Goal: Task Accomplishment & Management: Manage account settings

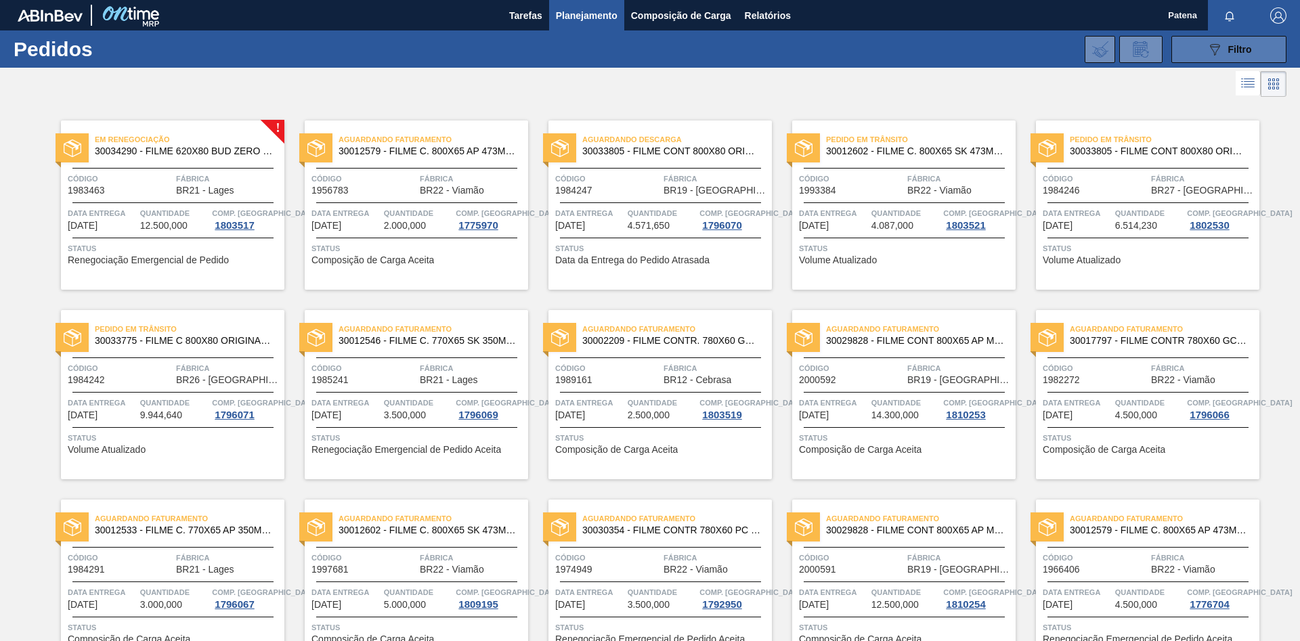
click at [924, 48] on span "Filtro" at bounding box center [1240, 49] width 24 height 11
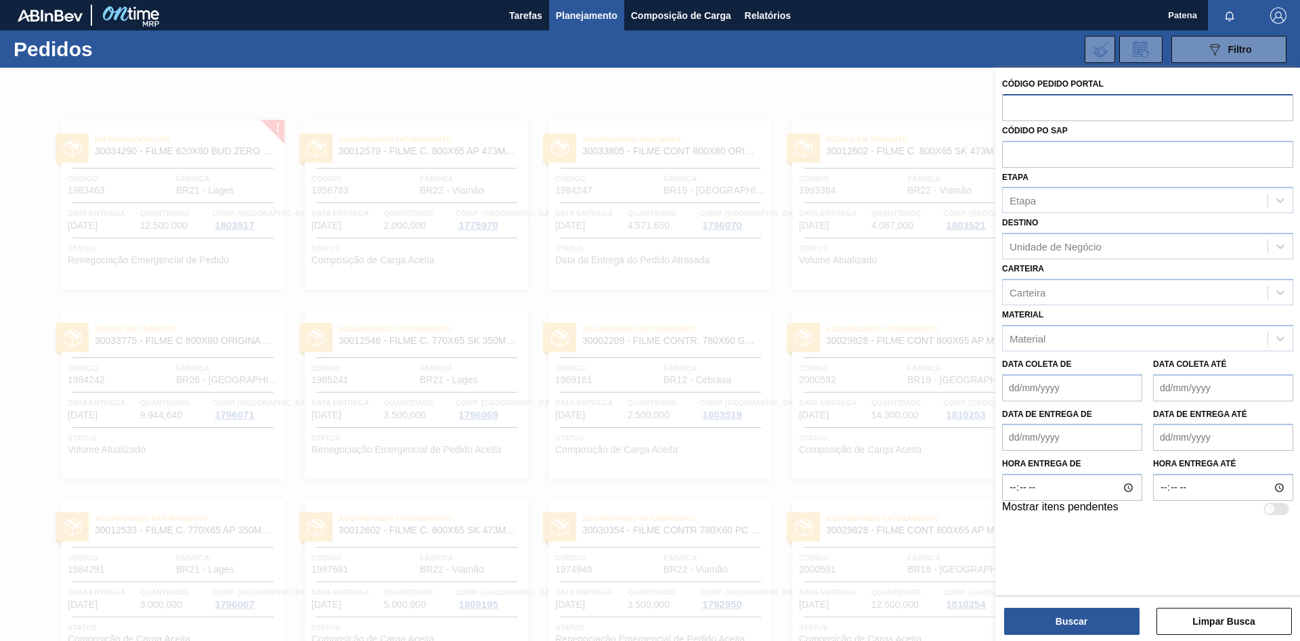
click at [924, 108] on input "text" at bounding box center [1147, 107] width 291 height 26
type input "2006435"
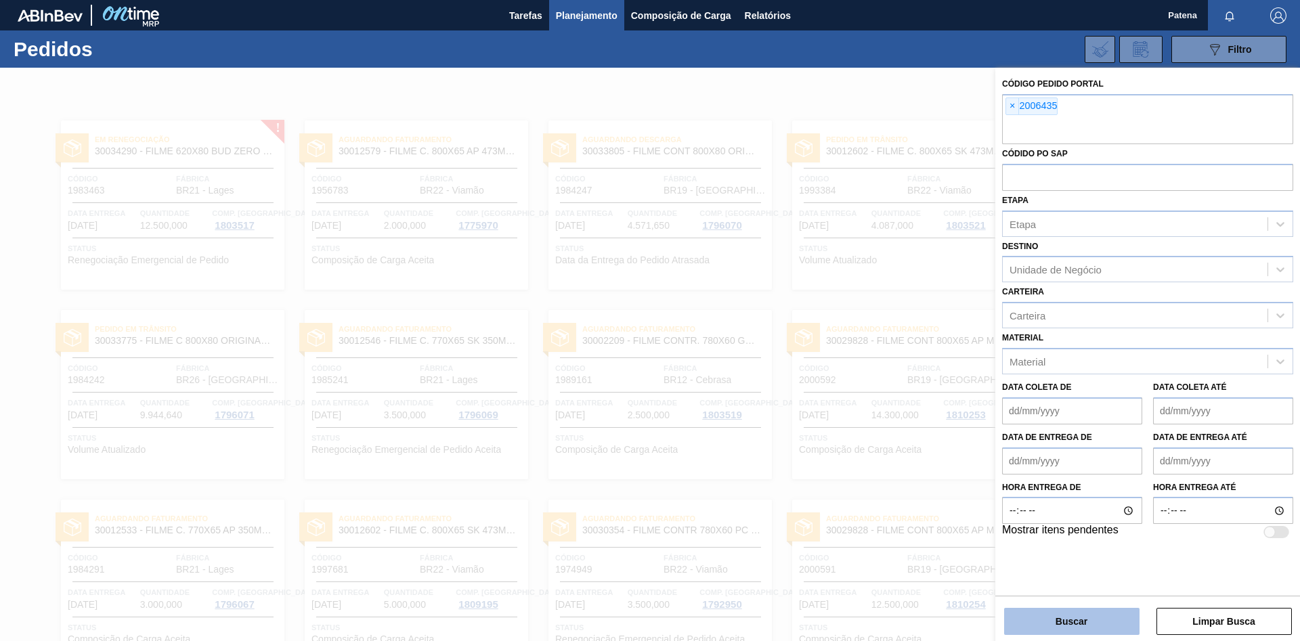
click at [924, 429] on button "Buscar" at bounding box center [1071, 621] width 135 height 27
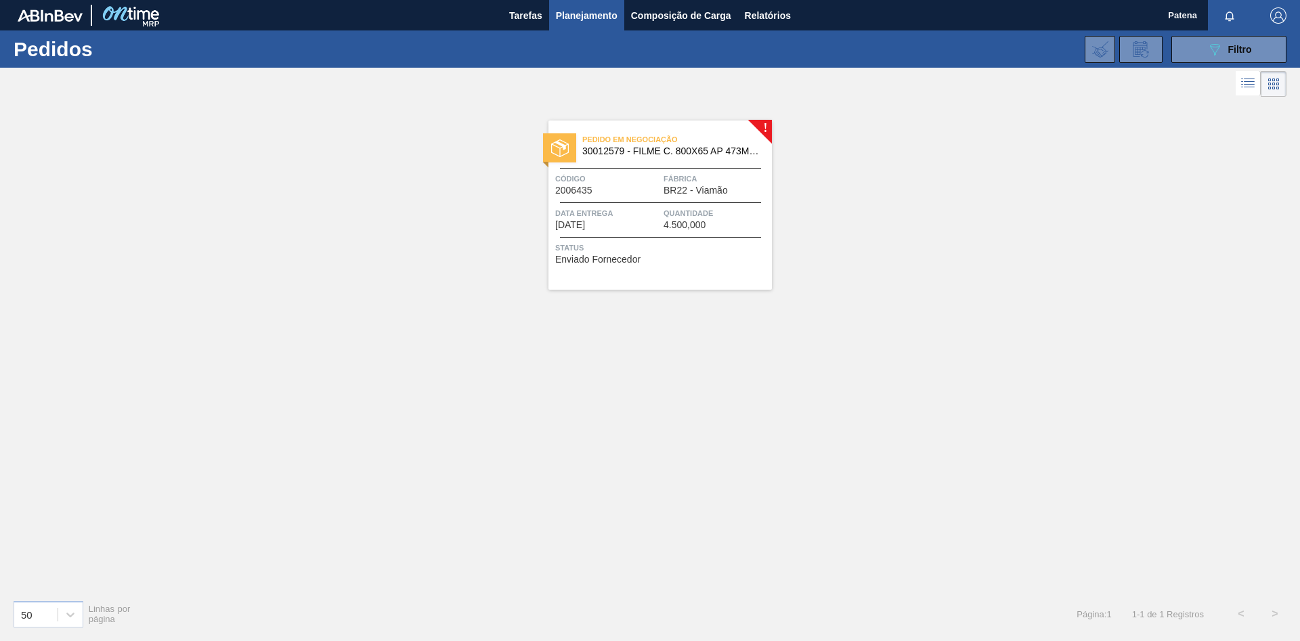
click at [649, 198] on div "Pedido em Negociação 30012579 - FILME C. 800X65 AP 473ML C12 429 Código 2006435…" at bounding box center [659, 205] width 223 height 169
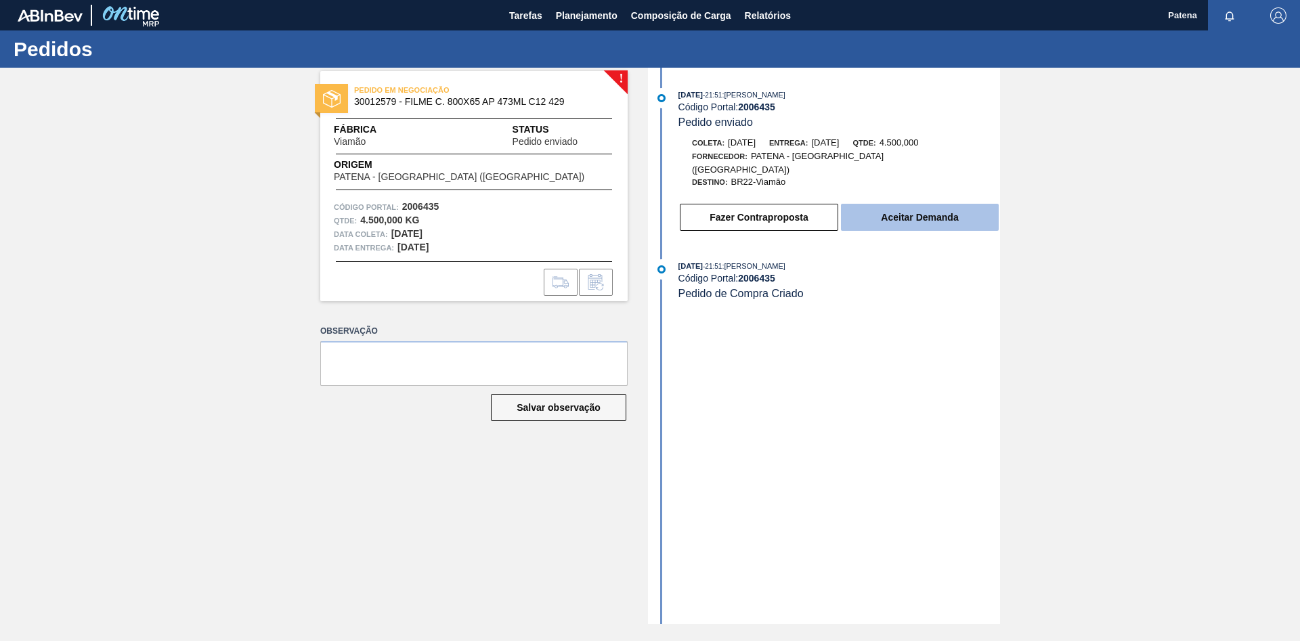
click at [924, 205] on button "Aceitar Demanda" at bounding box center [920, 217] width 158 height 27
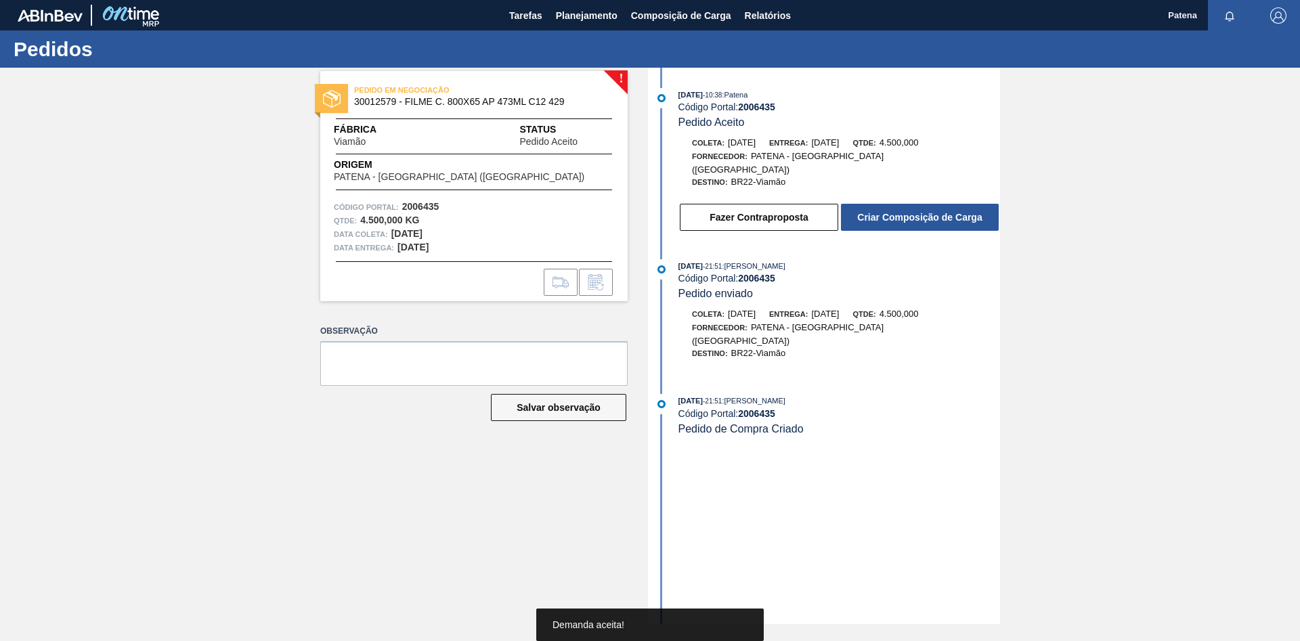
click at [924, 205] on button "Criar Composição de Carga" at bounding box center [920, 217] width 158 height 27
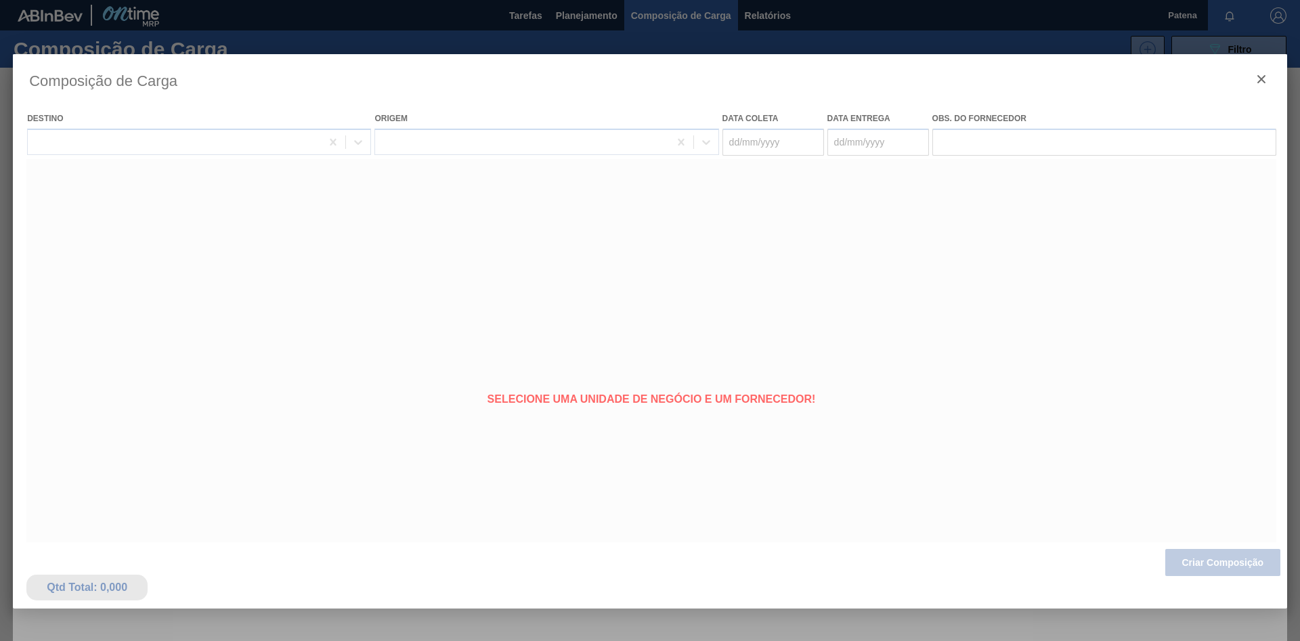
type coleta "[DATE]"
type entrega "[DATE]"
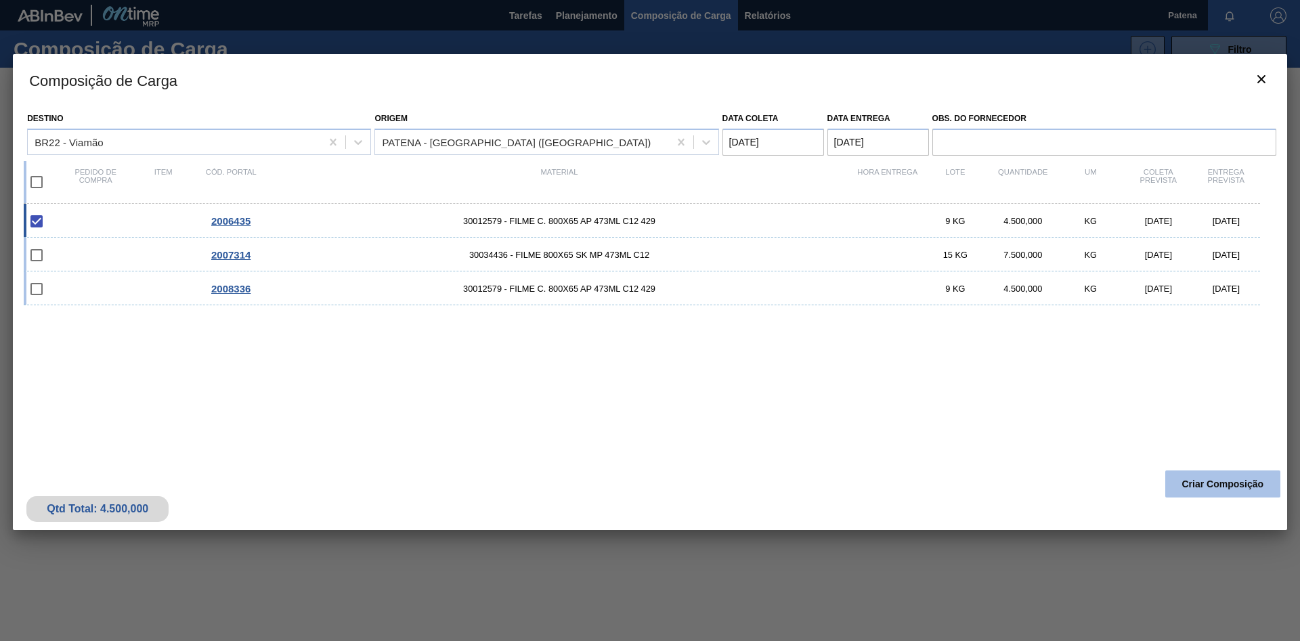
click at [924, 429] on button "Criar Composição" at bounding box center [1222, 484] width 115 height 27
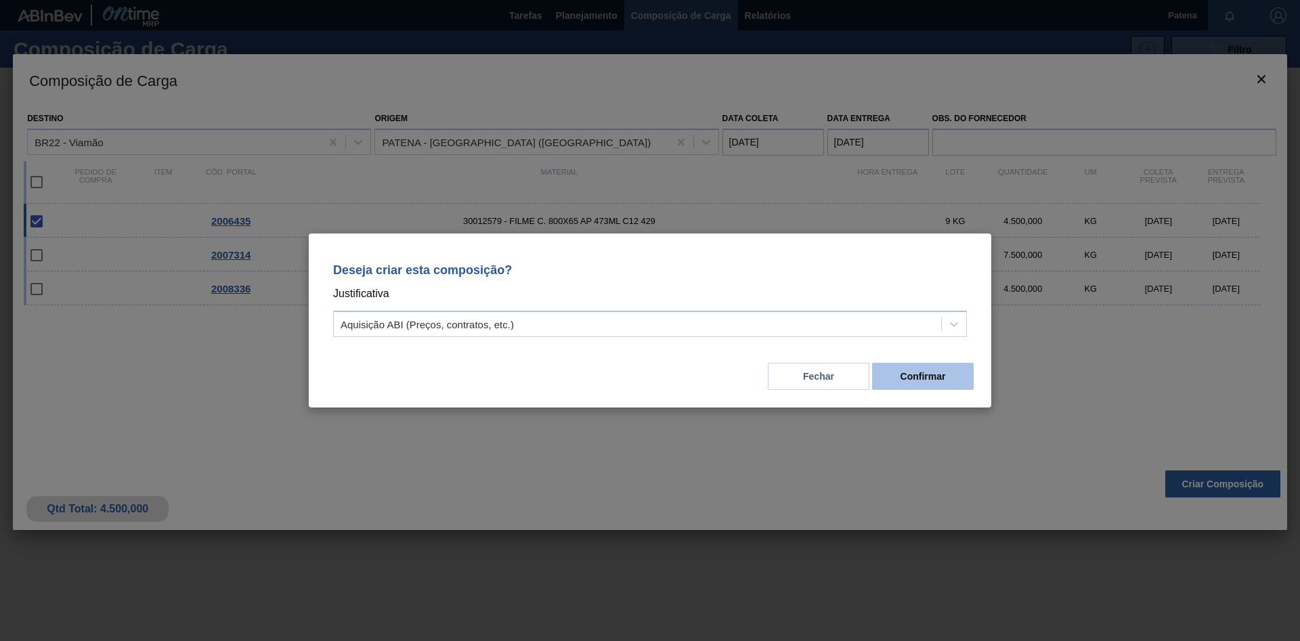
click at [910, 374] on button "Confirmar" at bounding box center [923, 376] width 102 height 27
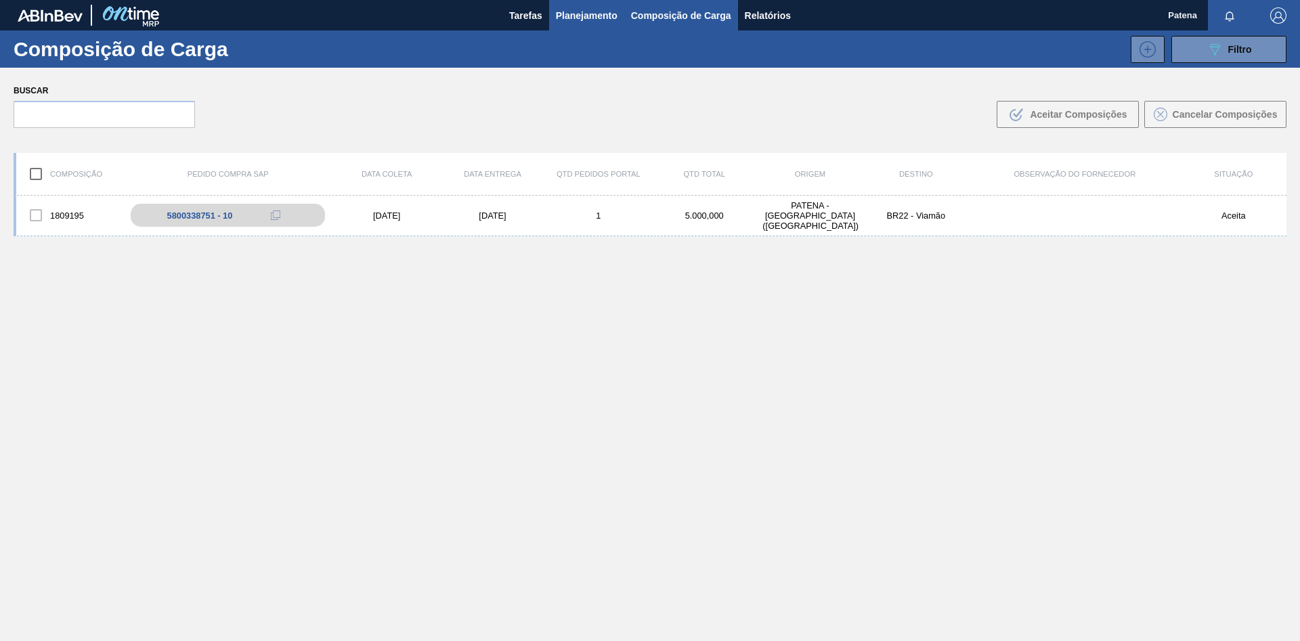
click at [574, 16] on span "Planejamento" at bounding box center [587, 15] width 62 height 16
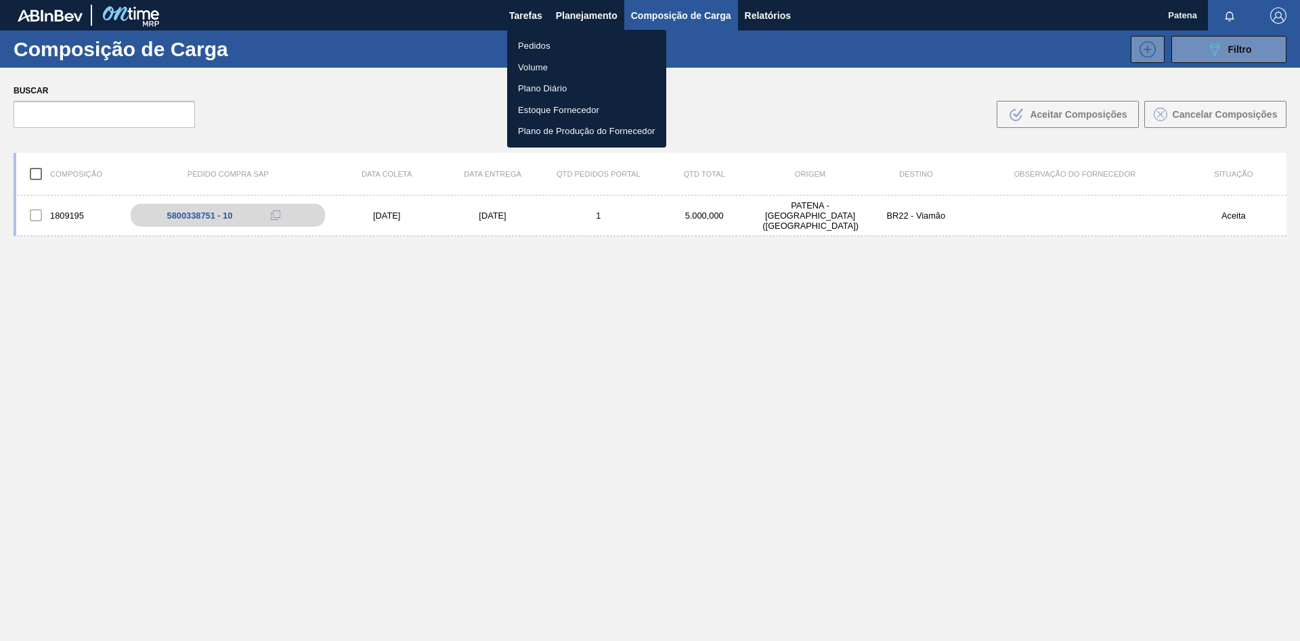
click at [574, 47] on li "Pedidos" at bounding box center [586, 46] width 159 height 22
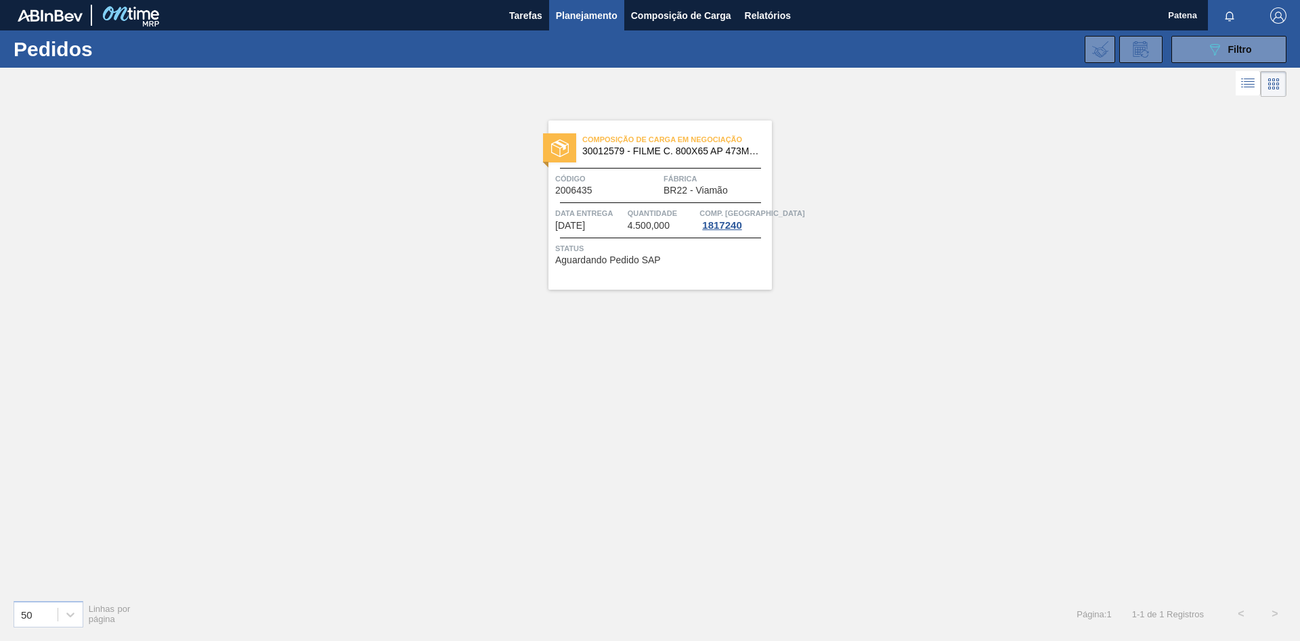
click at [642, 178] on span "Código" at bounding box center [607, 179] width 105 height 14
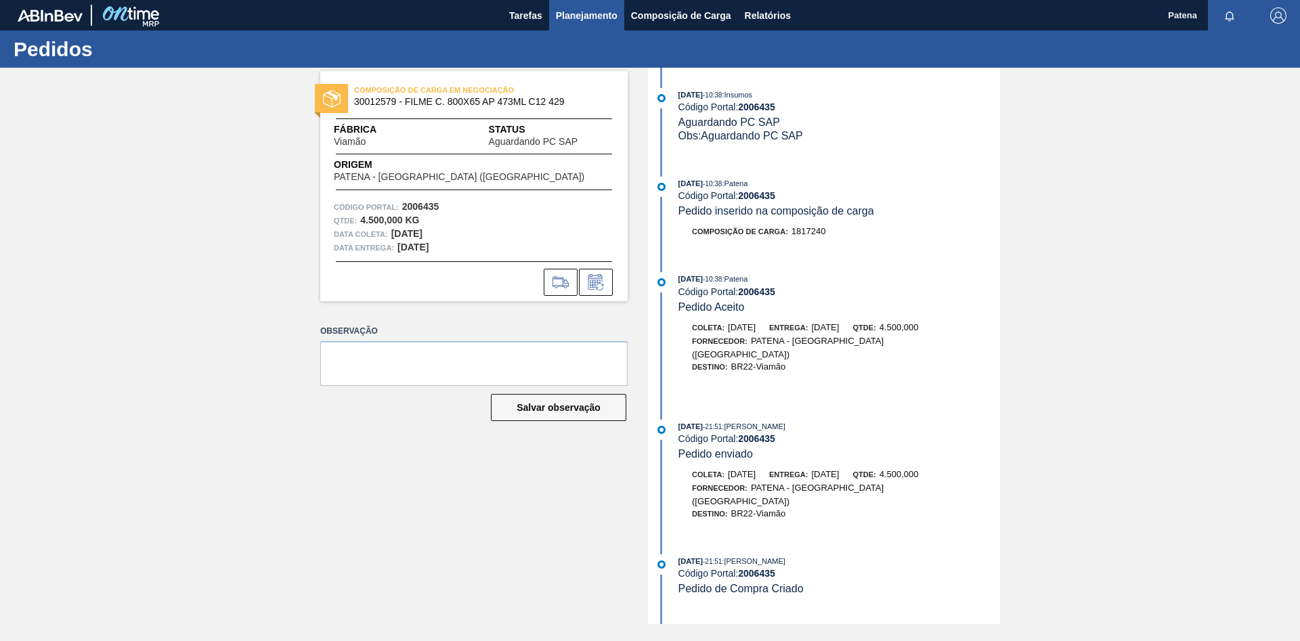
click at [574, 14] on span "Planejamento" at bounding box center [587, 15] width 62 height 16
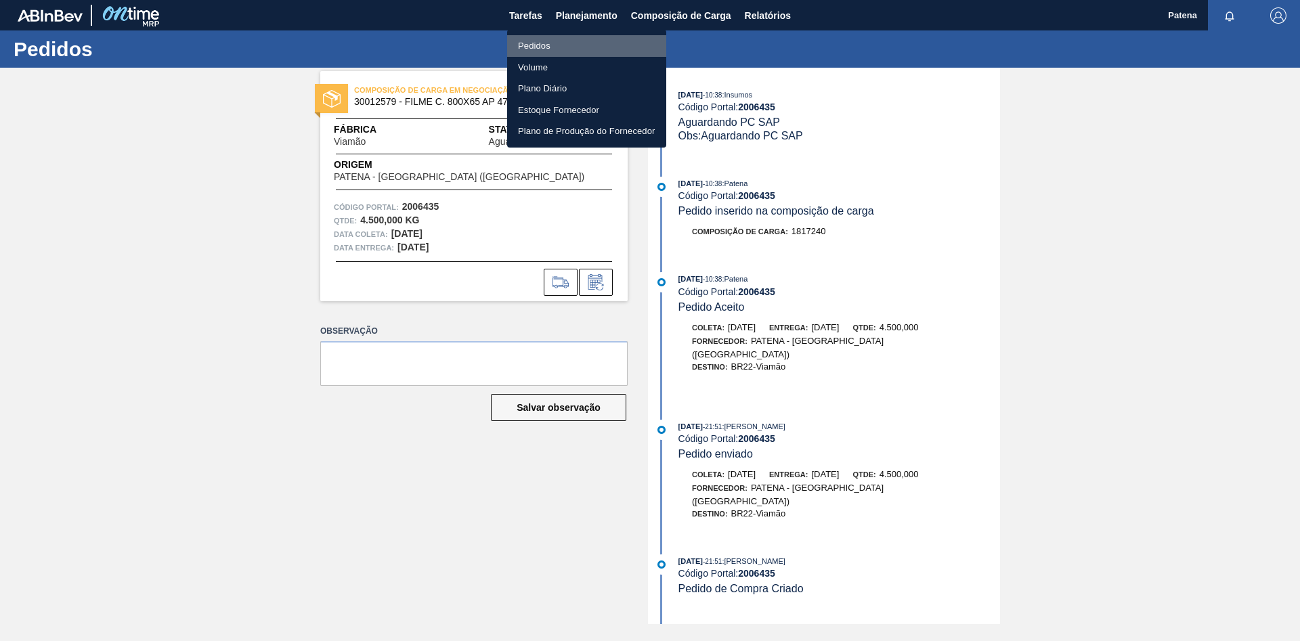
click at [580, 38] on li "Pedidos" at bounding box center [586, 46] width 159 height 22
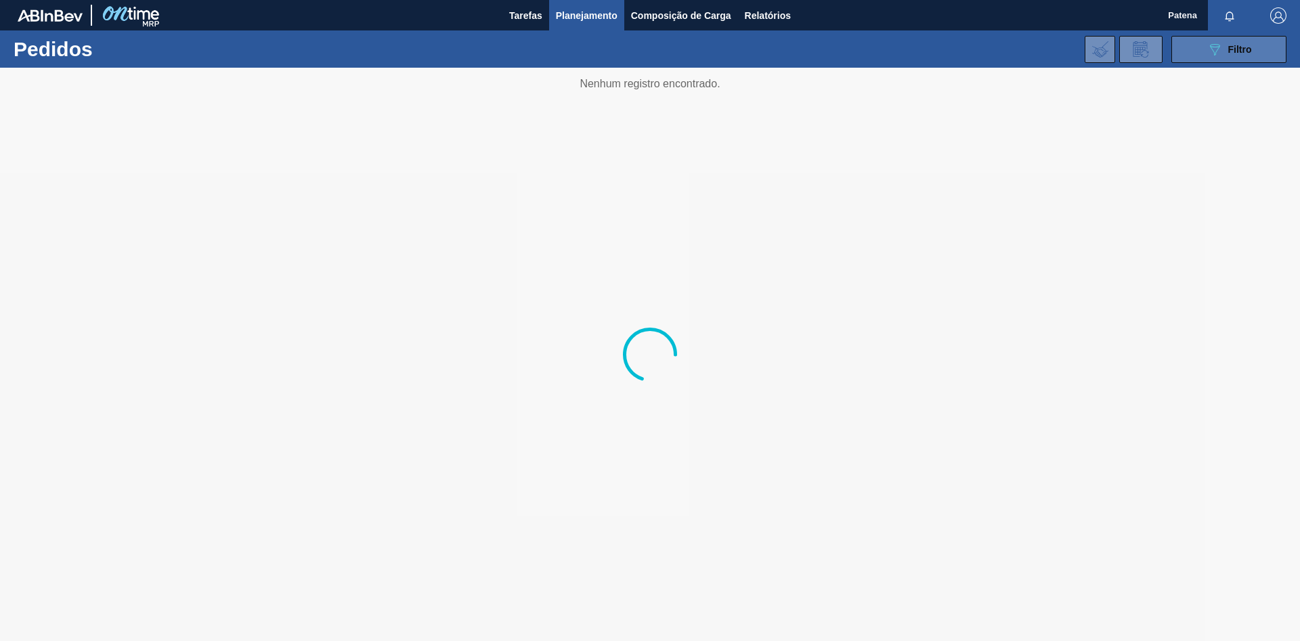
click at [924, 51] on icon "089F7B8B-B2A5-4AFE-B5C0-19BA573D28AC" at bounding box center [1214, 49] width 16 height 16
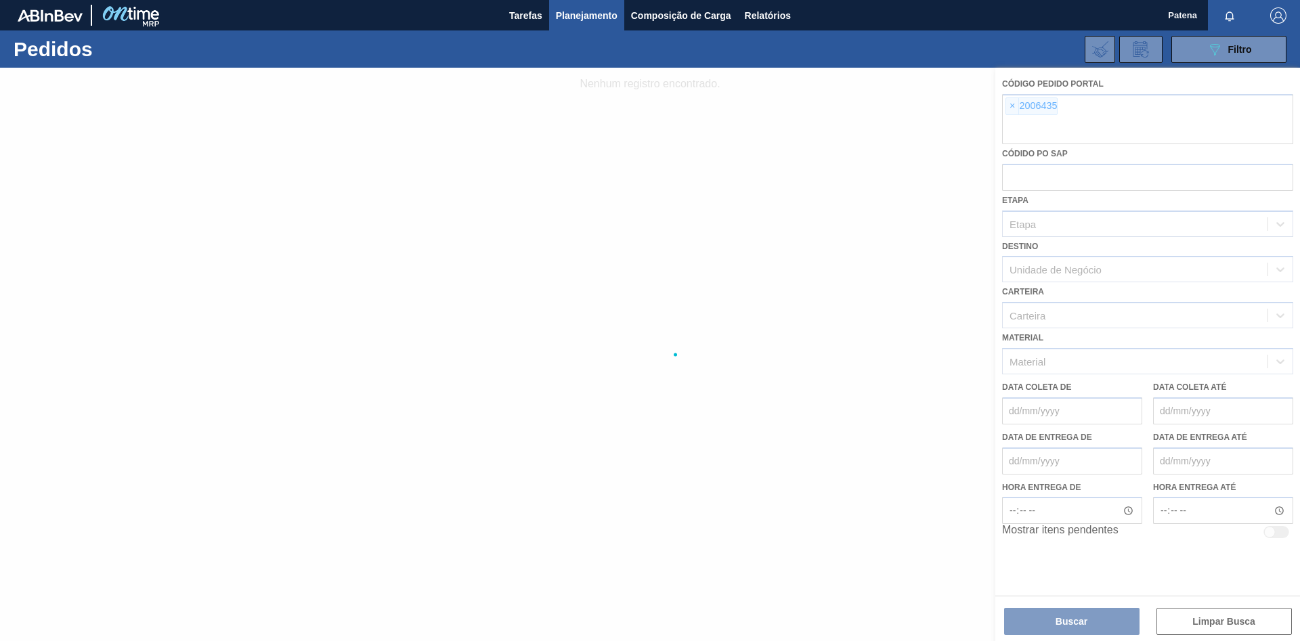
click at [924, 107] on div at bounding box center [650, 354] width 1300 height 573
click at [924, 429] on div at bounding box center [650, 354] width 1300 height 573
click at [924, 104] on div at bounding box center [650, 354] width 1300 height 573
click at [924, 106] on div at bounding box center [650, 354] width 1300 height 573
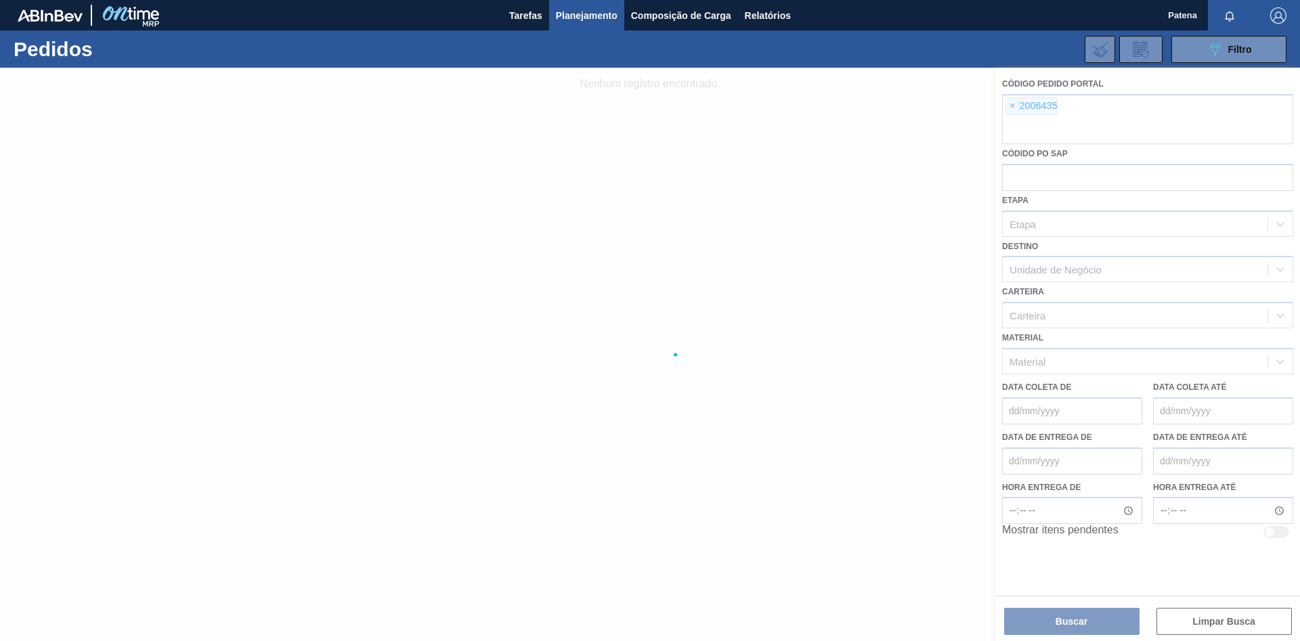
click at [924, 118] on div at bounding box center [650, 354] width 1300 height 573
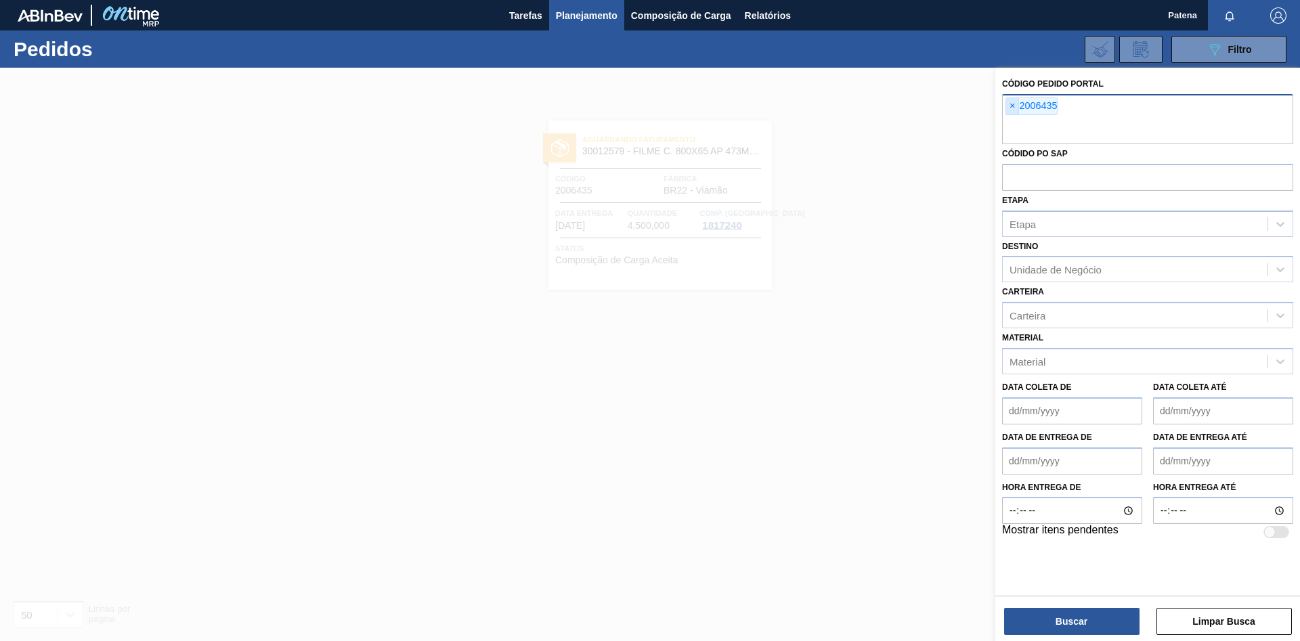
click at [924, 106] on span "×" at bounding box center [1012, 106] width 13 height 16
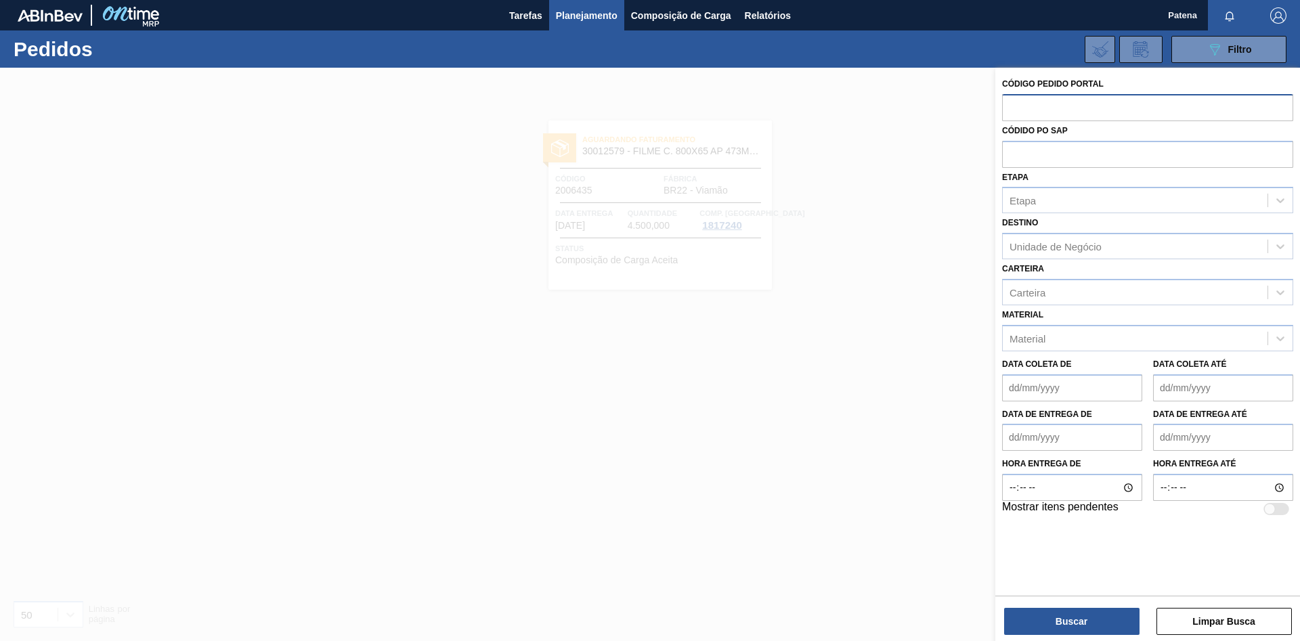
click at [924, 114] on input "text" at bounding box center [1147, 107] width 291 height 26
type input "2006435"
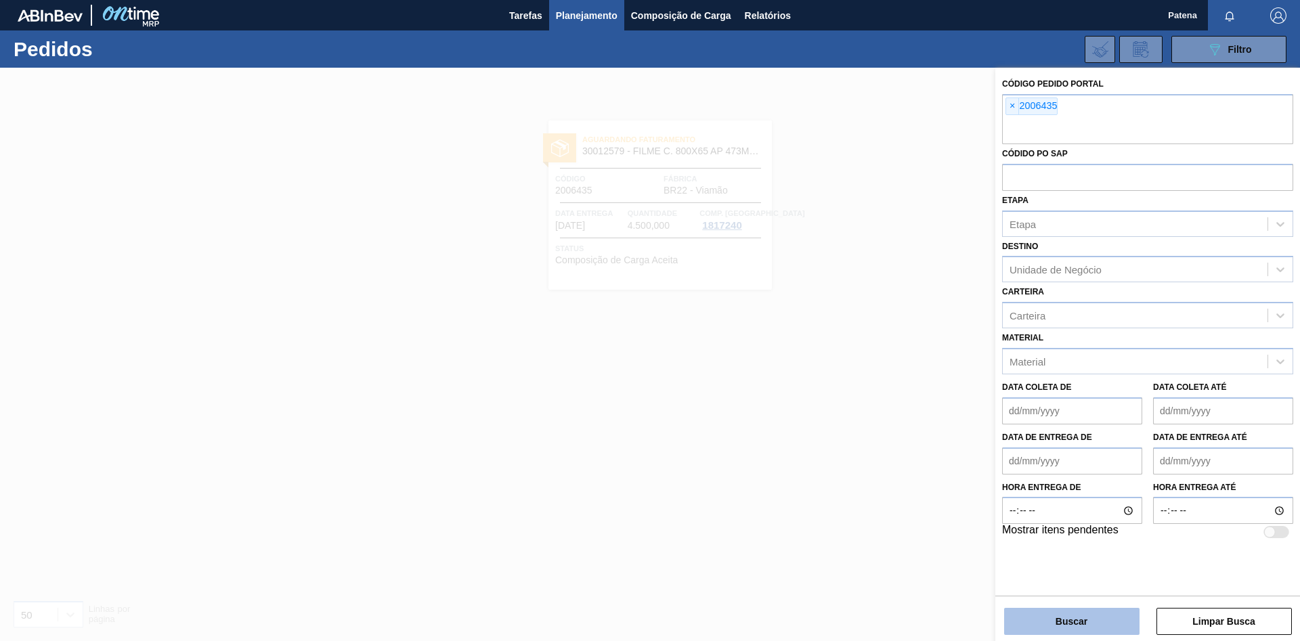
click at [924, 429] on button "Buscar" at bounding box center [1071, 621] width 135 height 27
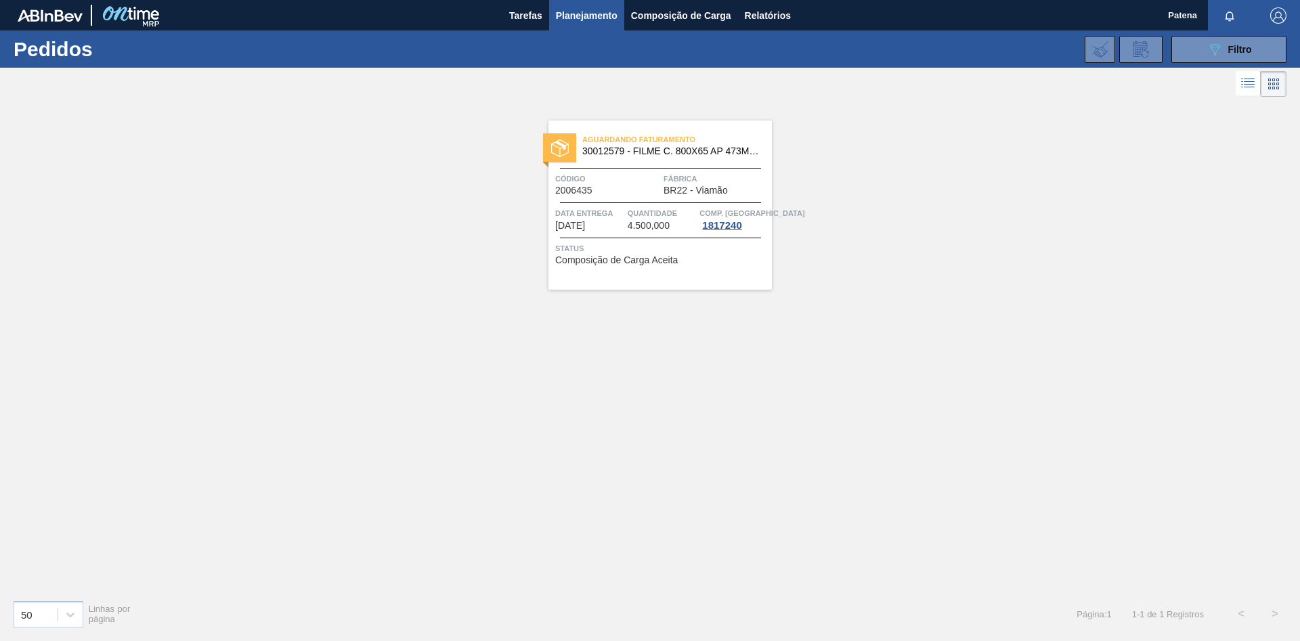
click at [622, 171] on div "Aguardando Faturamento 30012579 - FILME C. 800X65 AP 473ML C12 429 Código 20064…" at bounding box center [659, 205] width 223 height 169
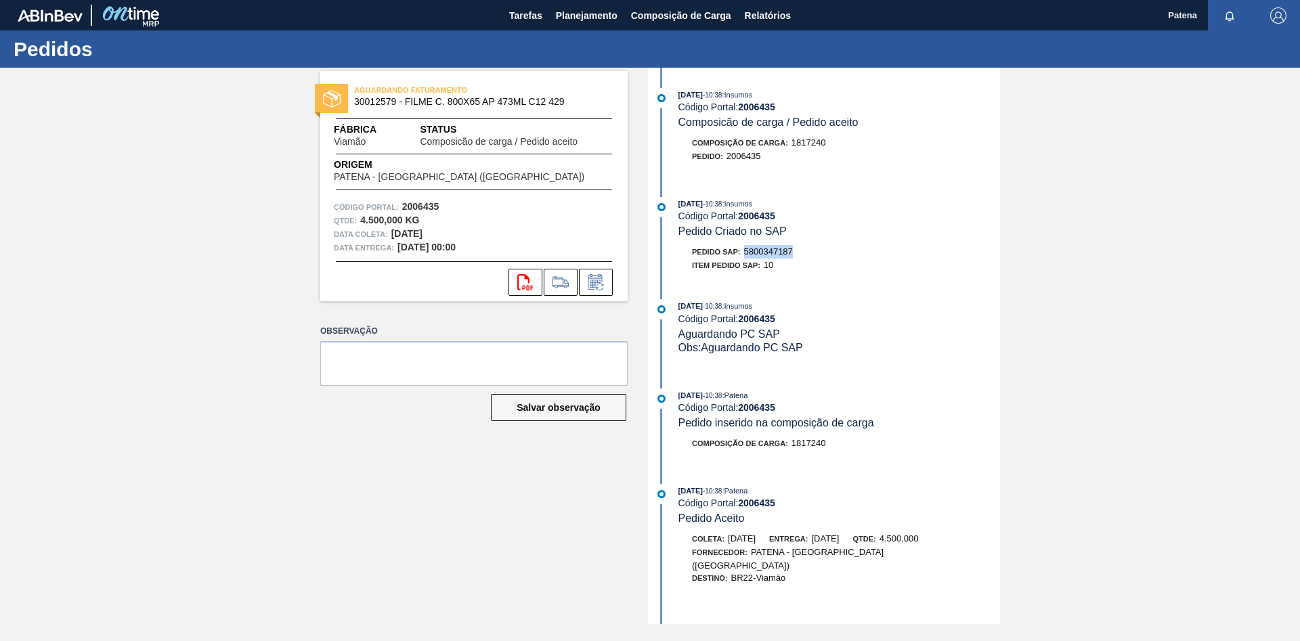
drag, startPoint x: 798, startPoint y: 256, endPoint x: 756, endPoint y: 257, distance: 42.7
click at [746, 255] on div "Pedido SAP: 5800347187" at bounding box center [839, 252] width 322 height 14
copy span "5800347187"
click at [567, 15] on span "Planejamento" at bounding box center [587, 15] width 62 height 16
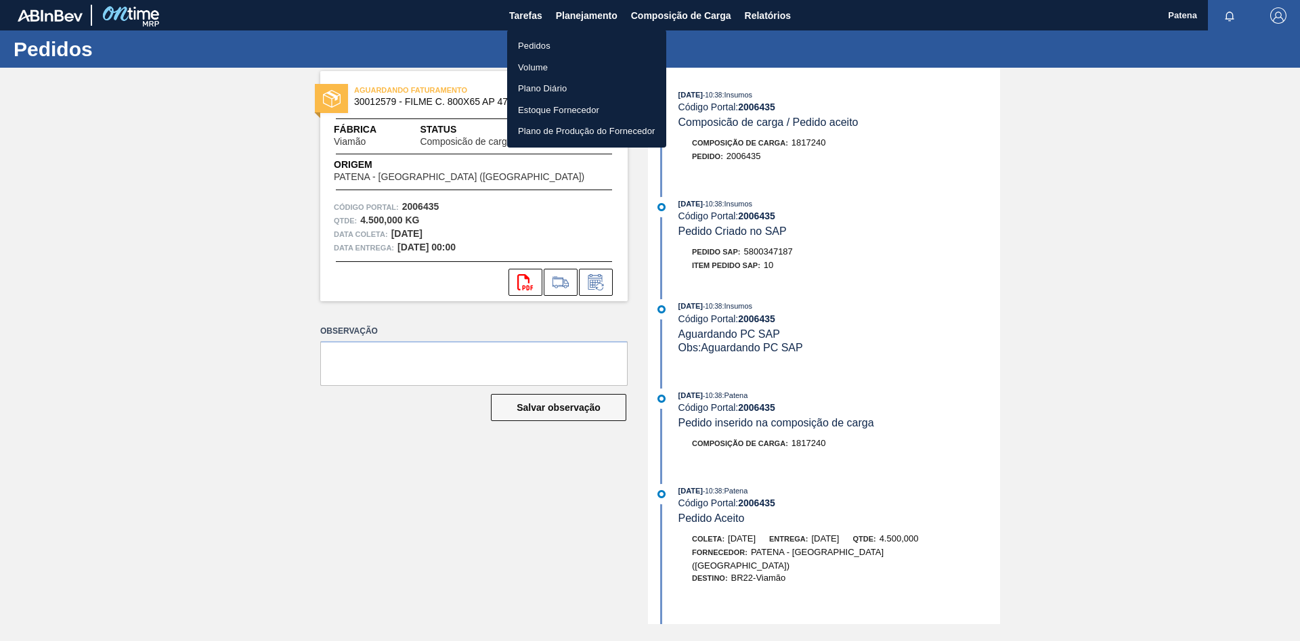
click at [556, 43] on li "Pedidos" at bounding box center [586, 46] width 159 height 22
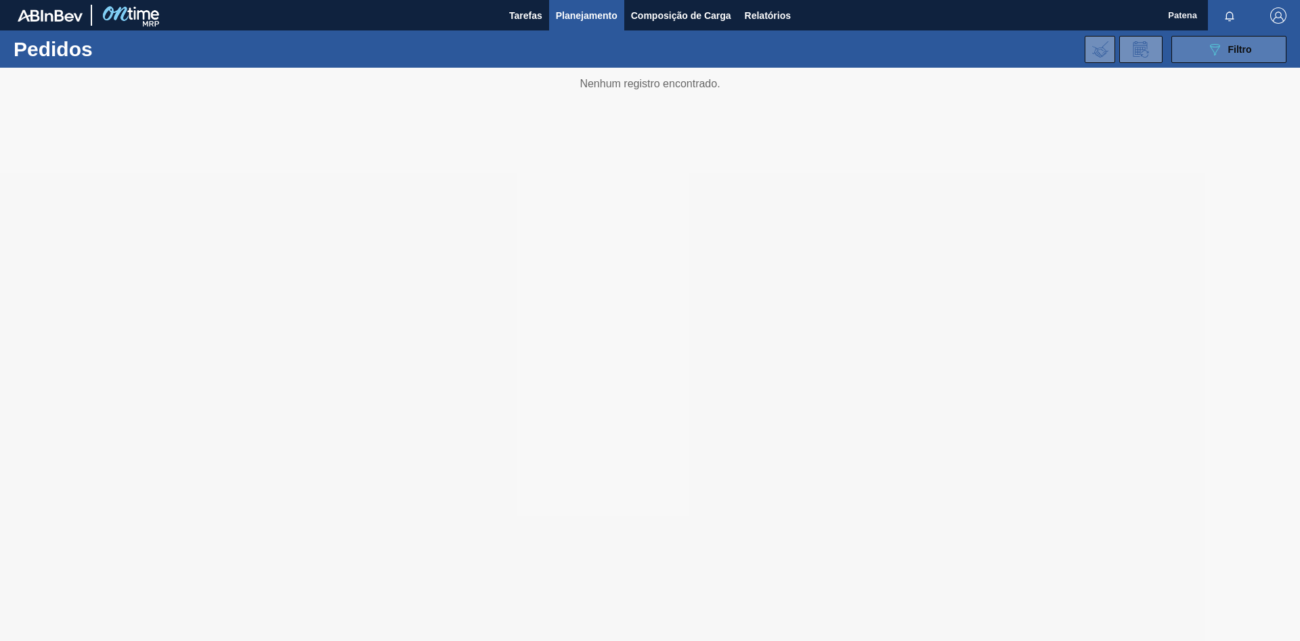
click at [924, 49] on icon at bounding box center [1215, 50] width 10 height 12
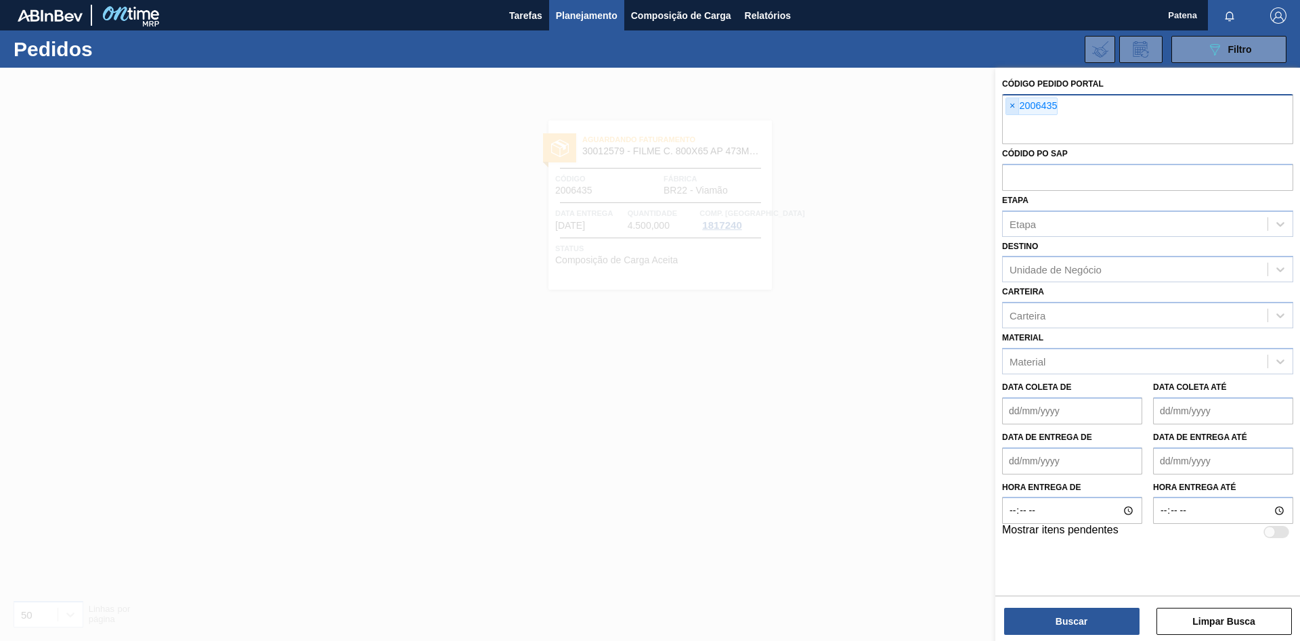
click at [924, 108] on span "×" at bounding box center [1012, 106] width 13 height 16
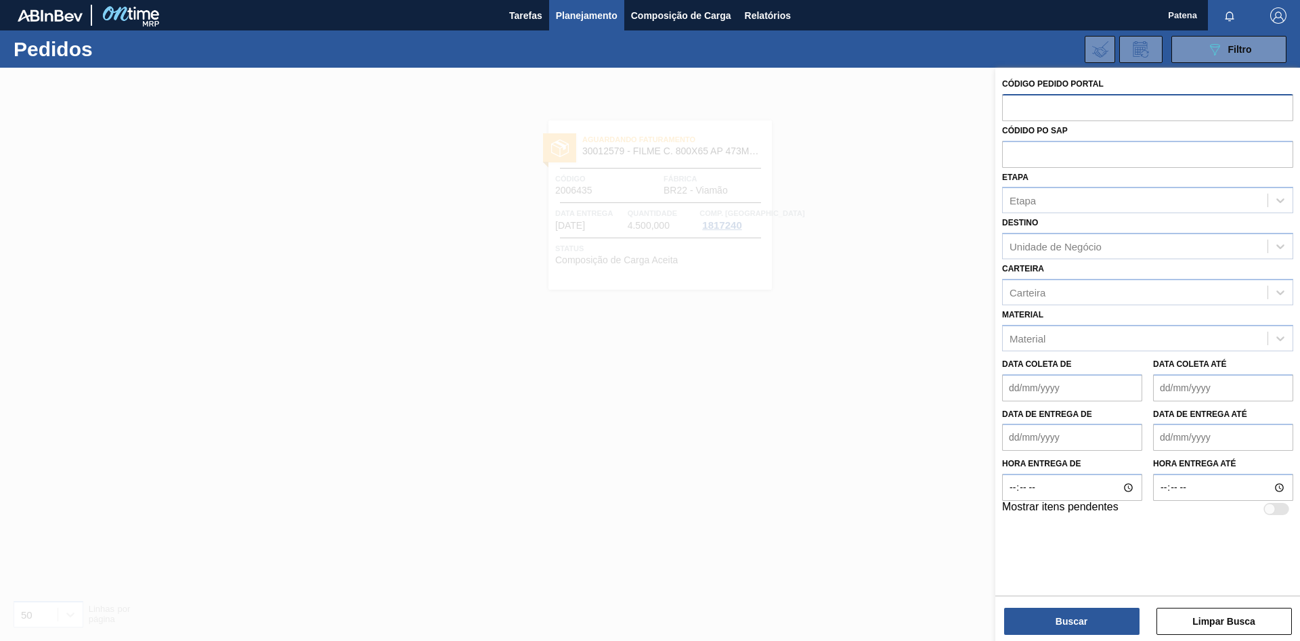
click at [924, 109] on input "text" at bounding box center [1147, 107] width 291 height 26
type input "2007313"
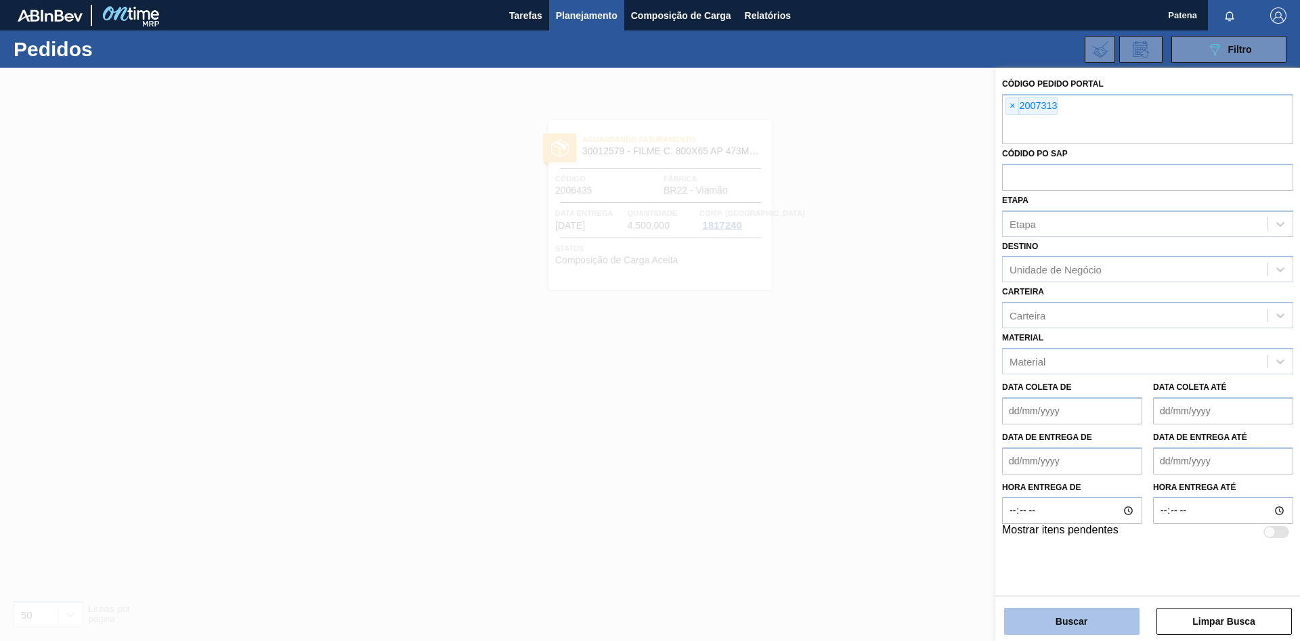
click at [924, 429] on button "Buscar" at bounding box center [1071, 621] width 135 height 27
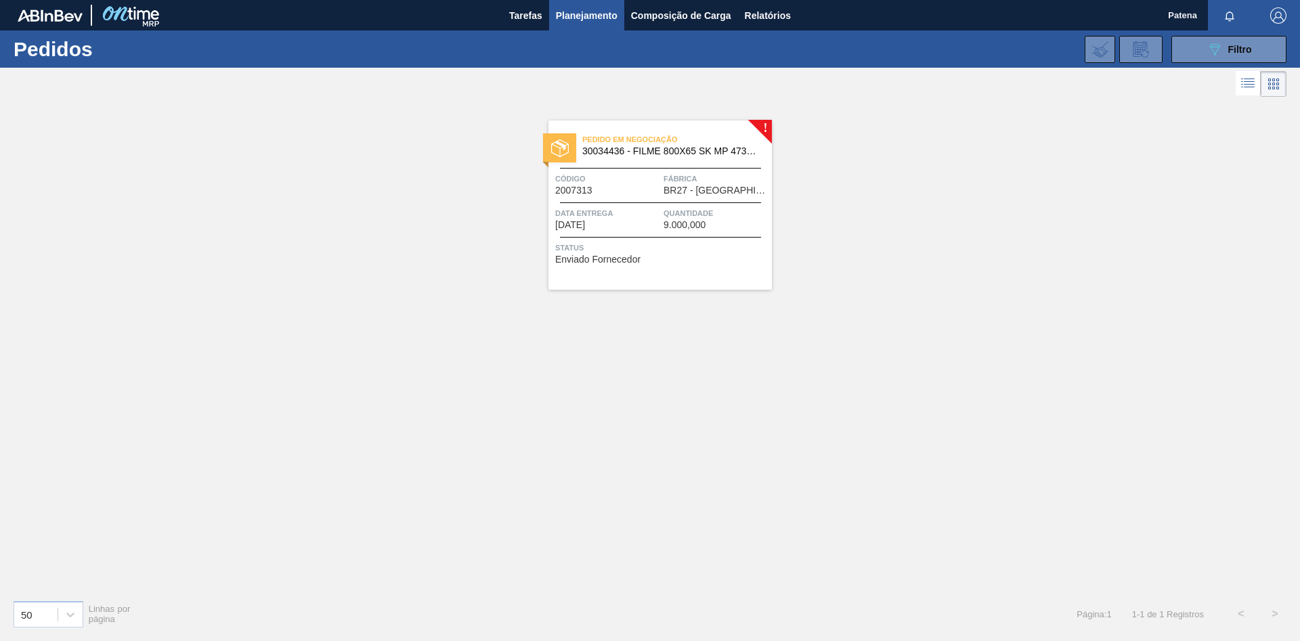
click at [618, 196] on div "Pedido em Negociação 30034436 - FILME 800X65 SK MP 473ML C12 Código 2007313 Fáb…" at bounding box center [659, 205] width 223 height 169
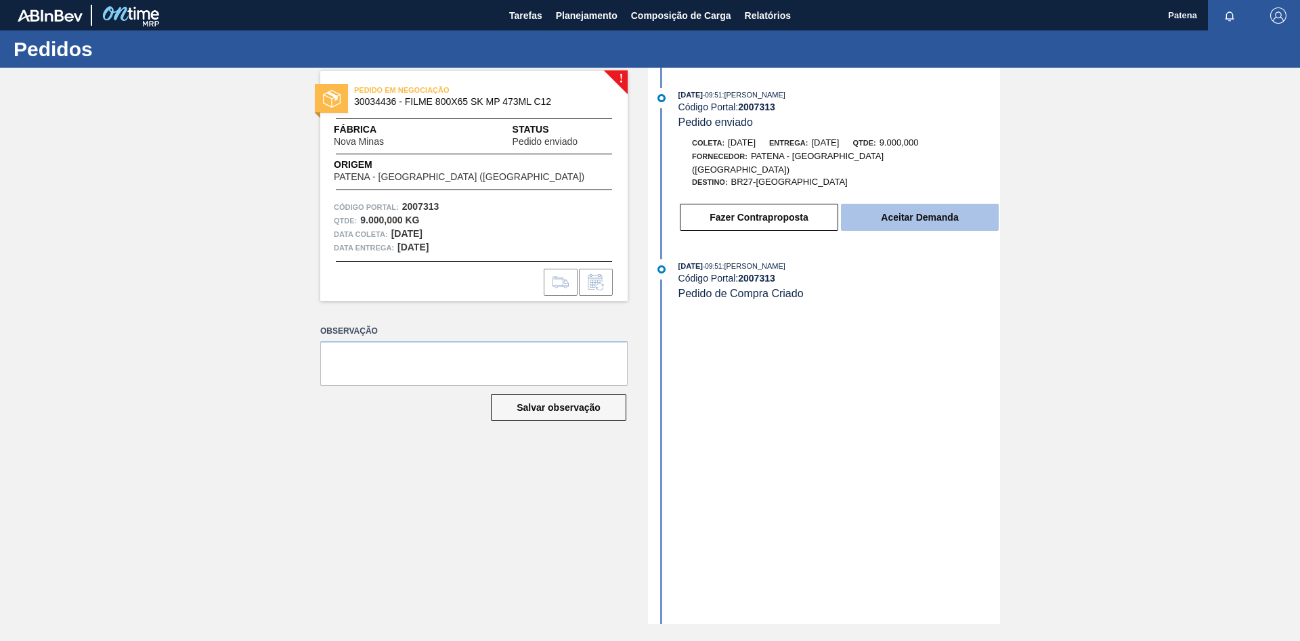
click at [924, 204] on button "Aceitar Demanda" at bounding box center [920, 217] width 158 height 27
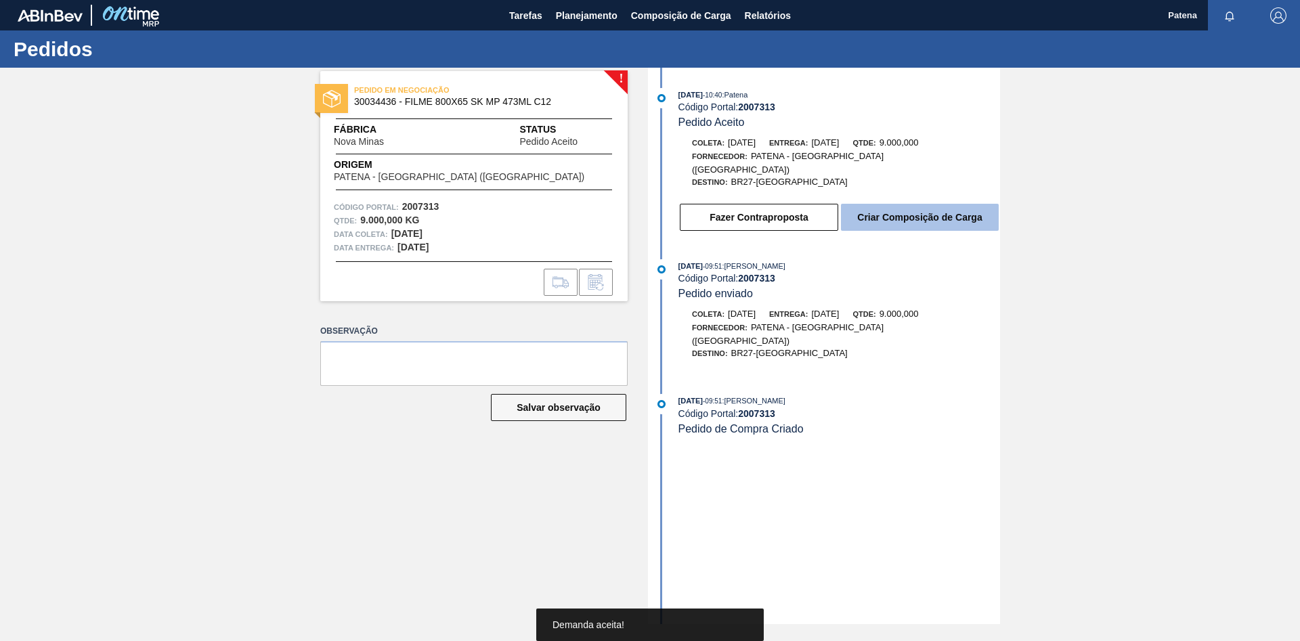
click at [889, 209] on button "Criar Composição de Carga" at bounding box center [920, 217] width 158 height 27
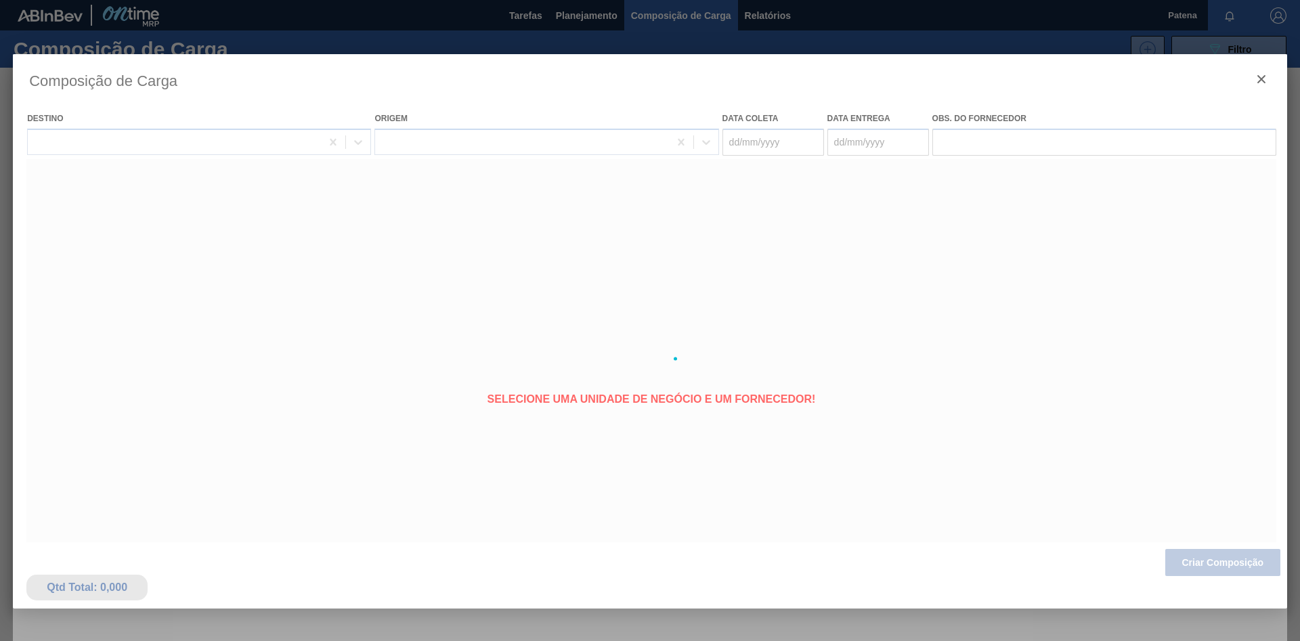
type coleta "[DATE]"
type entrega "[DATE]"
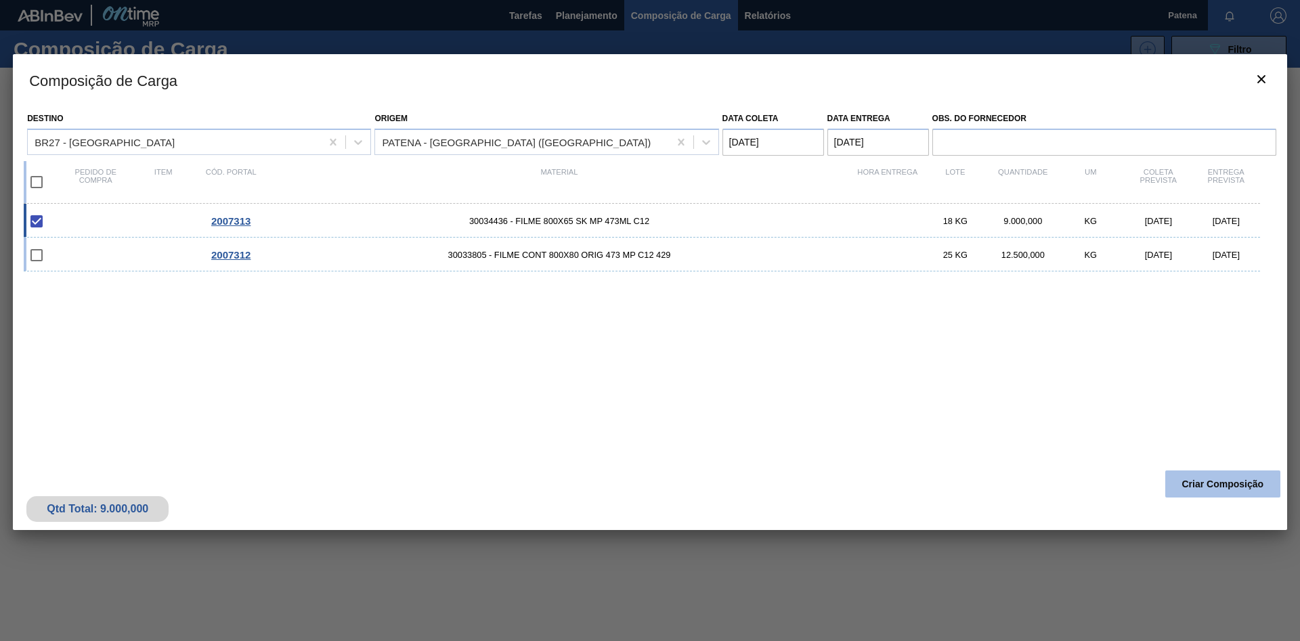
click at [924, 429] on button "Criar Composição" at bounding box center [1222, 484] width 115 height 27
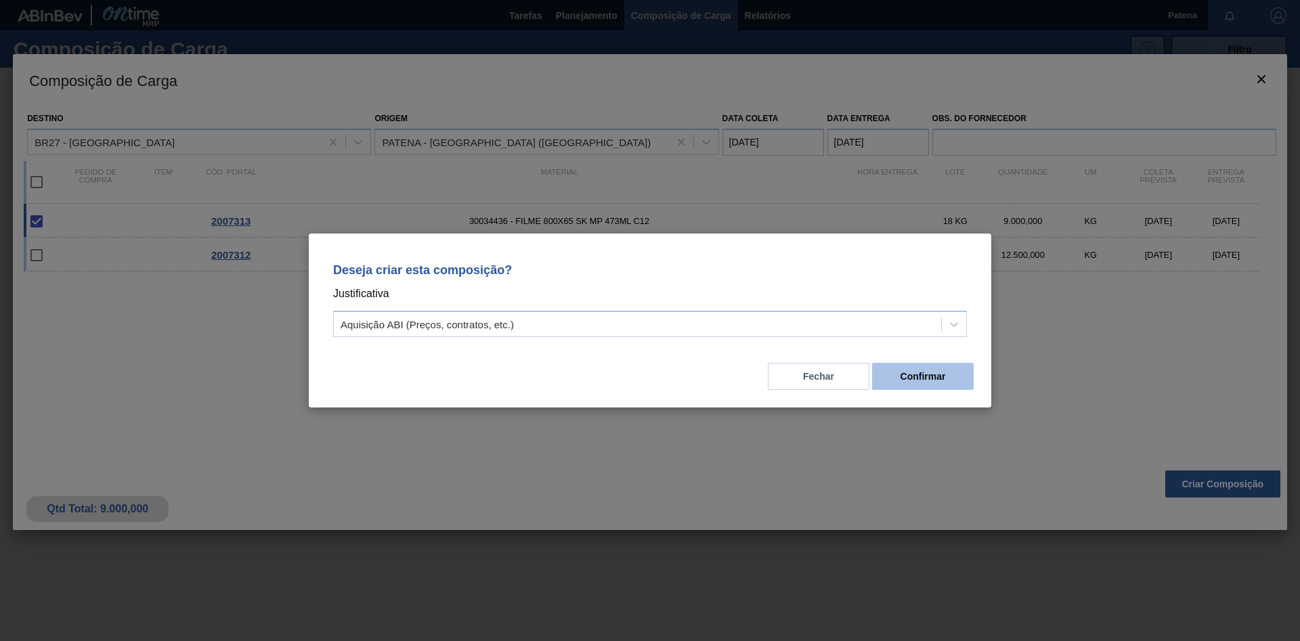
click at [917, 378] on button "Confirmar" at bounding box center [923, 376] width 102 height 27
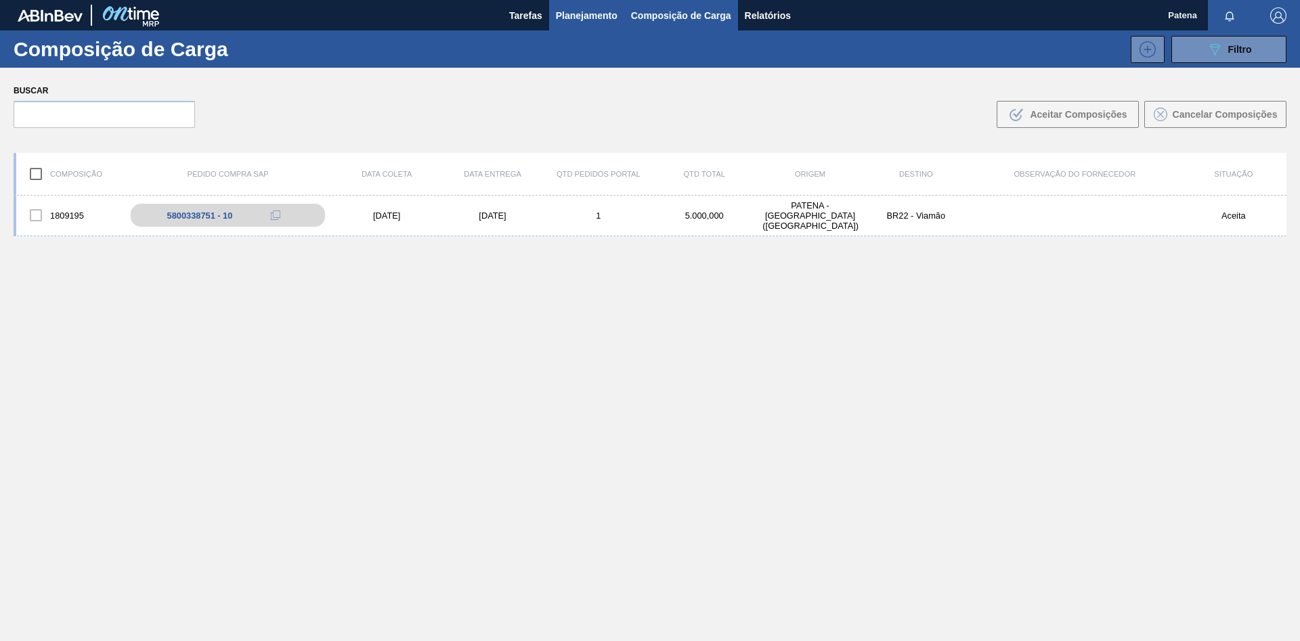
click at [601, 19] on span "Planejamento" at bounding box center [587, 15] width 62 height 16
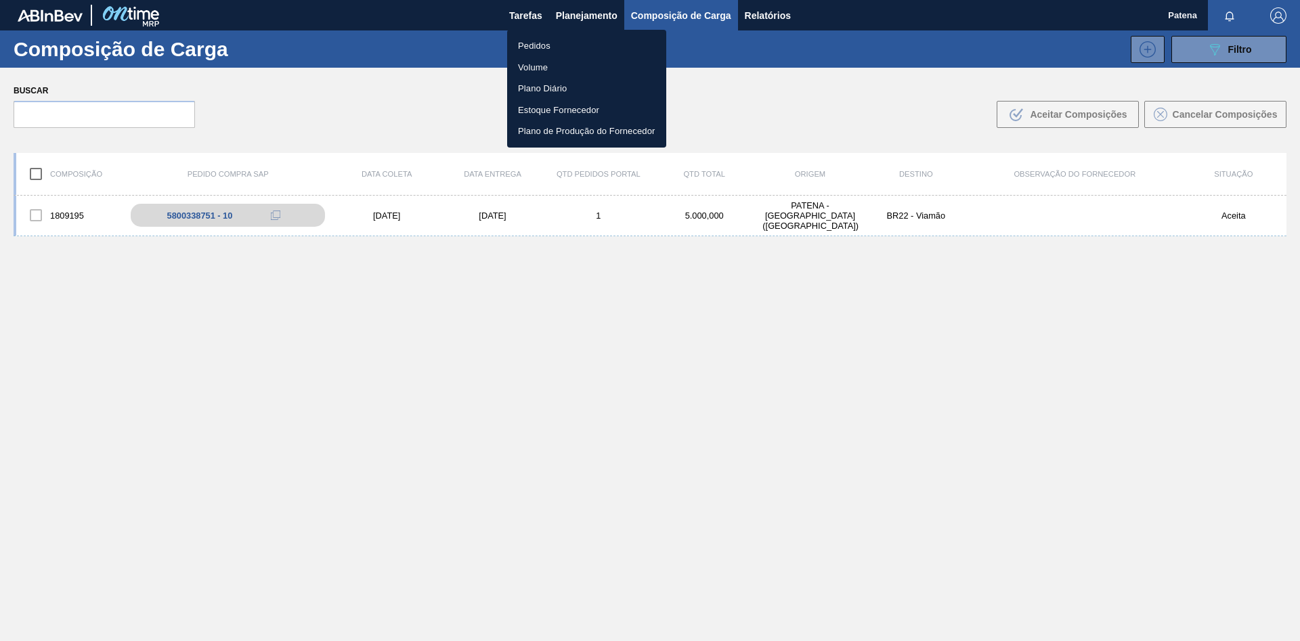
click at [583, 43] on li "Pedidos" at bounding box center [586, 46] width 159 height 22
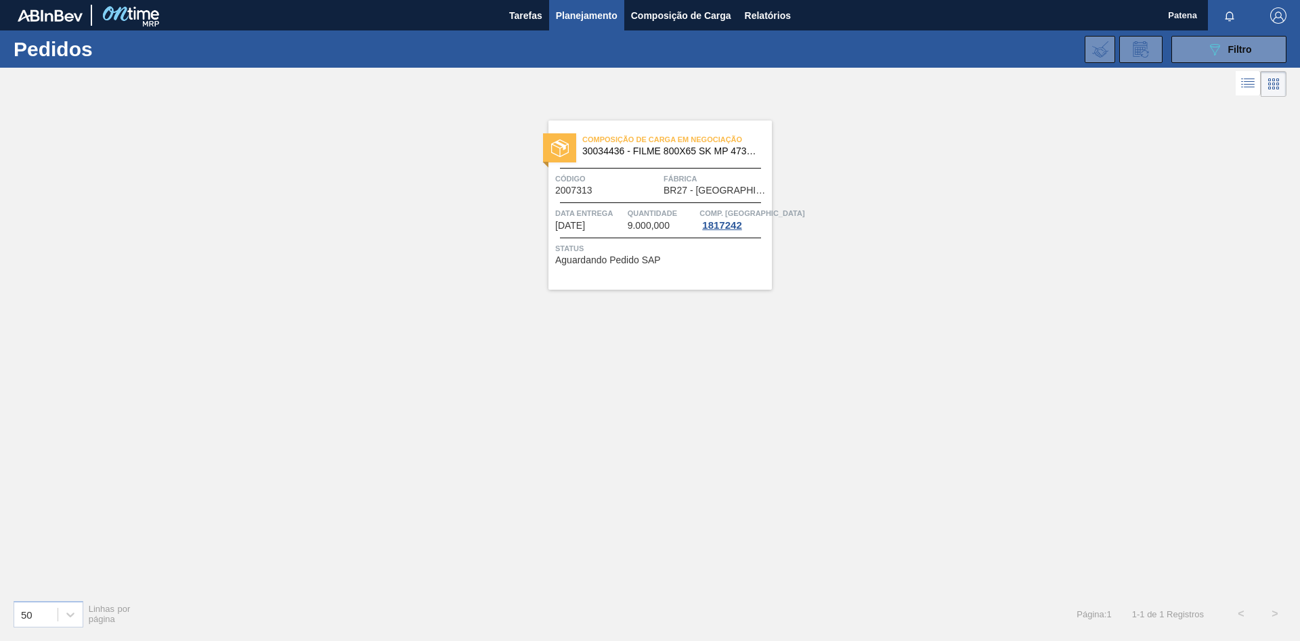
click at [637, 188] on div "Código 2007313" at bounding box center [607, 184] width 105 height 24
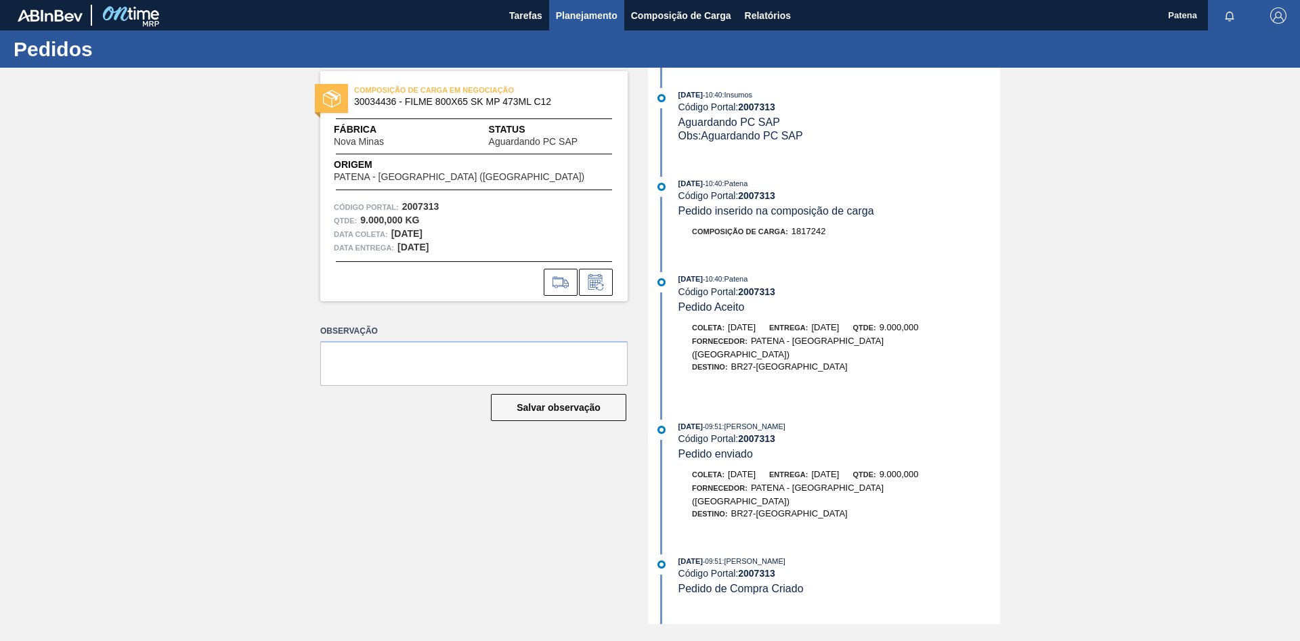
click at [606, 16] on span "Planejamento" at bounding box center [587, 15] width 62 height 16
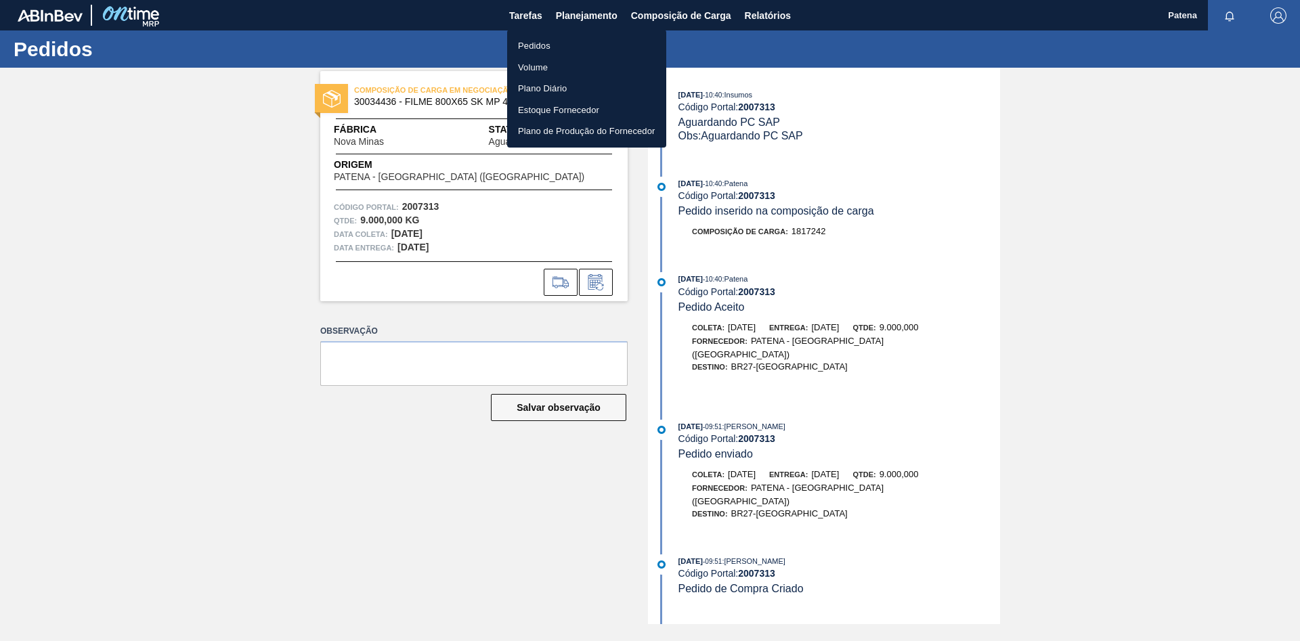
click at [546, 47] on li "Pedidos" at bounding box center [586, 46] width 159 height 22
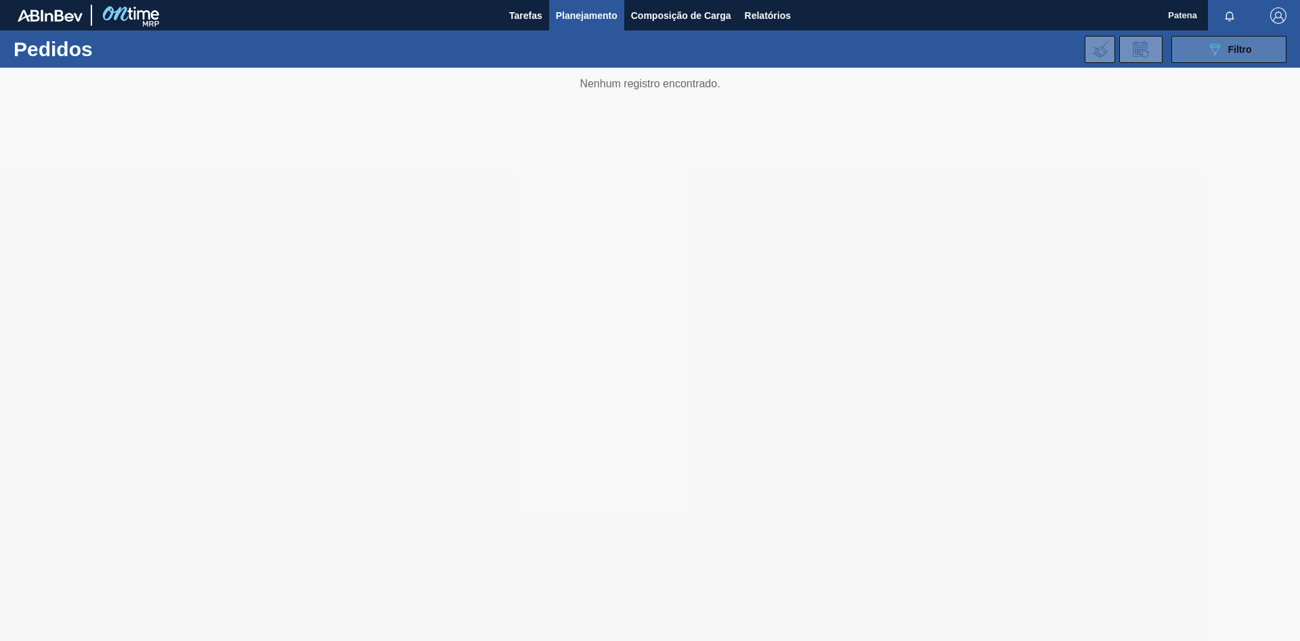
click at [924, 56] on div "089F7B8B-B2A5-4AFE-B5C0-19BA573D28AC Filtro" at bounding box center [1228, 49] width 45 height 16
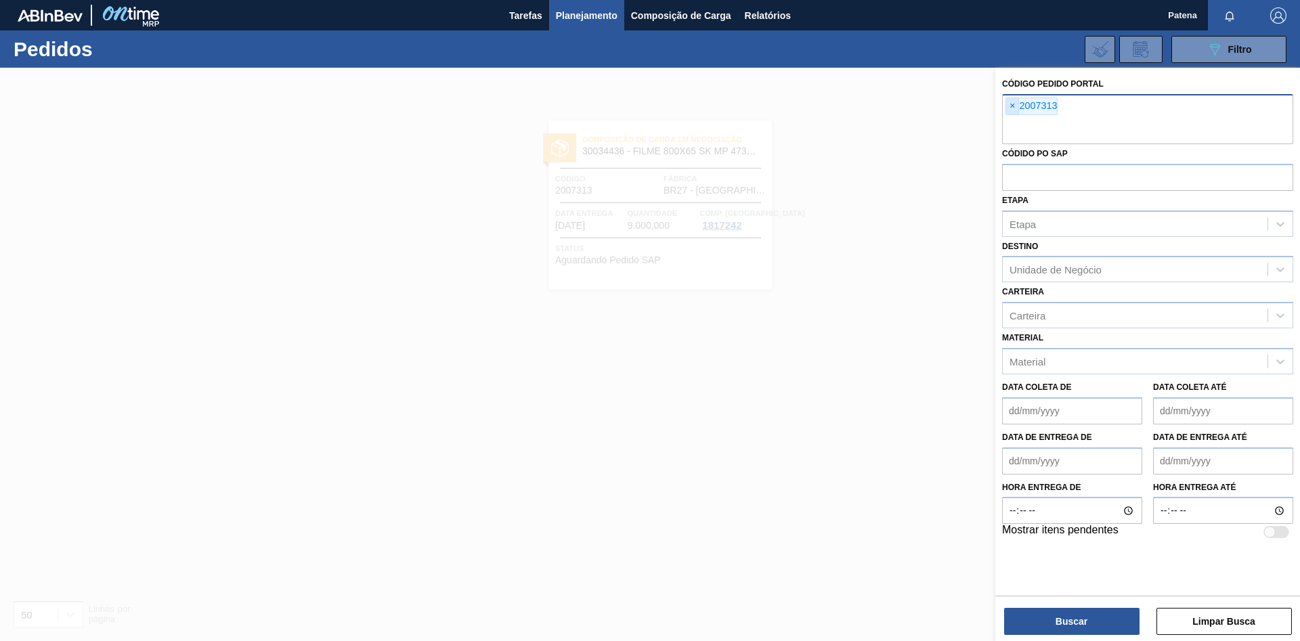
click at [924, 112] on span "×" at bounding box center [1012, 106] width 13 height 16
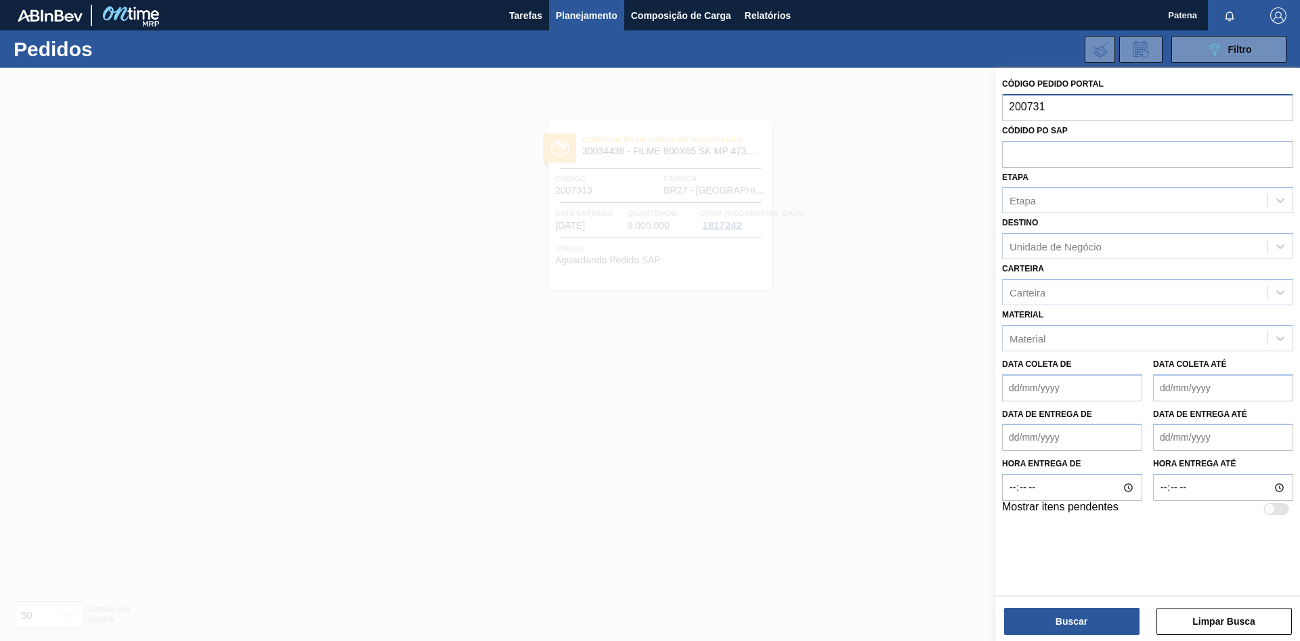
type input "2007313"
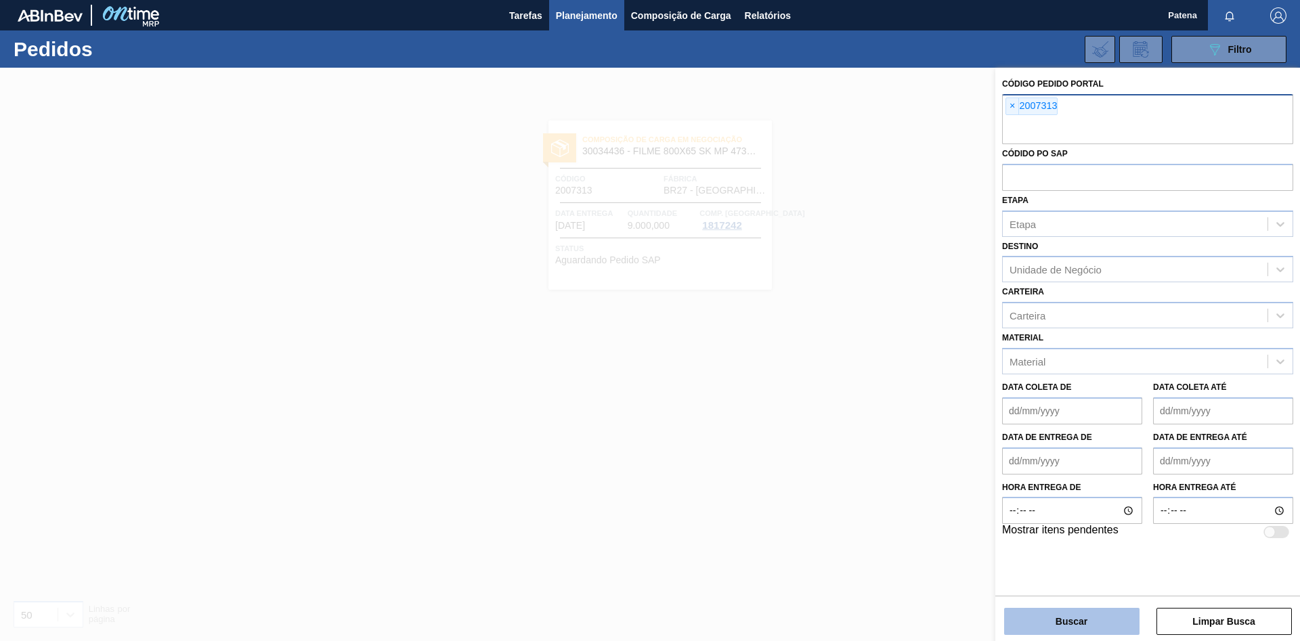
click at [924, 429] on button "Buscar" at bounding box center [1071, 621] width 135 height 27
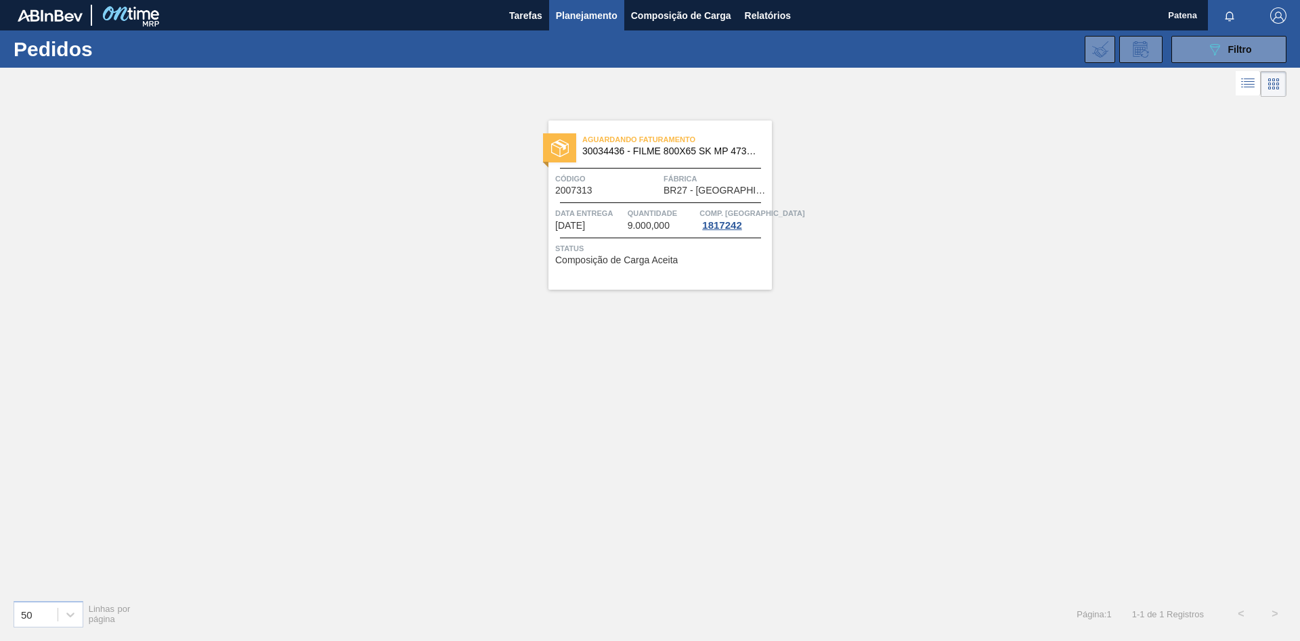
click at [636, 221] on span "9.000,000" at bounding box center [649, 226] width 42 height 10
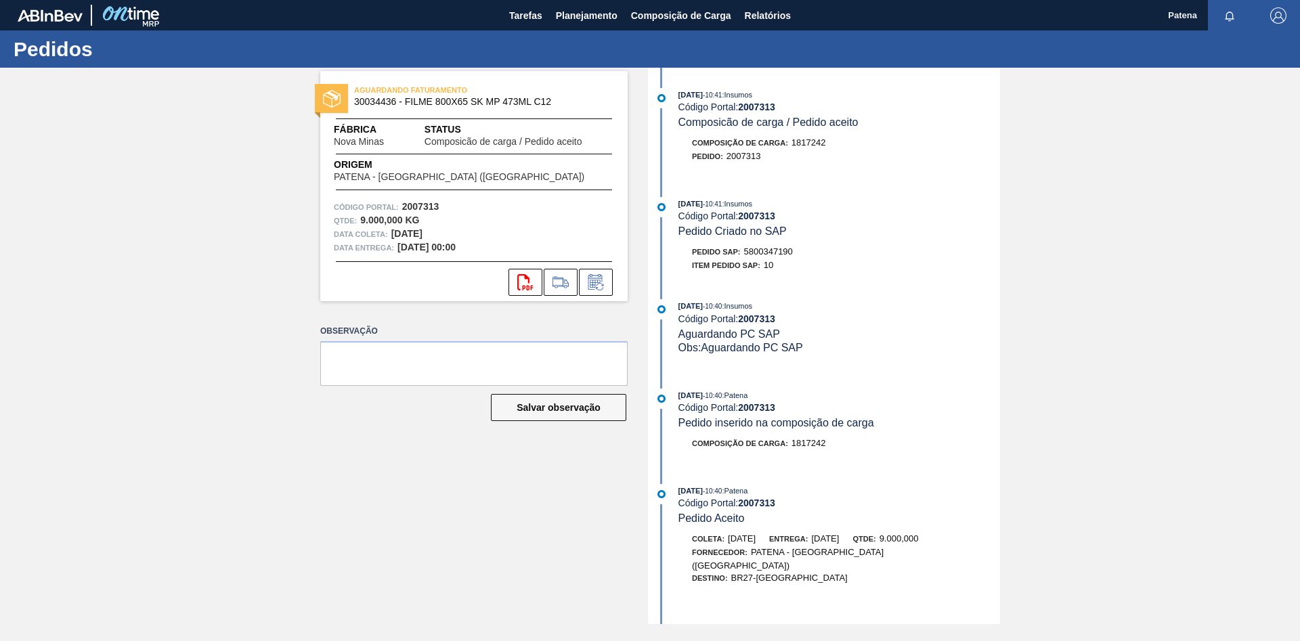
drag, startPoint x: 795, startPoint y: 254, endPoint x: 744, endPoint y: 255, distance: 51.5
click at [744, 255] on div "Pedido SAP: 5800347190" at bounding box center [839, 252] width 322 height 14
copy div "5800347190"
click at [590, 24] on button "Planejamento" at bounding box center [586, 15] width 75 height 30
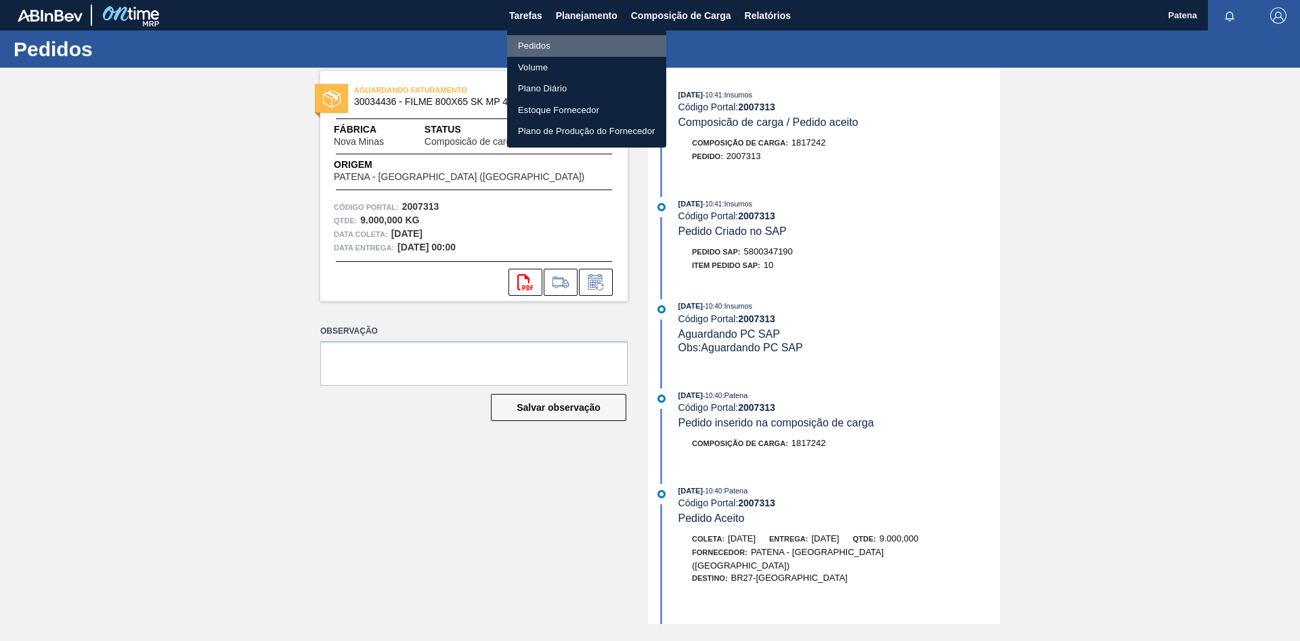
click at [544, 40] on li "Pedidos" at bounding box center [586, 46] width 159 height 22
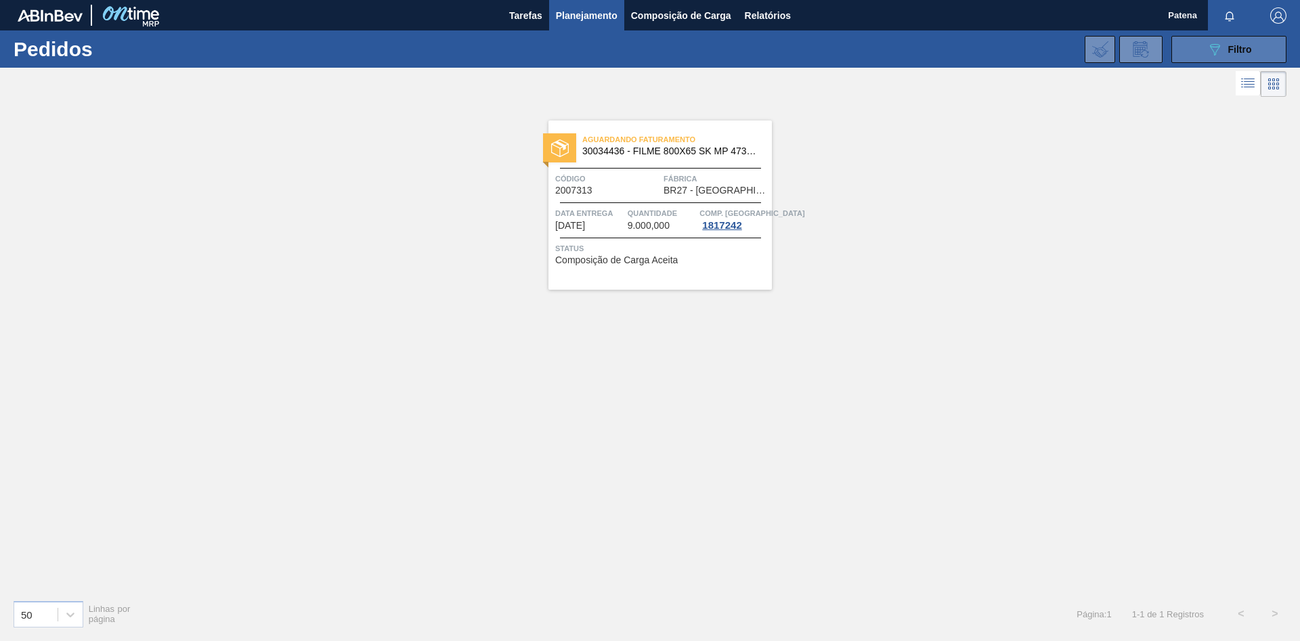
click at [924, 53] on button "089F7B8B-B2A5-4AFE-B5C0-19BA573D28AC Filtro" at bounding box center [1228, 49] width 115 height 27
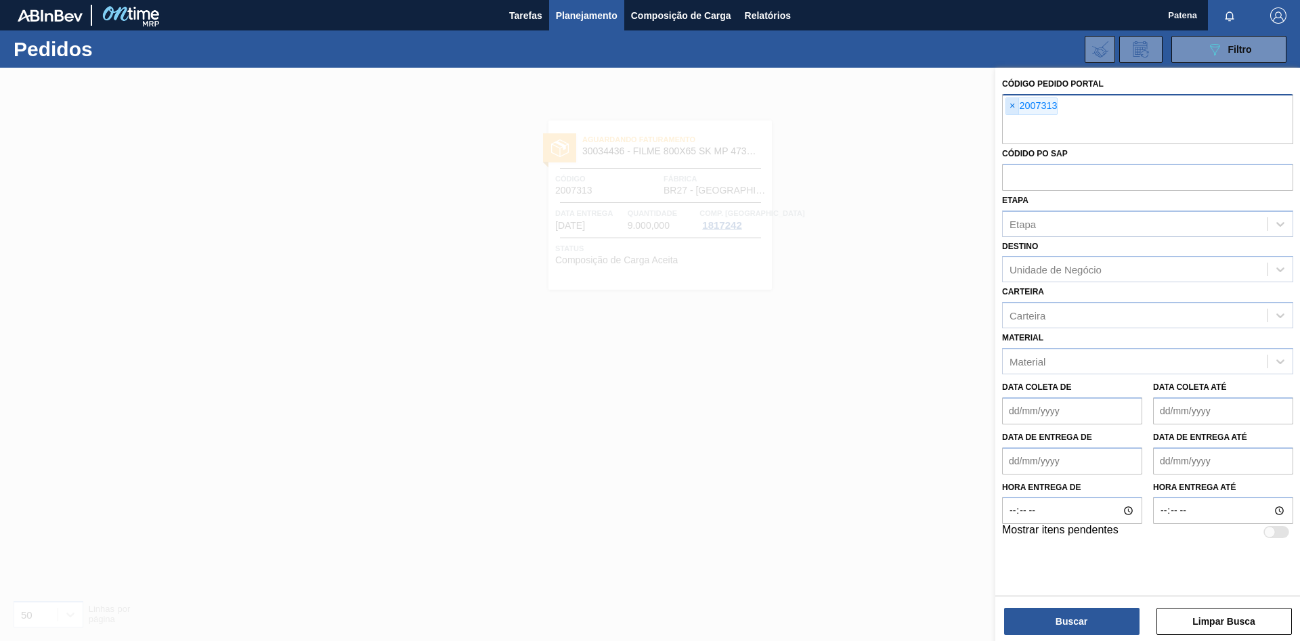
click at [924, 104] on span "×" at bounding box center [1012, 106] width 13 height 16
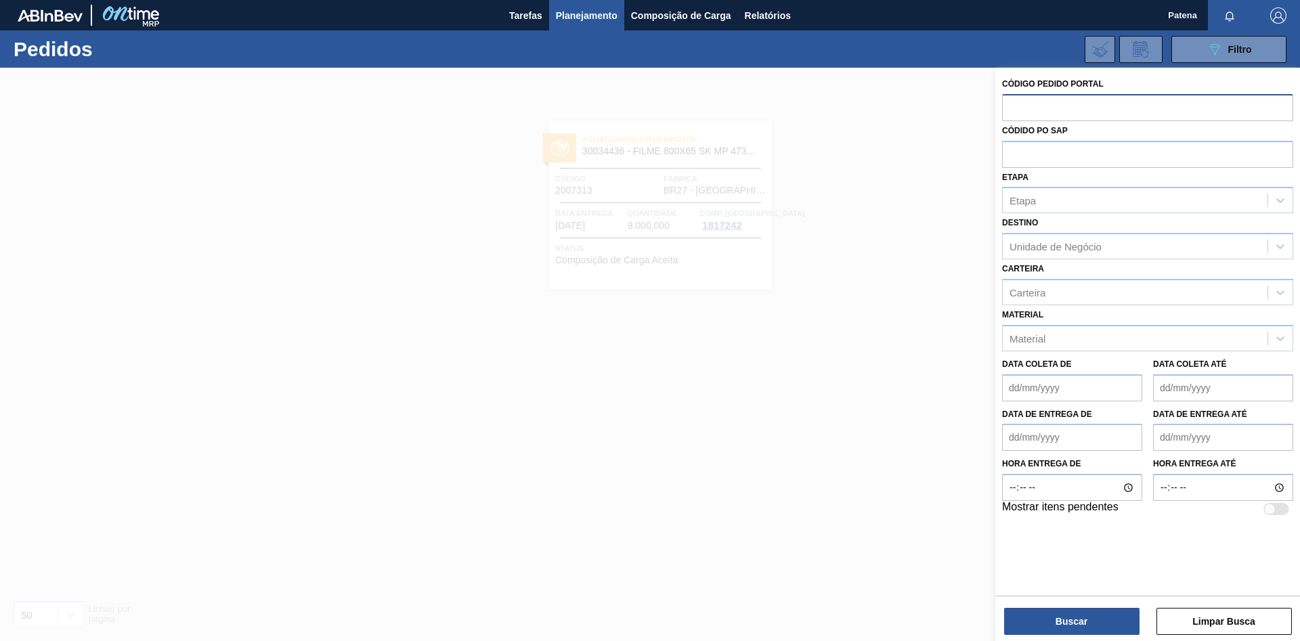
click at [924, 109] on input "text" at bounding box center [1147, 107] width 291 height 26
type input "2007538"
click at [924, 429] on button "Buscar" at bounding box center [1071, 621] width 135 height 27
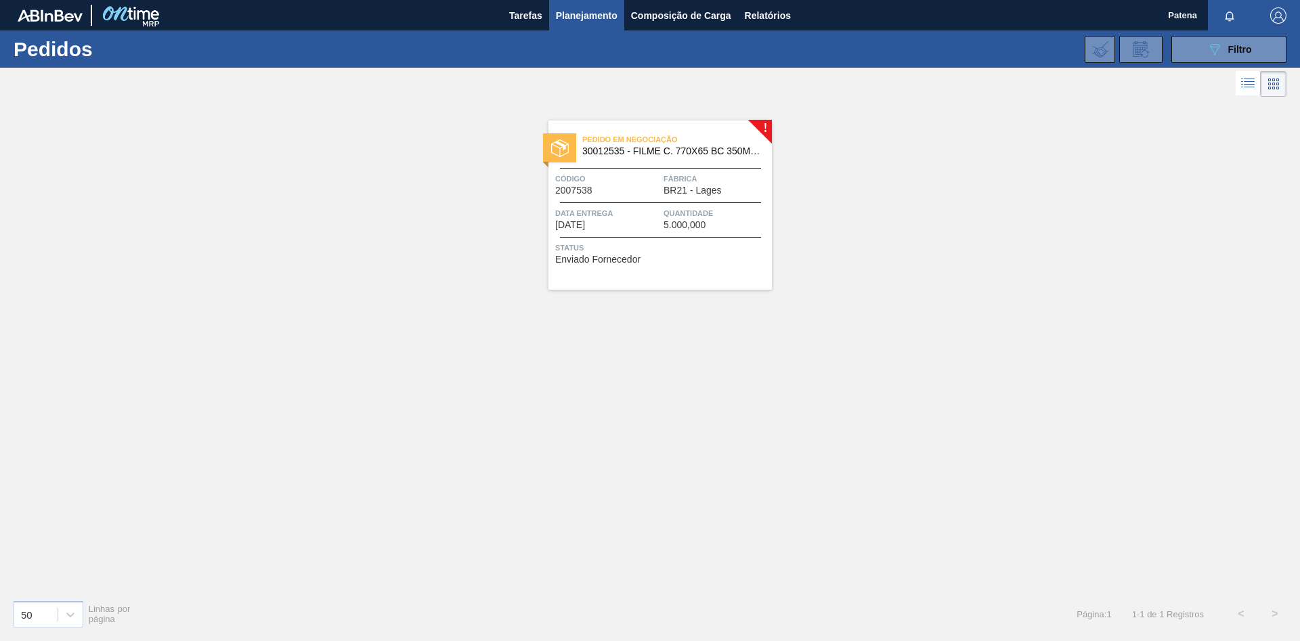
click at [601, 200] on div "Pedido em Negociação 30012535 - FILME C. 770X65 BC 350ML C12 429 Código 2007538…" at bounding box center [659, 205] width 223 height 169
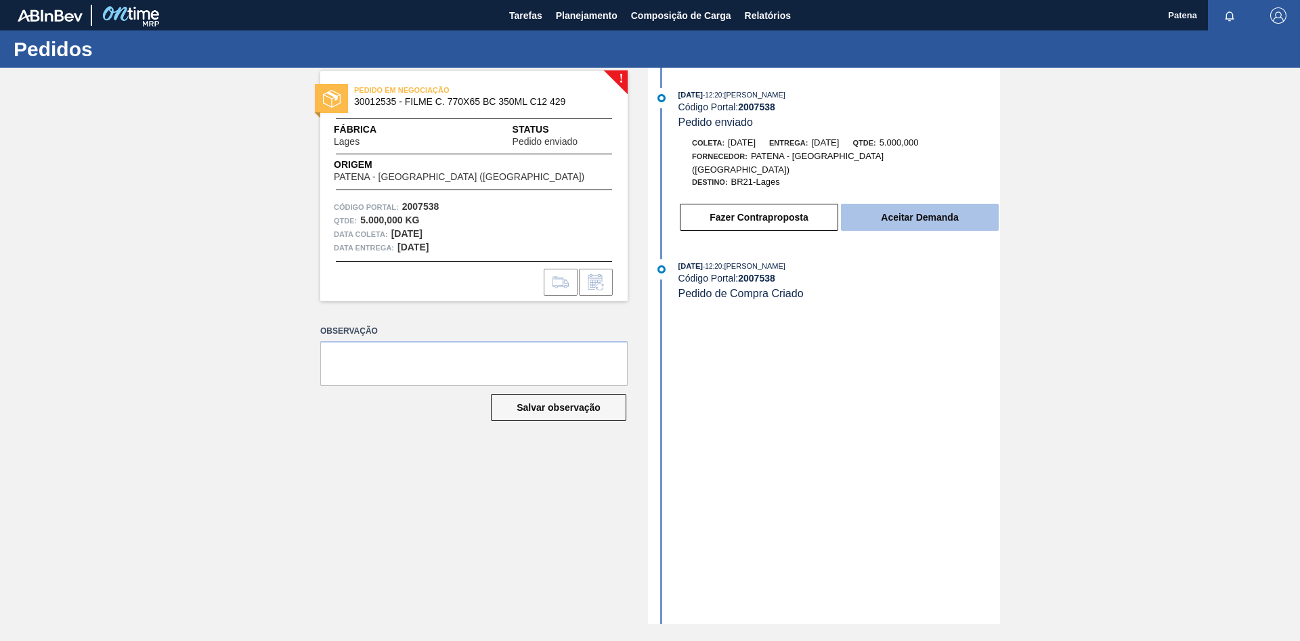
click at [909, 208] on button "Aceitar Demanda" at bounding box center [920, 217] width 158 height 27
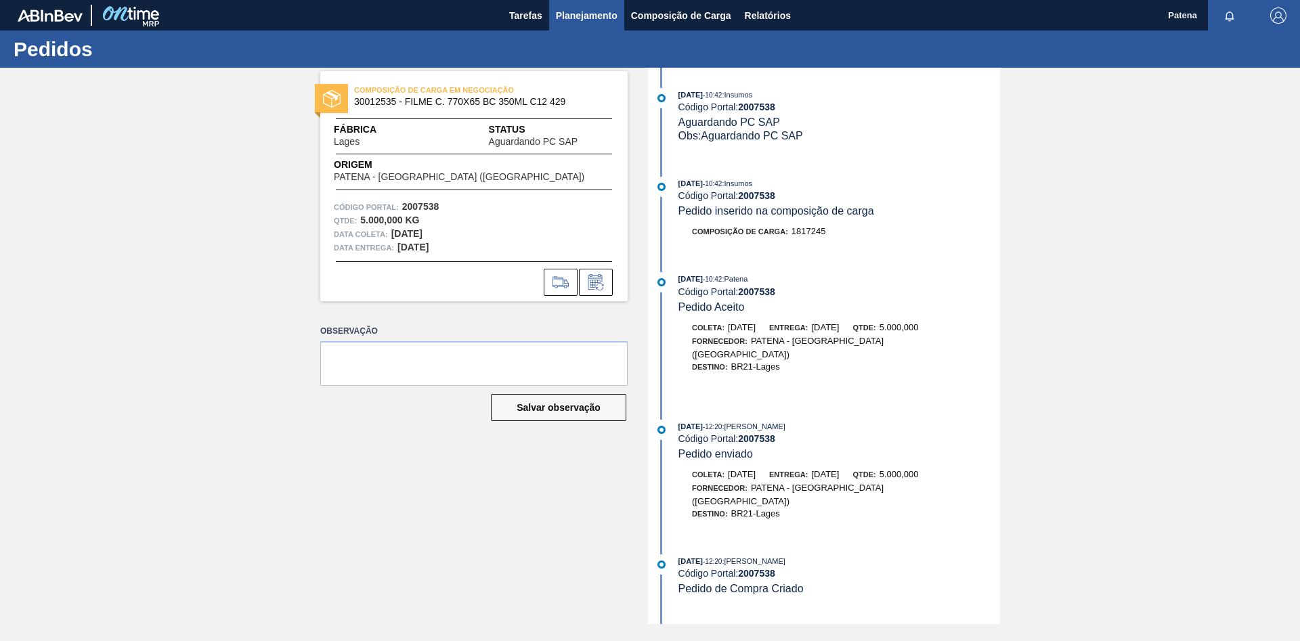
click at [586, 18] on span "Planejamento" at bounding box center [587, 15] width 62 height 16
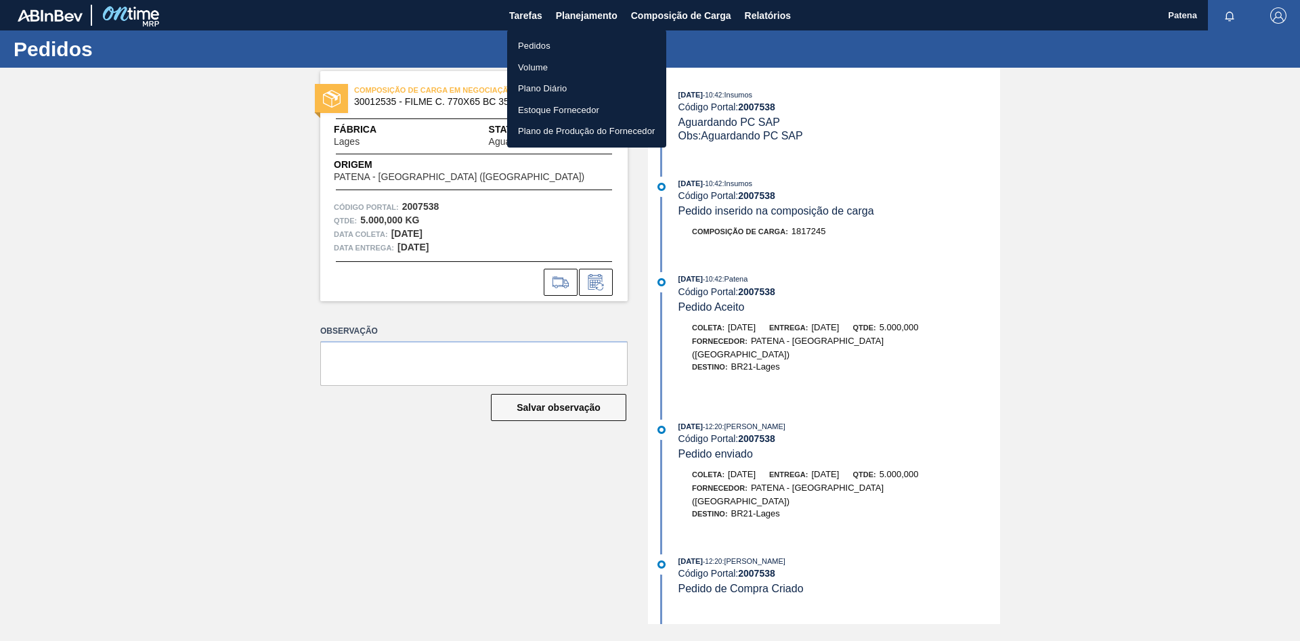
click at [571, 44] on li "Pedidos" at bounding box center [586, 46] width 159 height 22
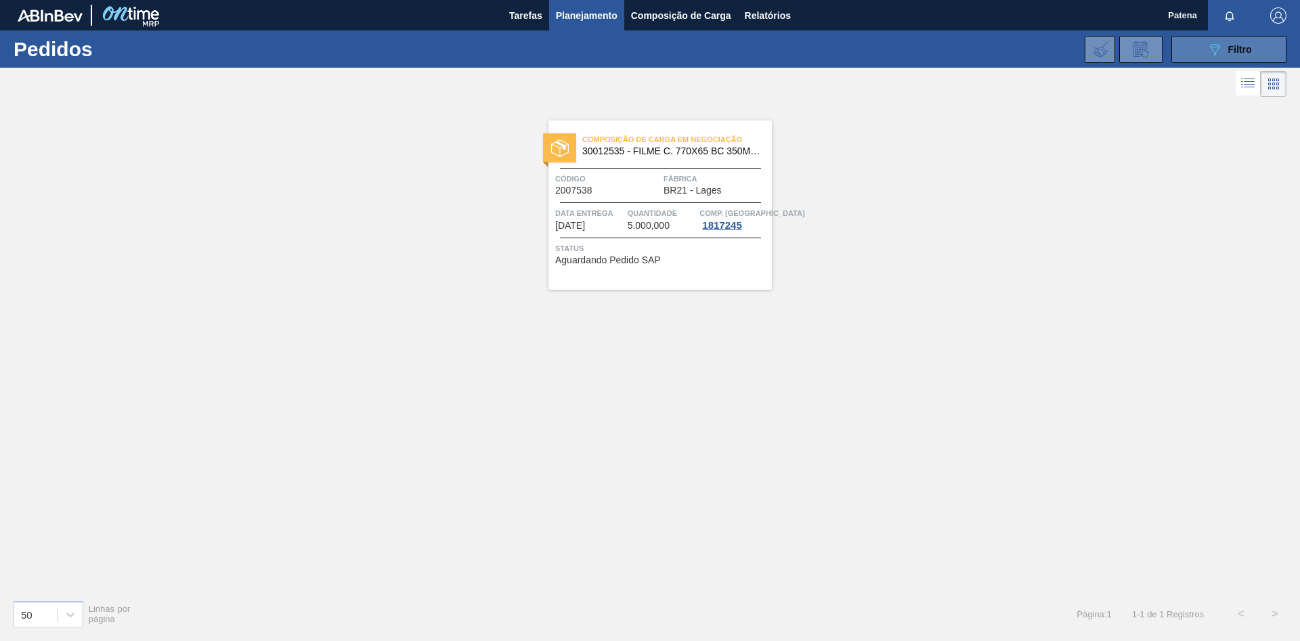
click at [924, 42] on div "089F7B8B-B2A5-4AFE-B5C0-19BA573D28AC Filtro" at bounding box center [1228, 49] width 45 height 16
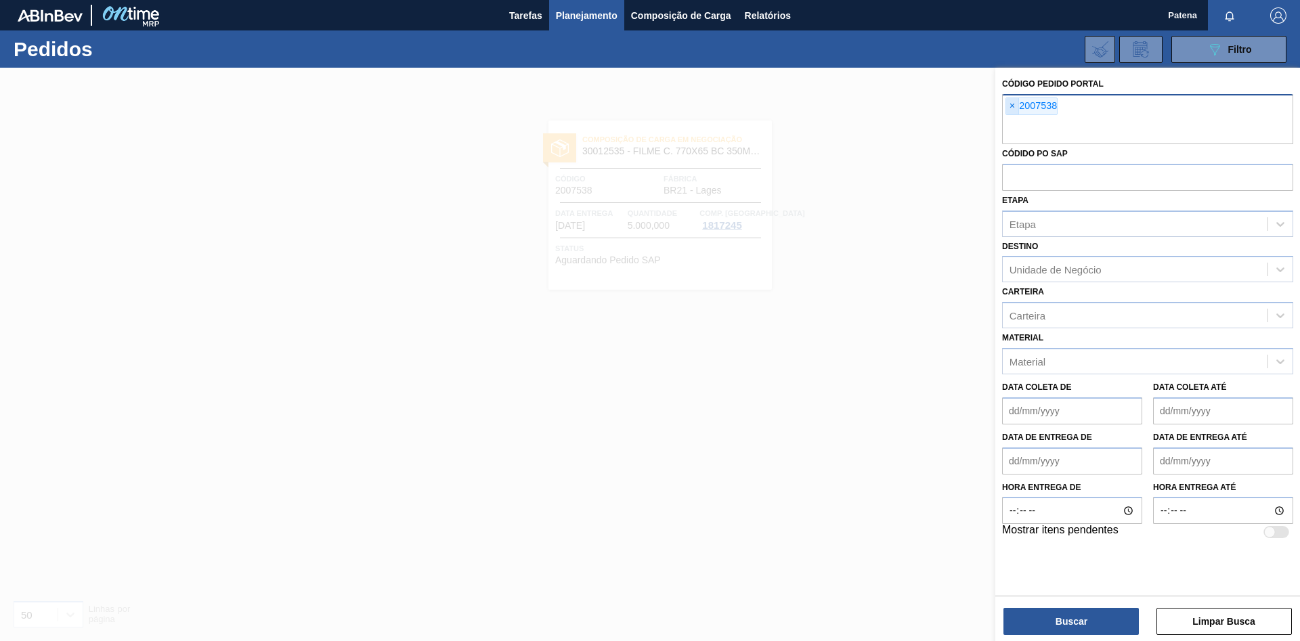
click at [924, 109] on span "×" at bounding box center [1012, 106] width 13 height 16
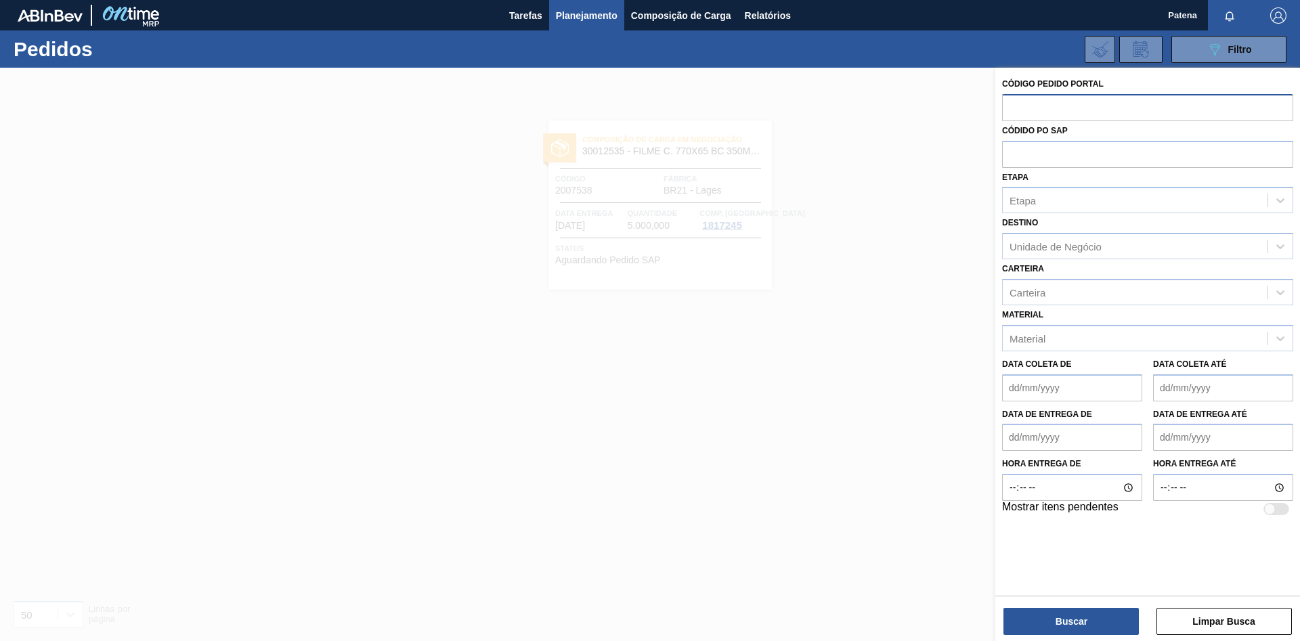
click at [924, 114] on input "text" at bounding box center [1147, 107] width 291 height 26
type input "2007538"
click at [924, 429] on button "Buscar" at bounding box center [1071, 621] width 135 height 27
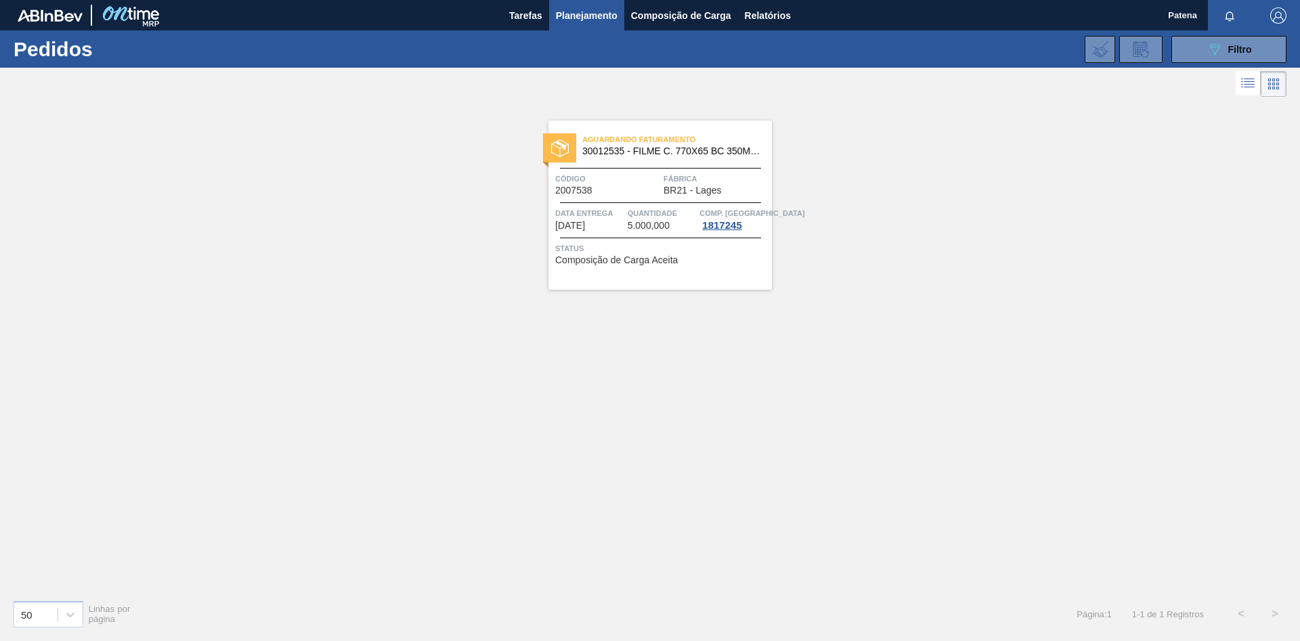
click at [647, 199] on div "Aguardando Faturamento 30012535 - FILME C. 770X65 BC 350ML C12 429 Código 20075…" at bounding box center [659, 205] width 223 height 169
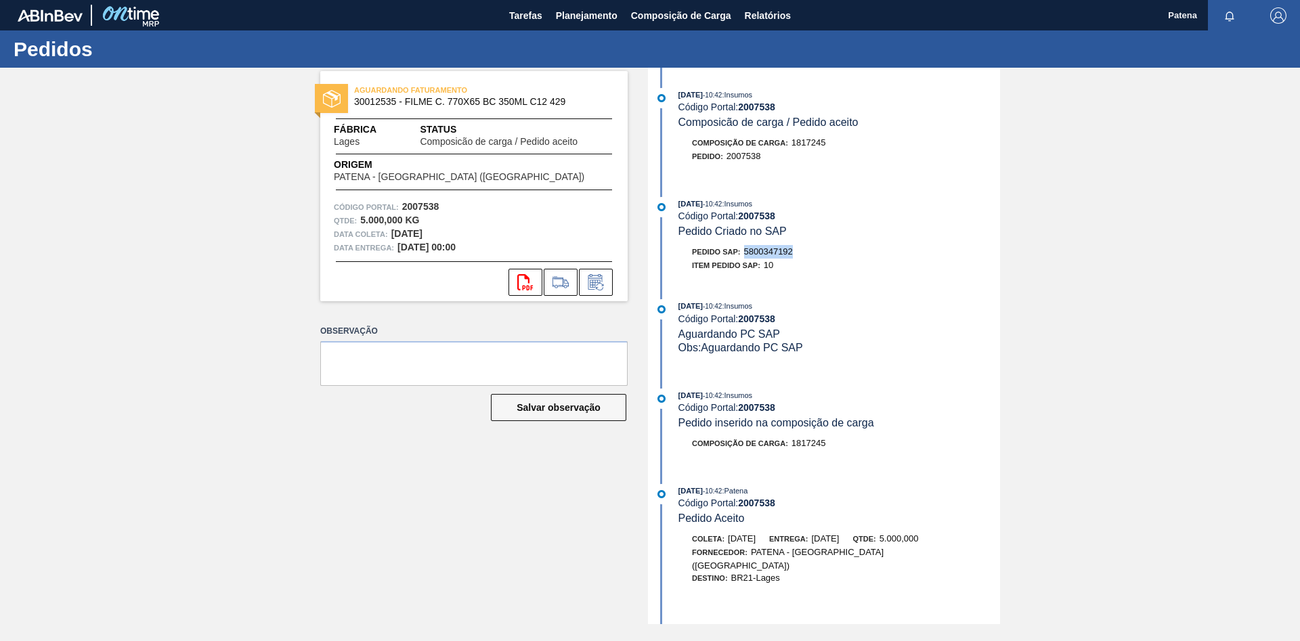
drag, startPoint x: 794, startPoint y: 253, endPoint x: 747, endPoint y: 253, distance: 46.7
click at [747, 253] on div "Pedido SAP: 5800347192" at bounding box center [839, 252] width 322 height 14
copy span "5800347192"
click at [574, 22] on span "Planejamento" at bounding box center [587, 15] width 62 height 16
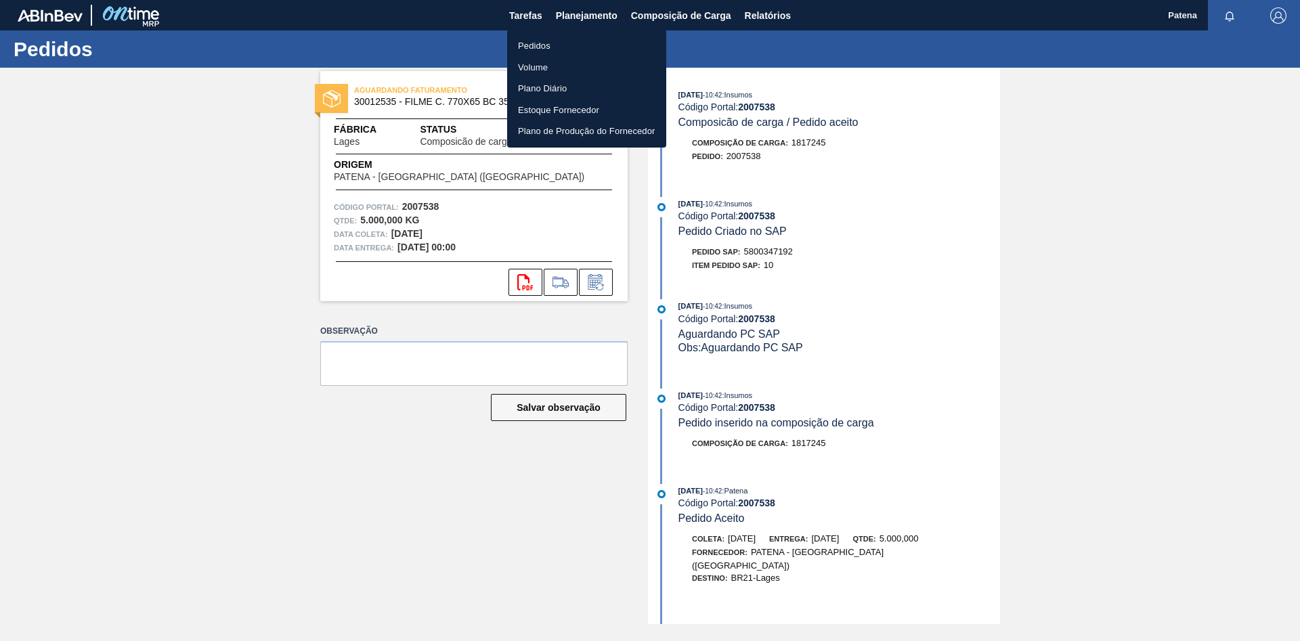
click at [569, 45] on li "Pedidos" at bounding box center [586, 46] width 159 height 22
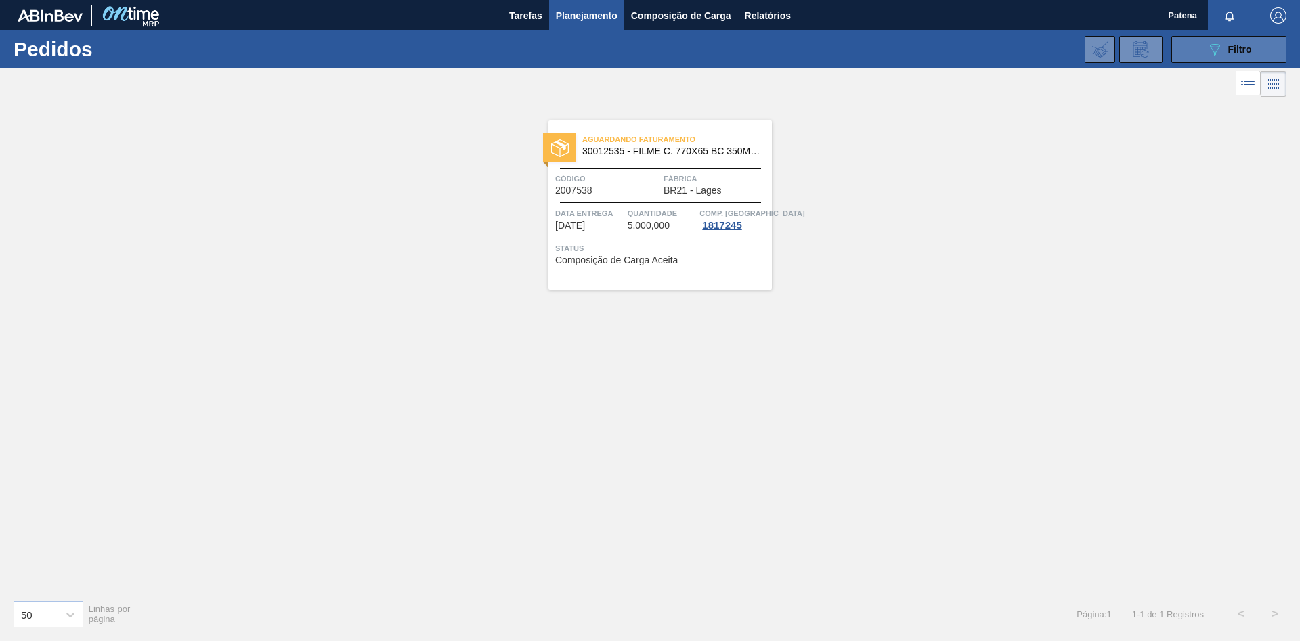
click at [924, 56] on div "089F7B8B-B2A5-4AFE-B5C0-19BA573D28AC Filtro" at bounding box center [1228, 49] width 45 height 16
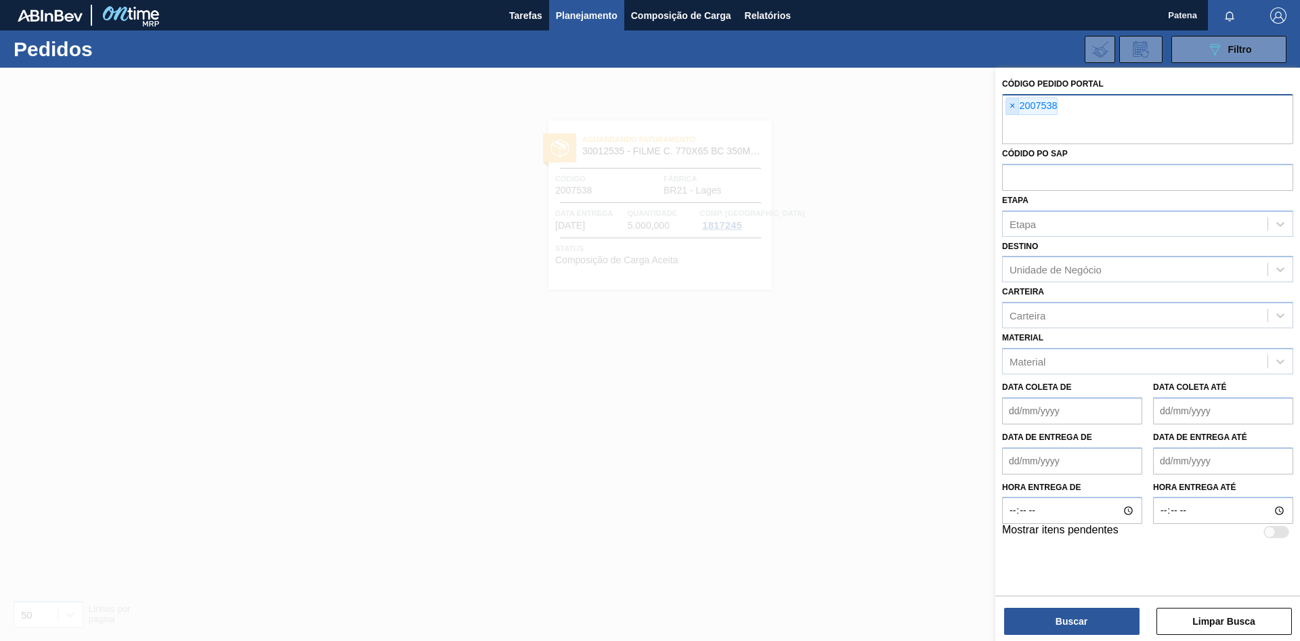
click at [924, 102] on span "×" at bounding box center [1012, 106] width 13 height 16
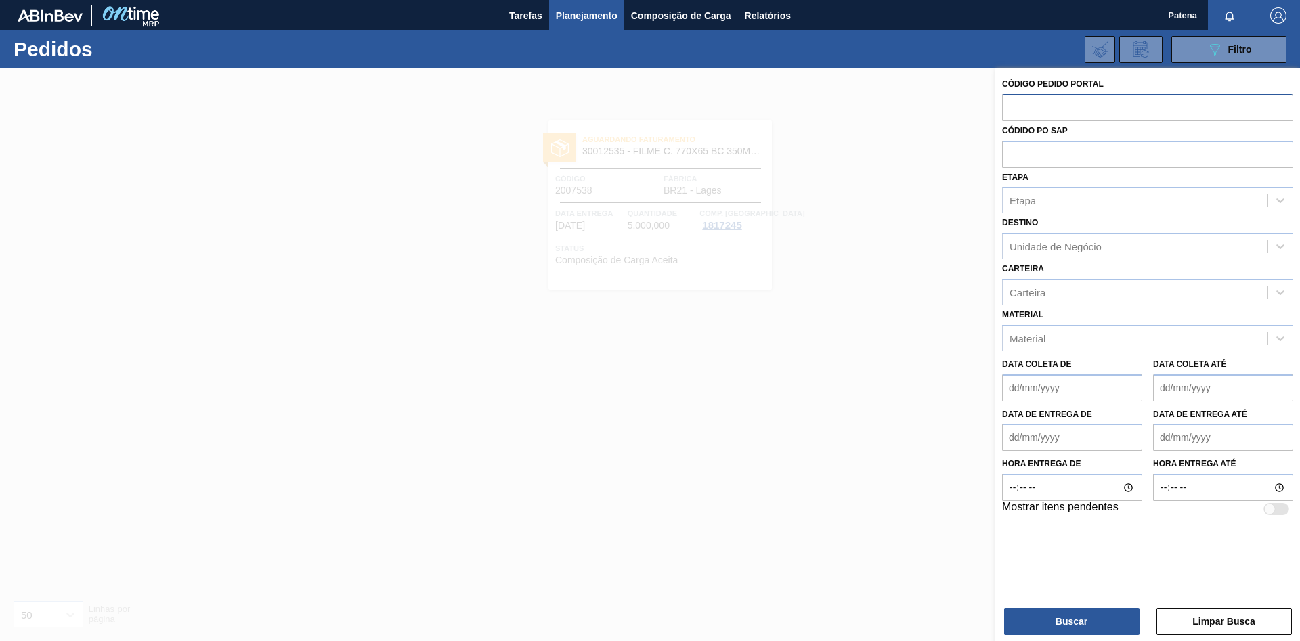
click at [924, 107] on input "text" at bounding box center [1147, 107] width 291 height 26
type input "2007539"
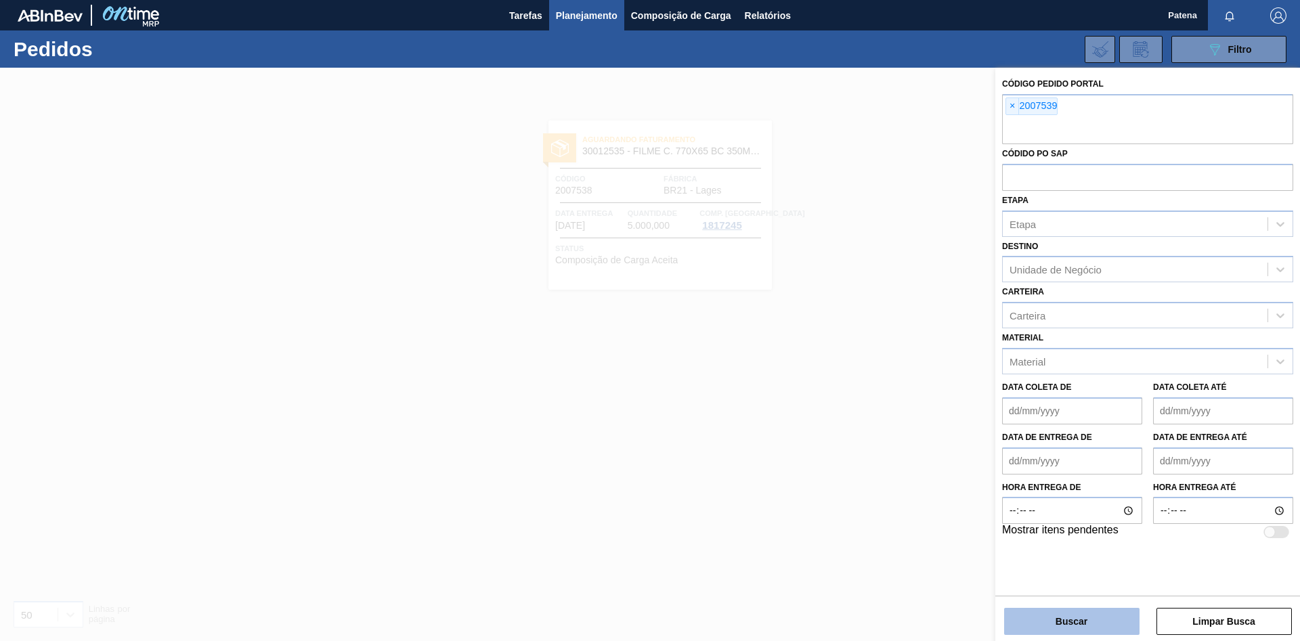
click at [924, 429] on button "Buscar" at bounding box center [1071, 621] width 135 height 27
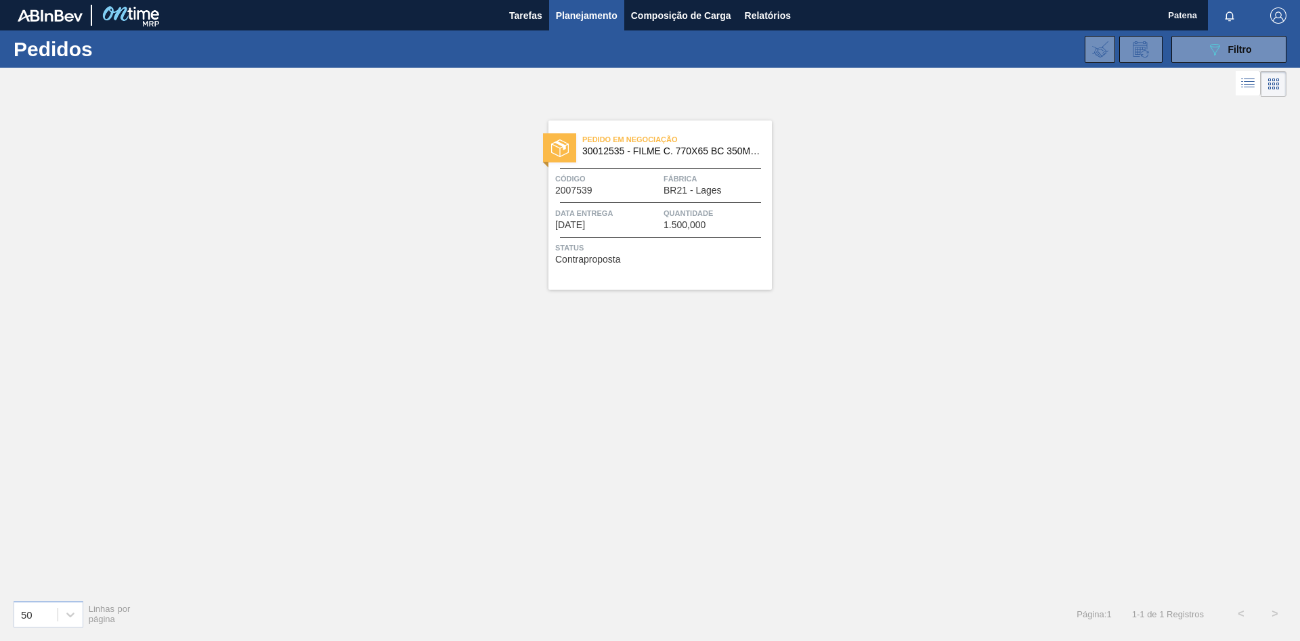
click at [596, 155] on span "30012535 - FILME C. 770X65 BC 350ML C12 429" at bounding box center [671, 151] width 179 height 10
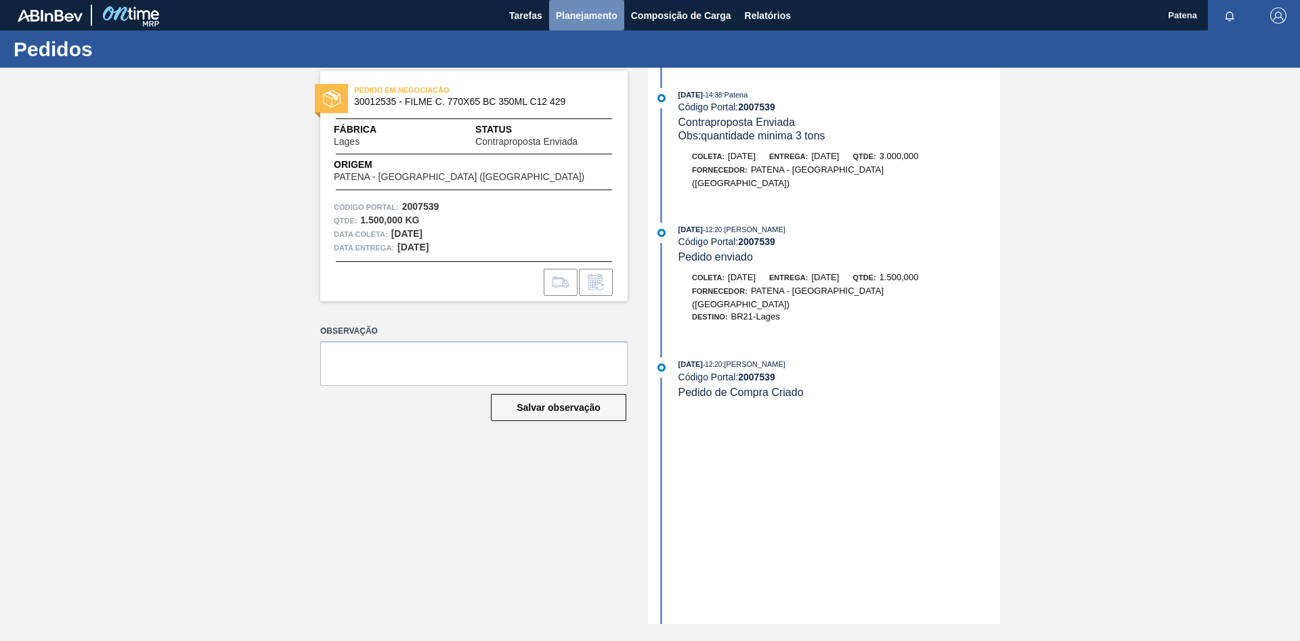
click at [594, 16] on span "Planejamento" at bounding box center [587, 15] width 62 height 16
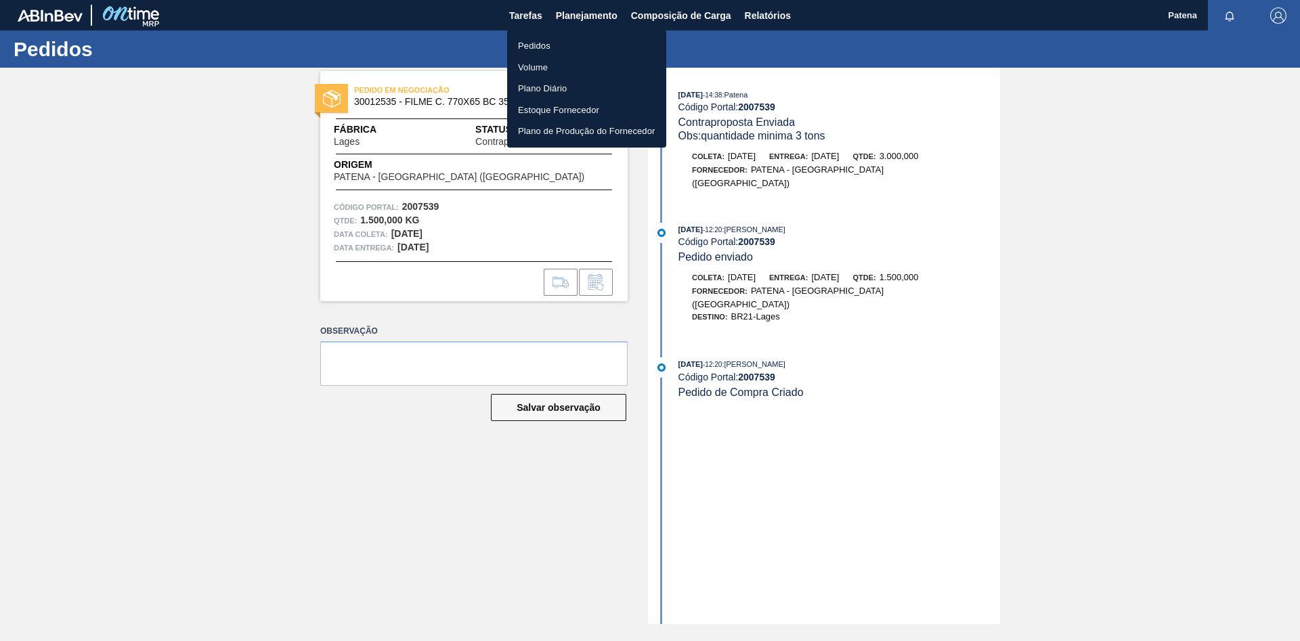
click at [569, 43] on li "Pedidos" at bounding box center [586, 46] width 159 height 22
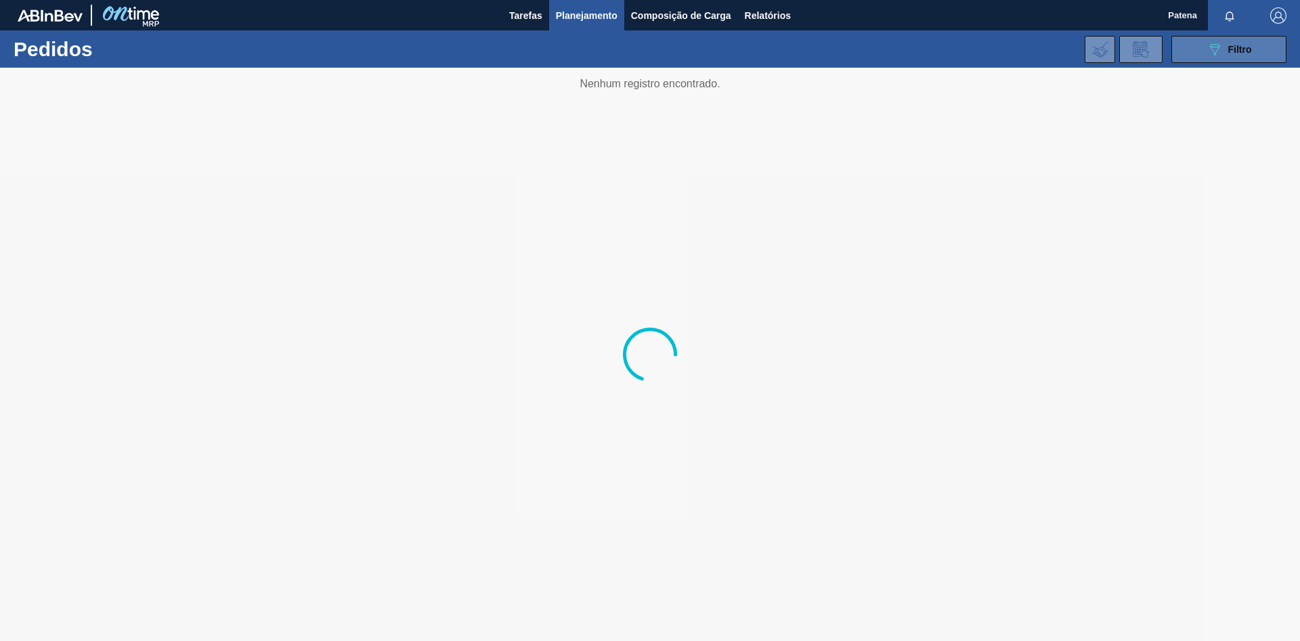
click at [924, 52] on span "Filtro" at bounding box center [1240, 49] width 24 height 11
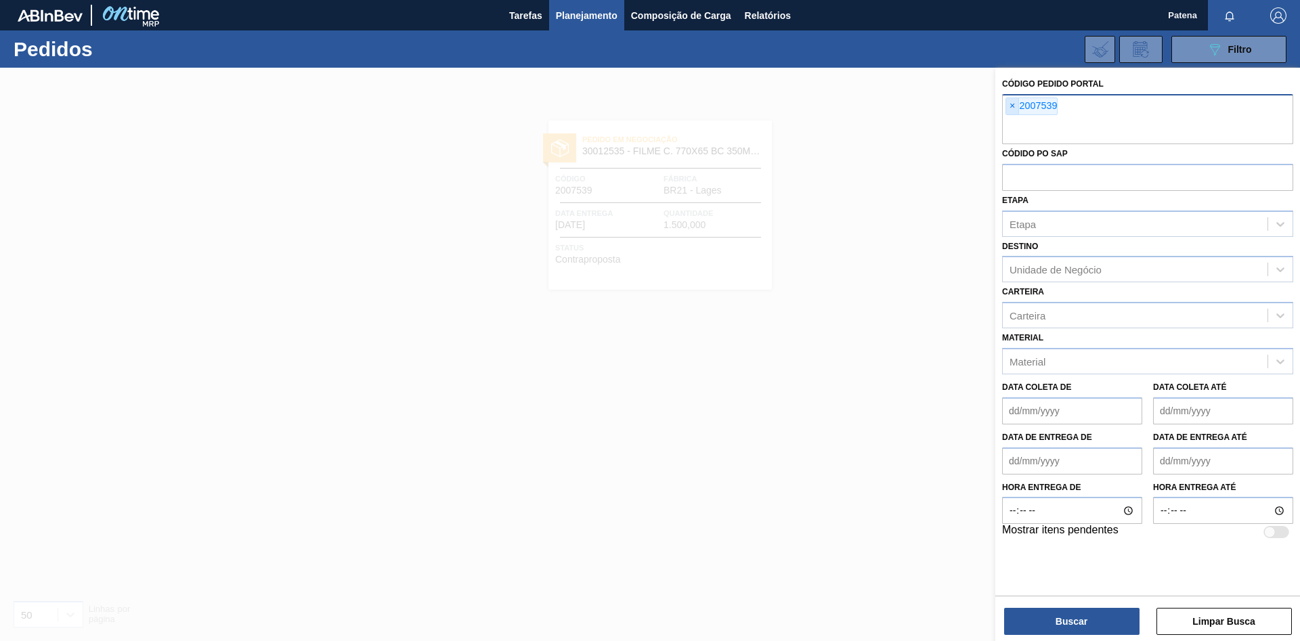
click at [924, 110] on span "×" at bounding box center [1012, 106] width 13 height 16
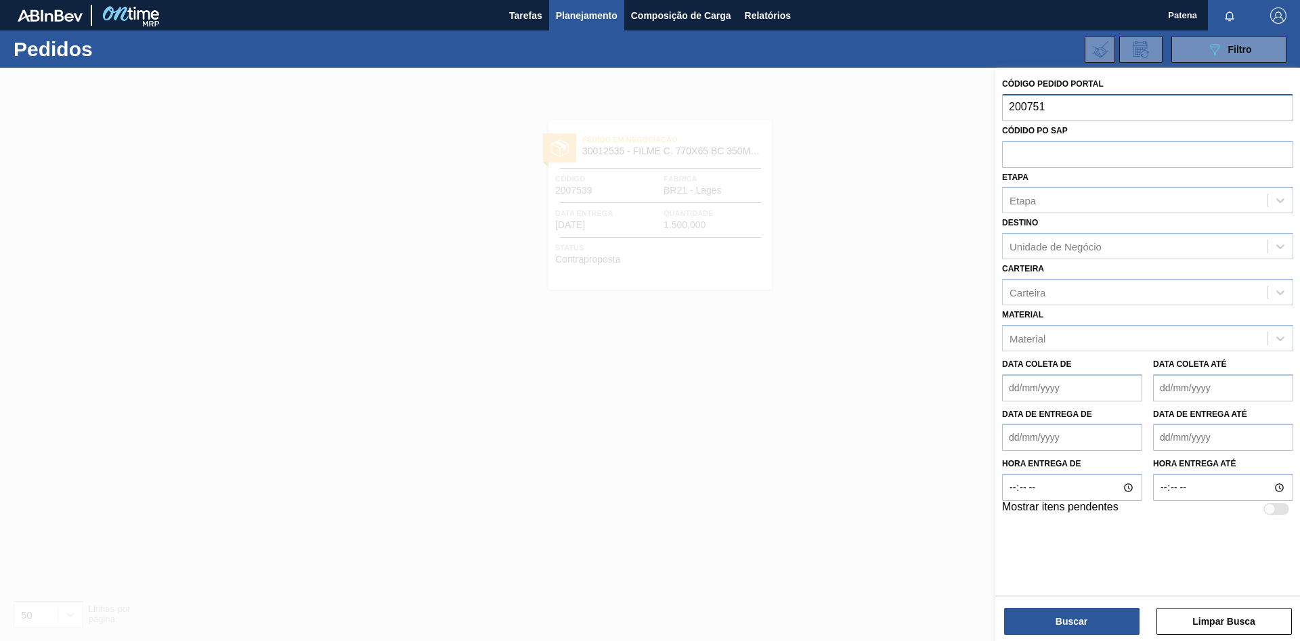
type input "2007511"
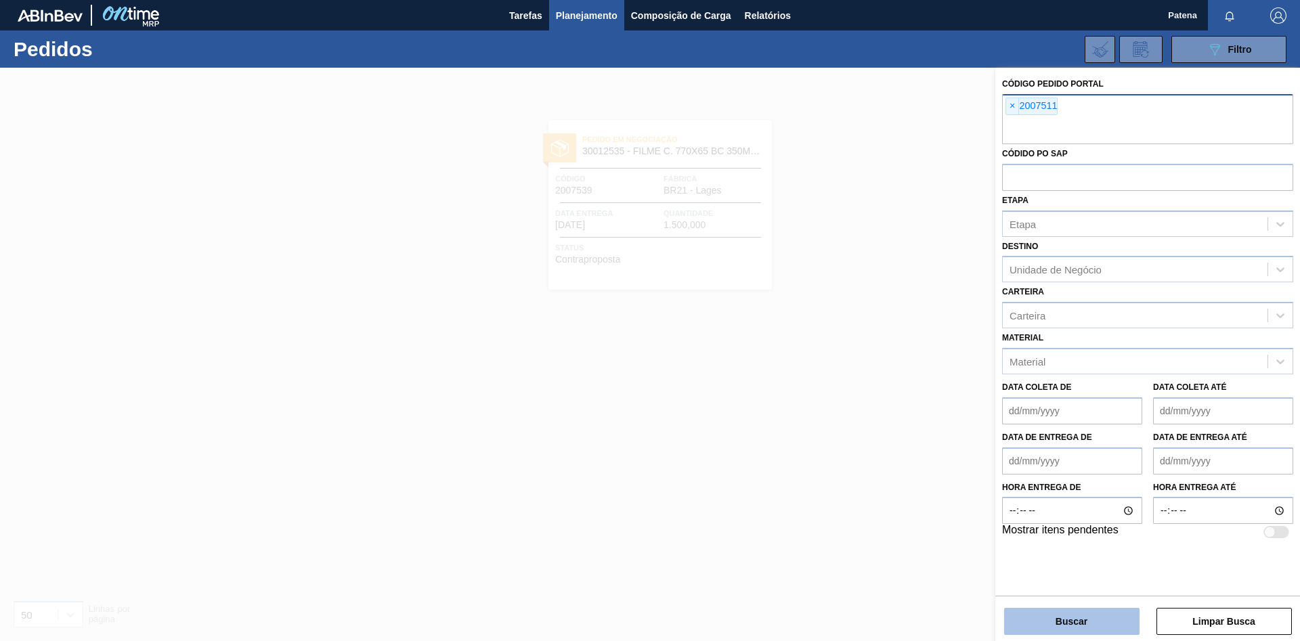
click at [924, 429] on button "Buscar" at bounding box center [1071, 621] width 135 height 27
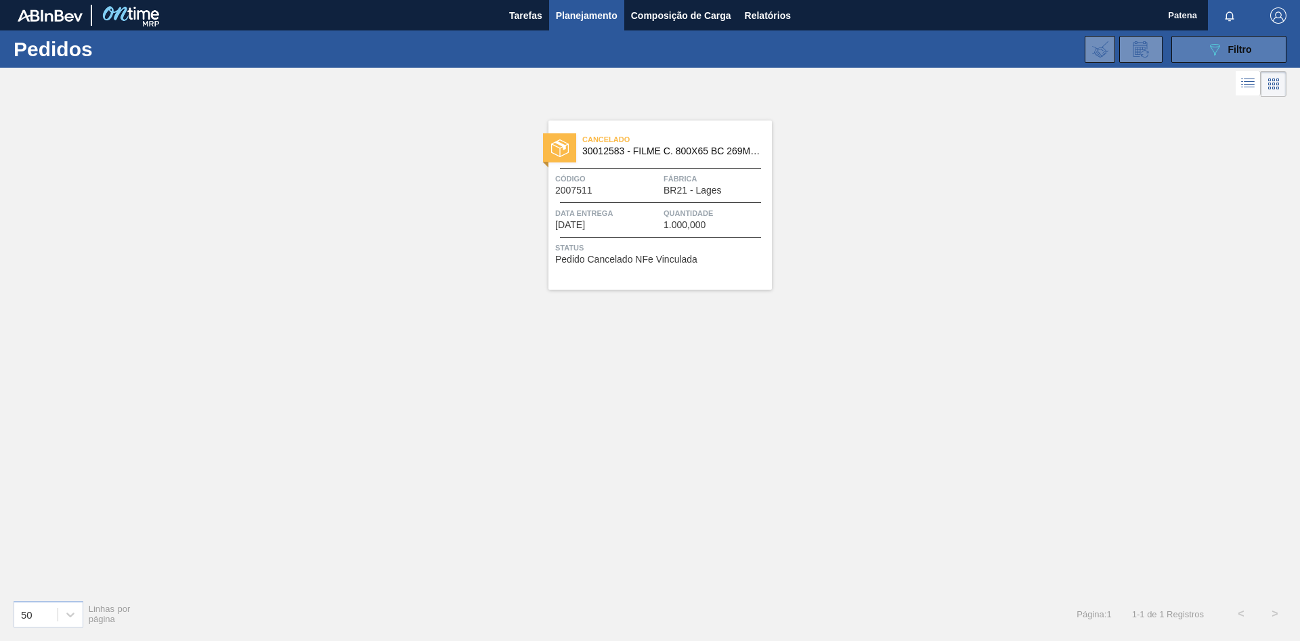
click at [924, 51] on icon "089F7B8B-B2A5-4AFE-B5C0-19BA573D28AC" at bounding box center [1214, 49] width 16 height 16
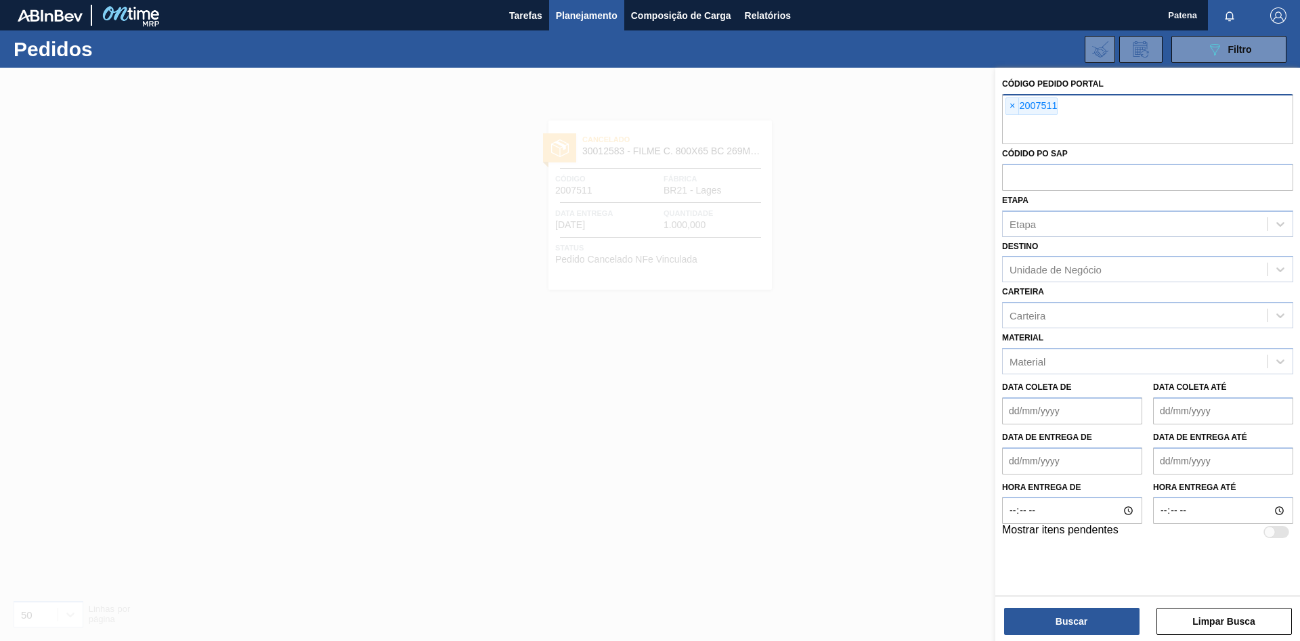
drag, startPoint x: 1011, startPoint y: 105, endPoint x: 1026, endPoint y: 108, distance: 15.8
click at [924, 105] on span "×" at bounding box center [1012, 106] width 13 height 16
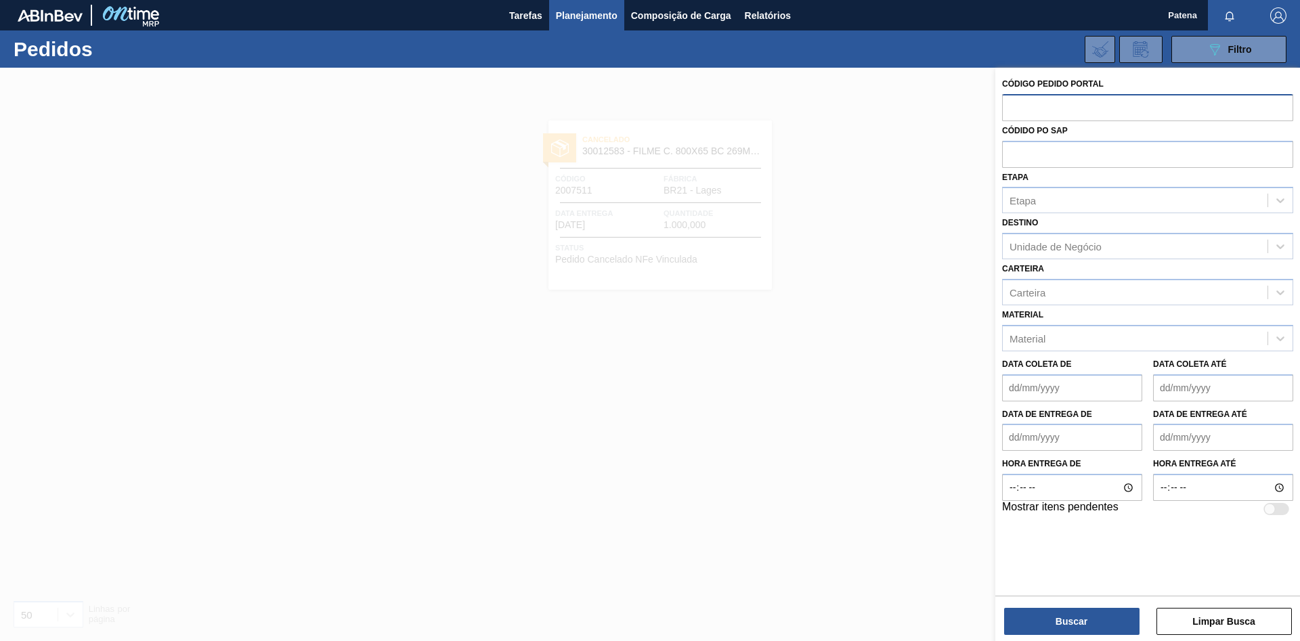
click at [924, 110] on input "text" at bounding box center [1147, 107] width 291 height 26
type input "2007510"
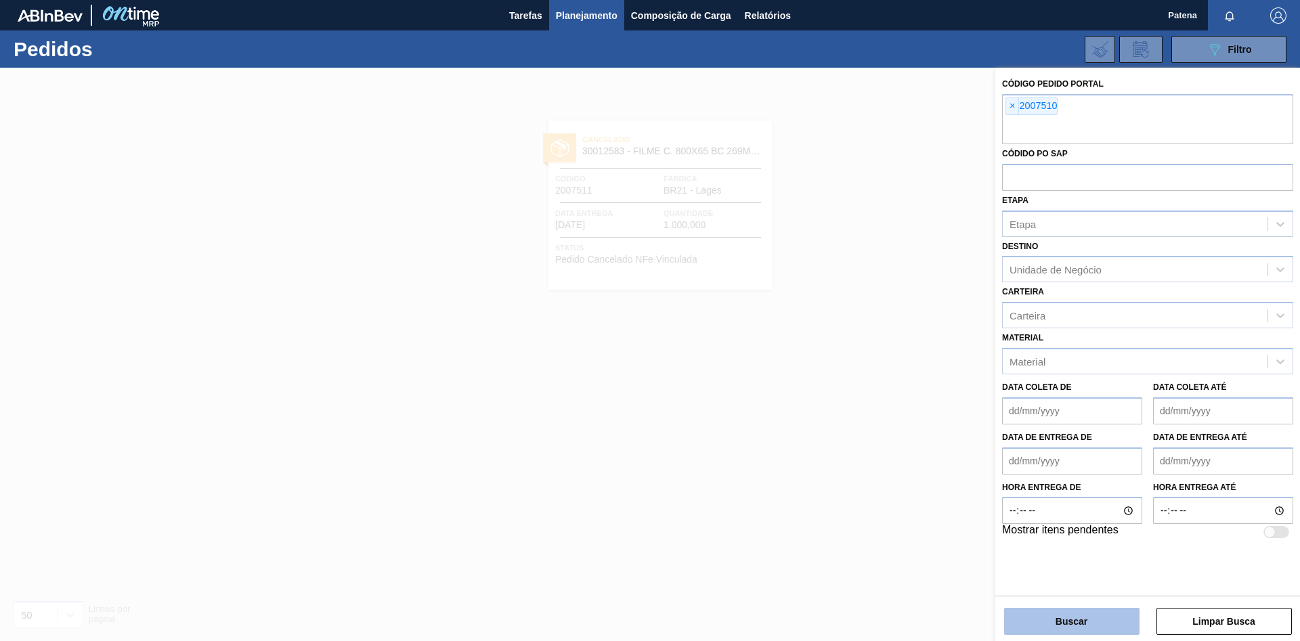
click at [924, 429] on button "Buscar" at bounding box center [1071, 621] width 135 height 27
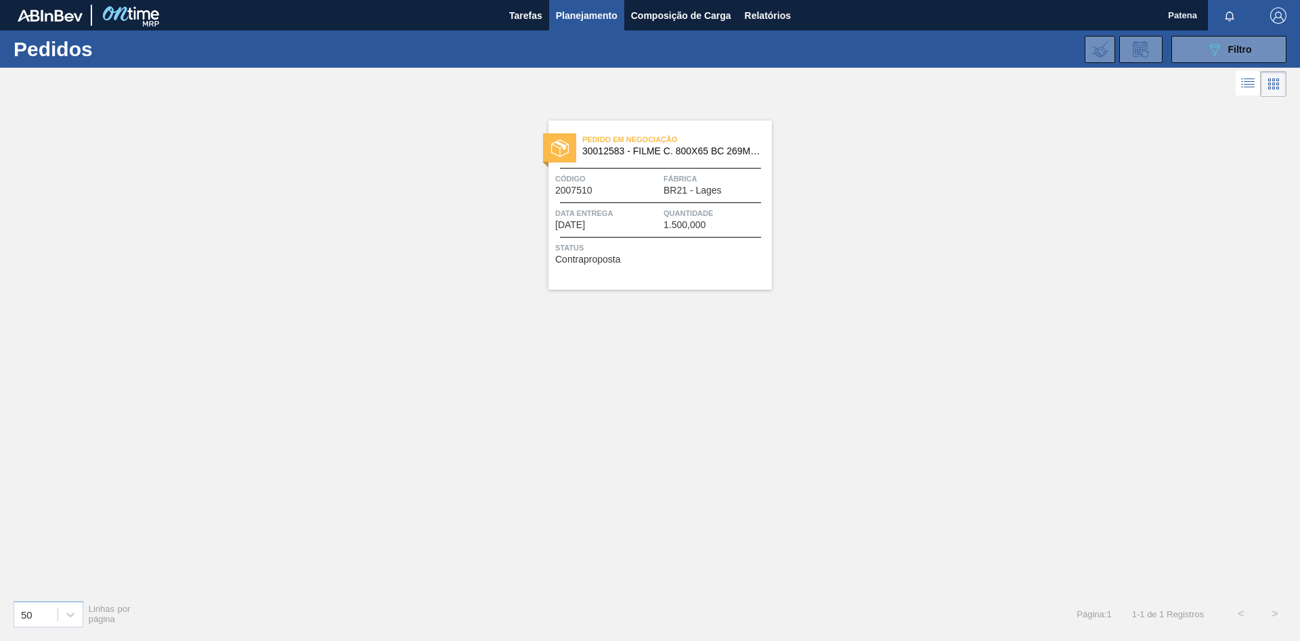
click at [621, 216] on span "Data entrega" at bounding box center [607, 213] width 105 height 14
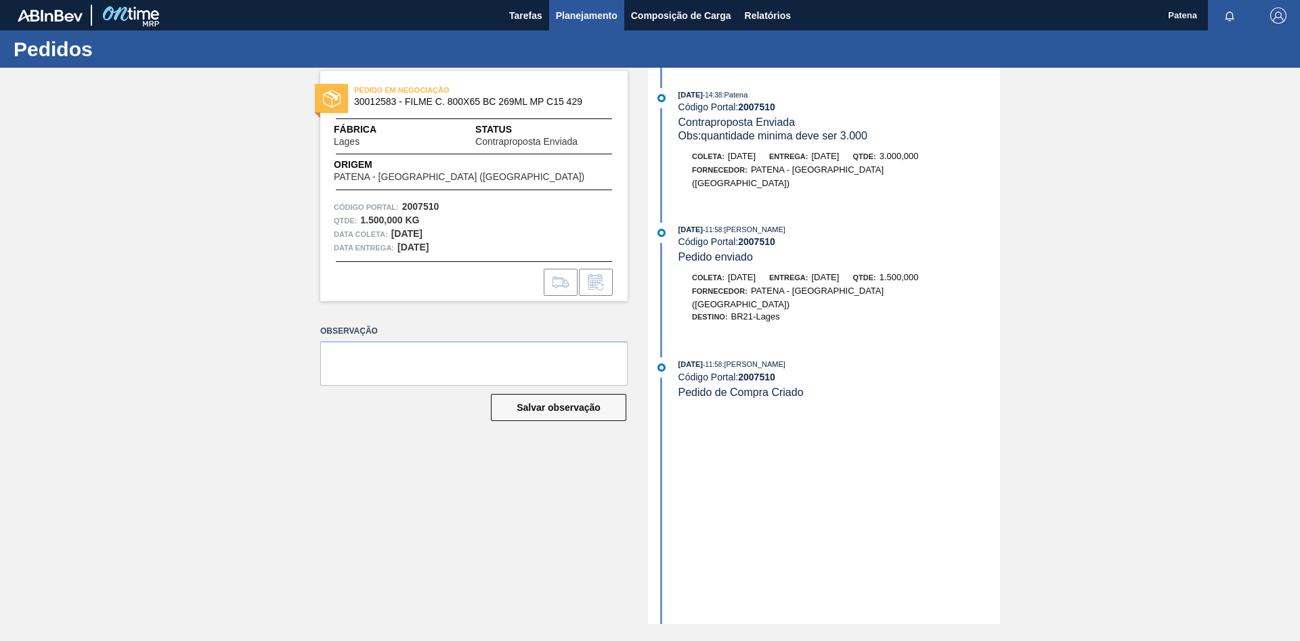
click at [573, 16] on span "Planejamento" at bounding box center [587, 15] width 62 height 16
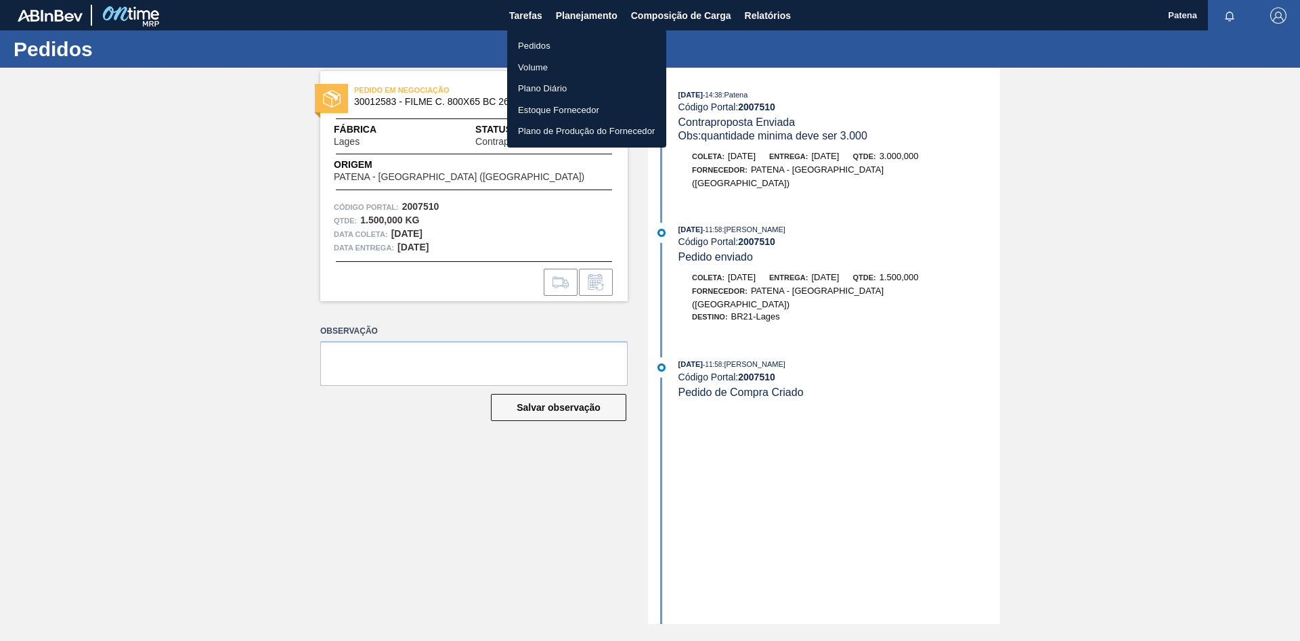
click at [530, 45] on li "Pedidos" at bounding box center [586, 46] width 159 height 22
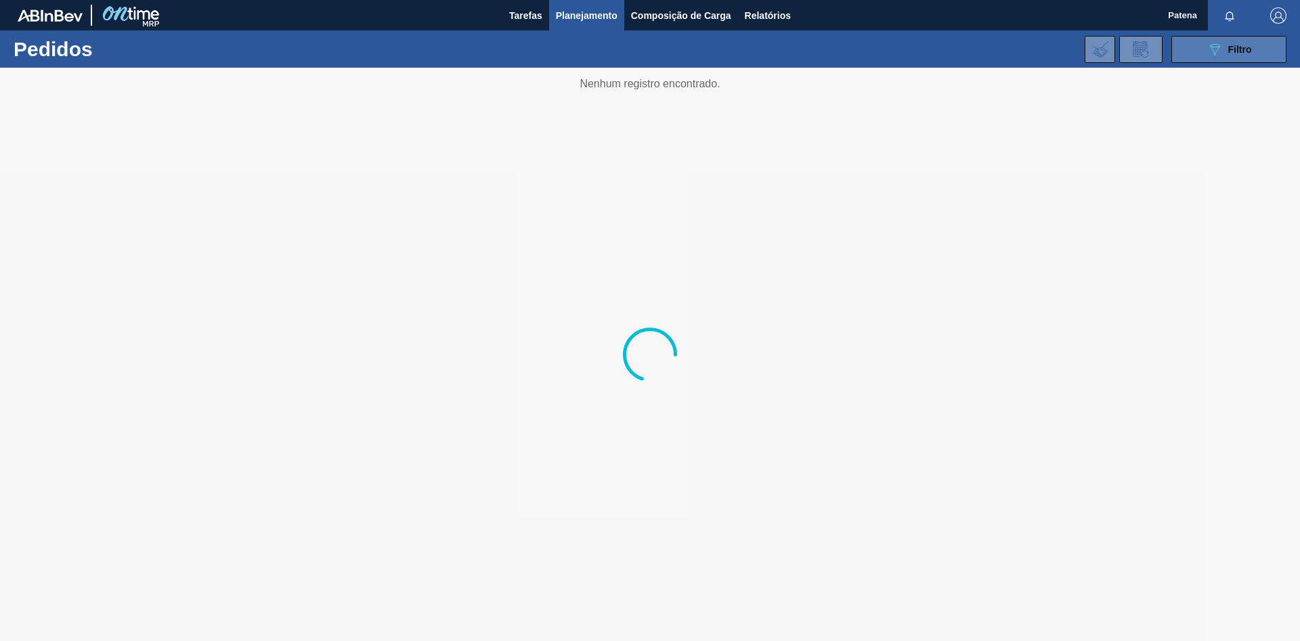
click at [924, 49] on icon at bounding box center [1215, 50] width 10 height 12
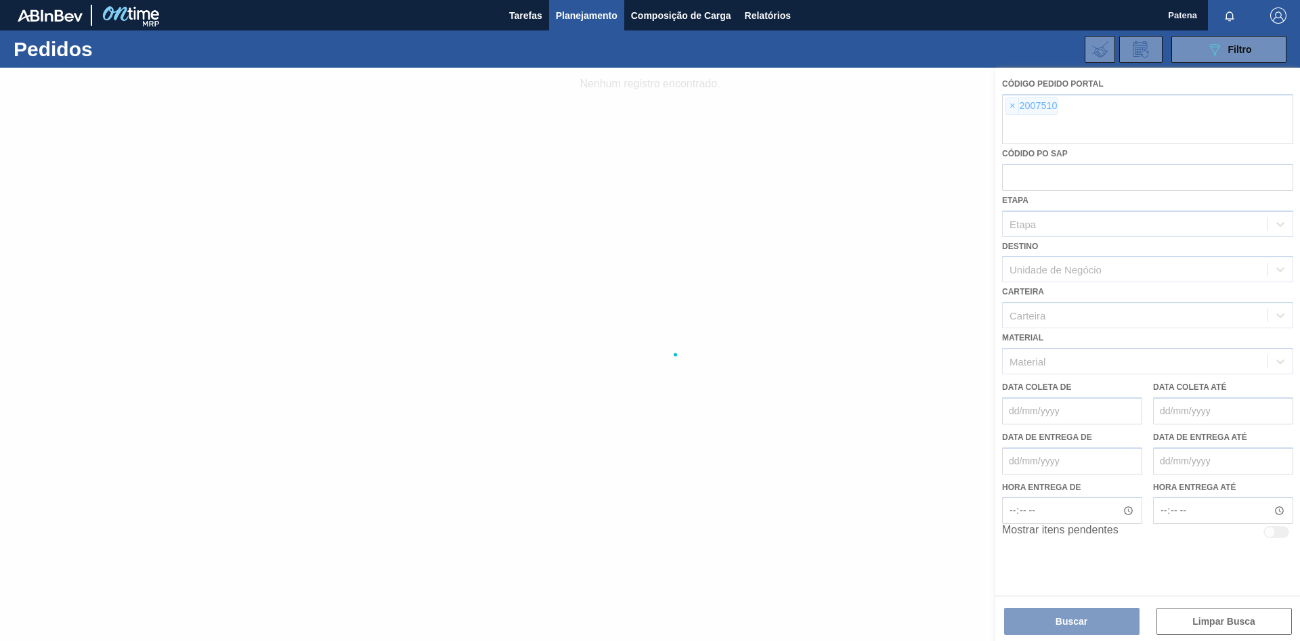
click at [924, 107] on div at bounding box center [650, 354] width 1300 height 573
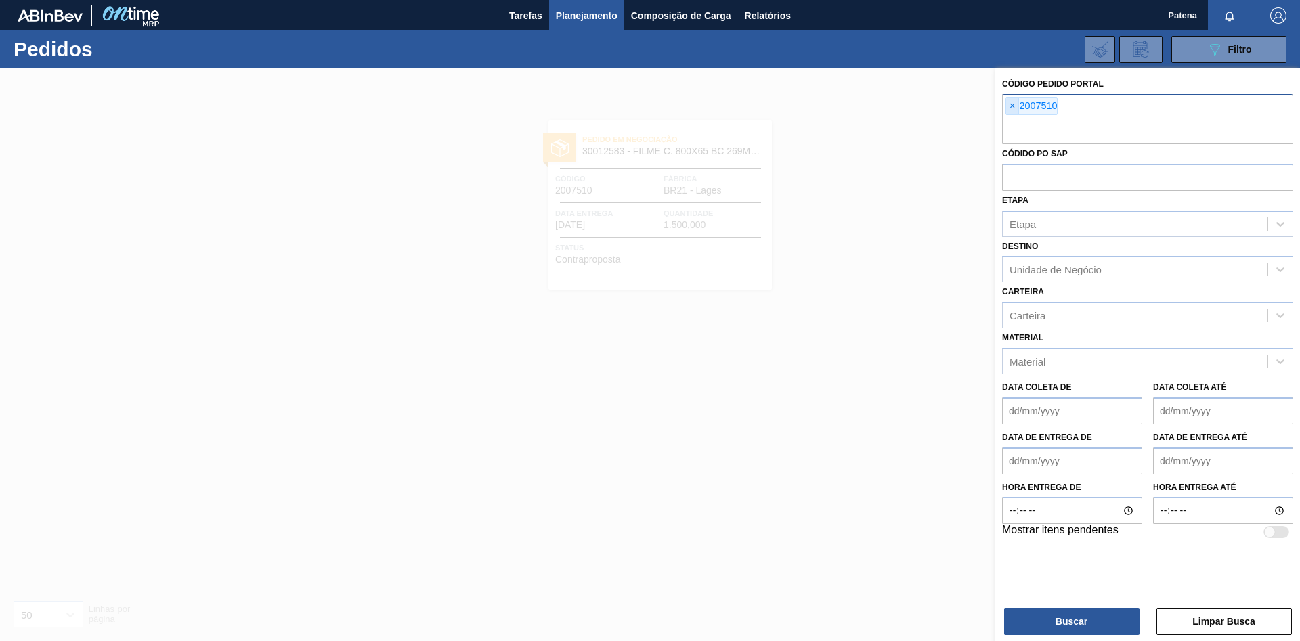
click at [924, 106] on span "×" at bounding box center [1012, 106] width 13 height 16
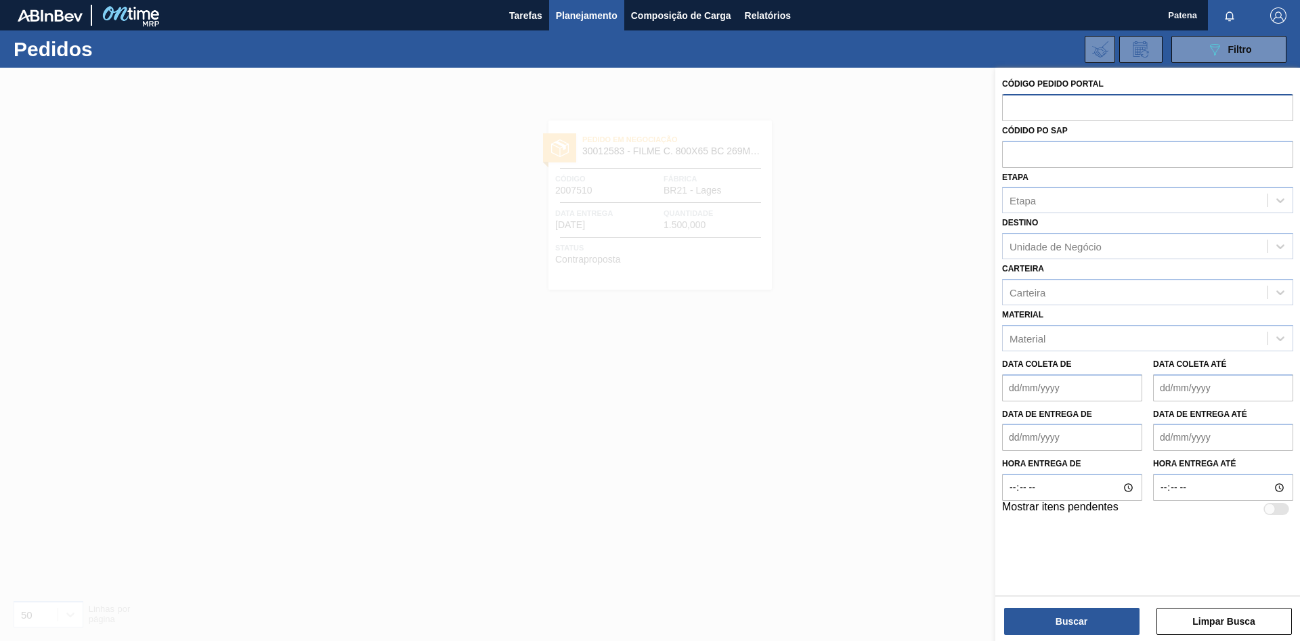
click at [924, 107] on input "text" at bounding box center [1147, 107] width 291 height 26
type input "2007314"
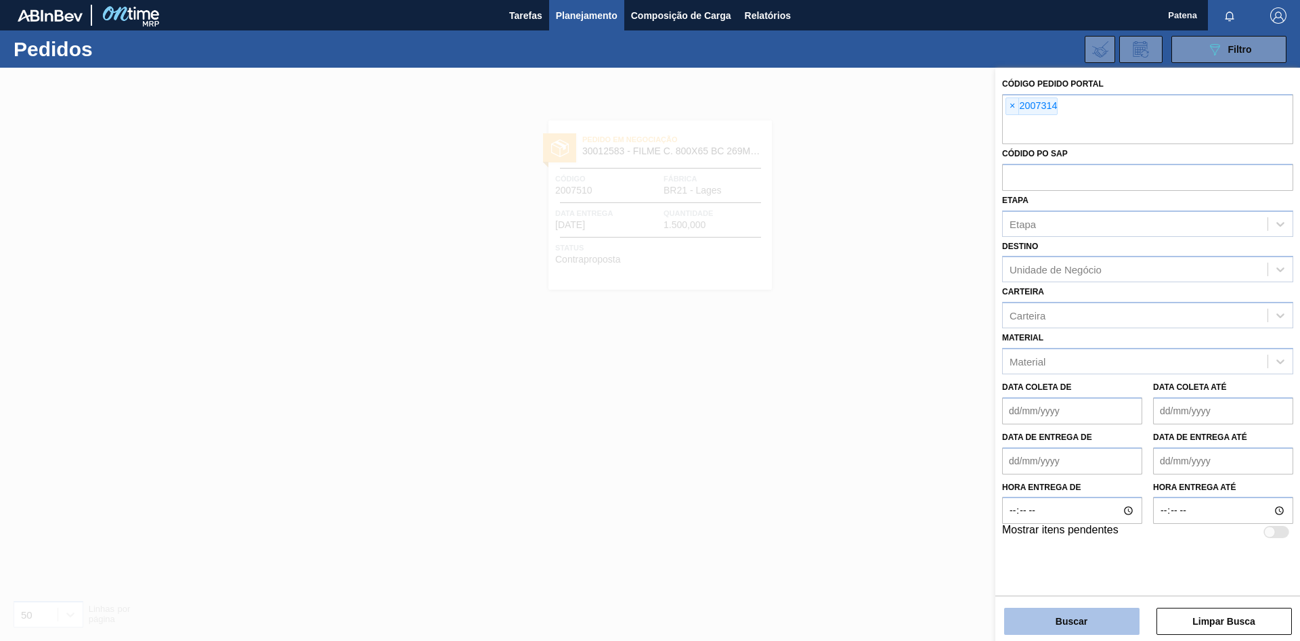
click at [924, 429] on button "Buscar" at bounding box center [1071, 621] width 135 height 27
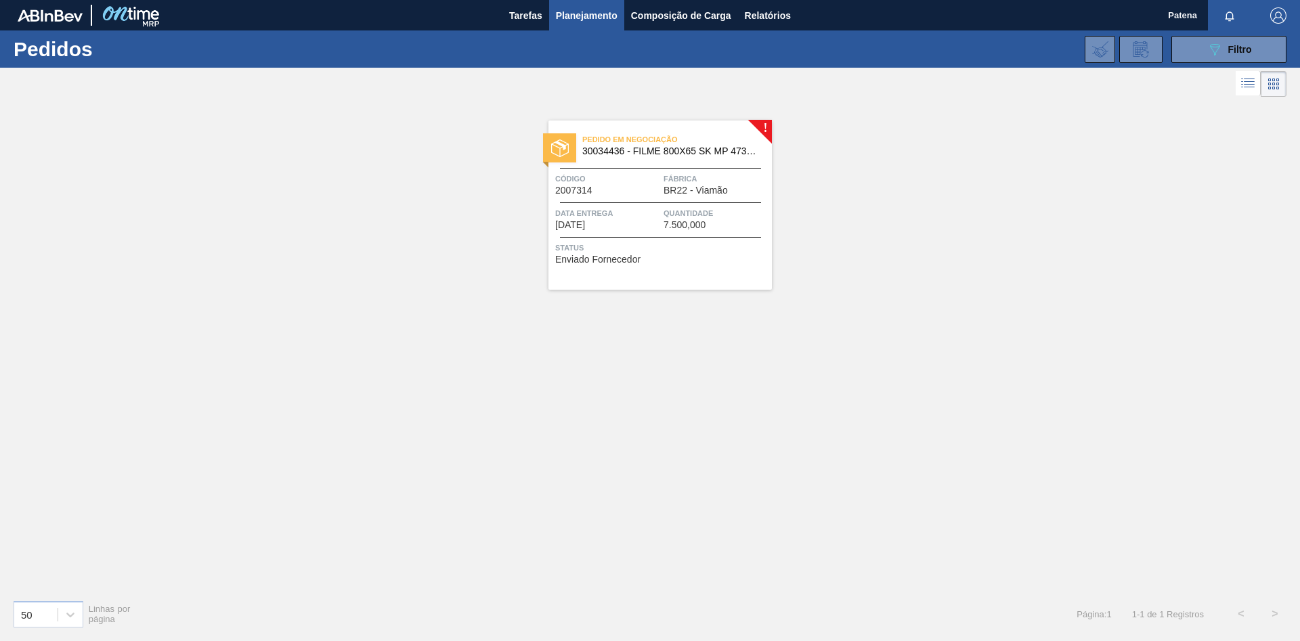
click at [701, 400] on div "! Pedido em Negociação 30034436 - FILME 800X65 SK MP 473ML C12 Código 2007314 F…" at bounding box center [650, 344] width 1300 height 489
click at [624, 168] on div at bounding box center [660, 168] width 201 height 1
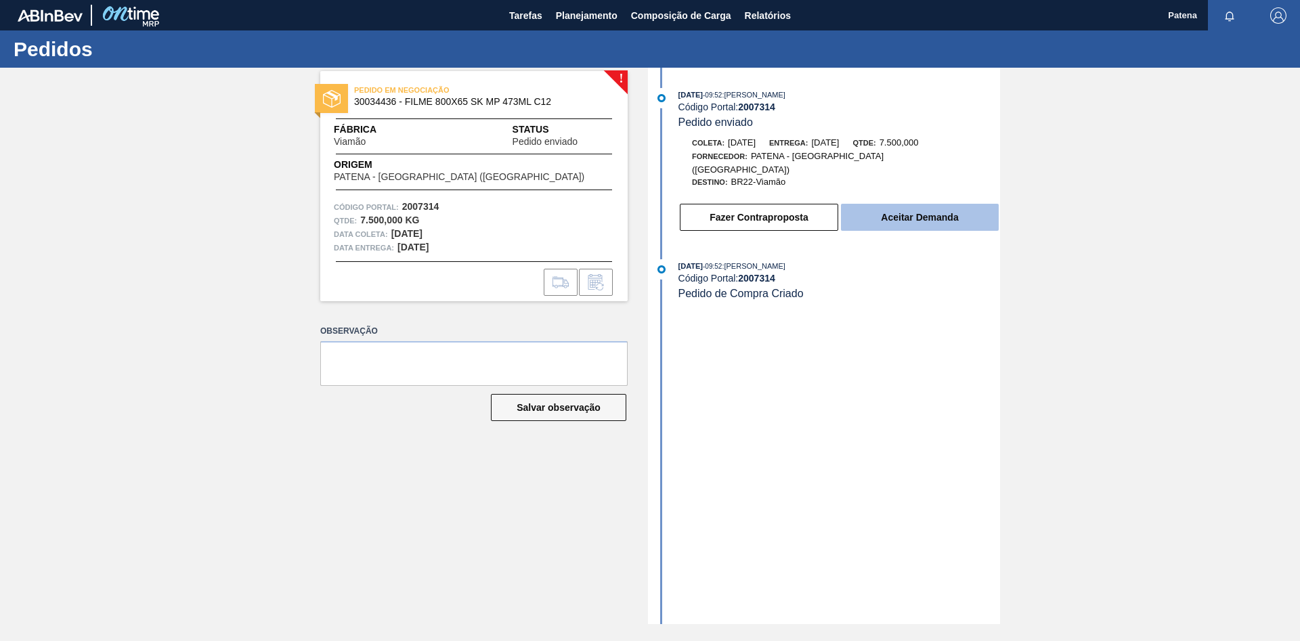
click at [890, 210] on button "Aceitar Demanda" at bounding box center [920, 217] width 158 height 27
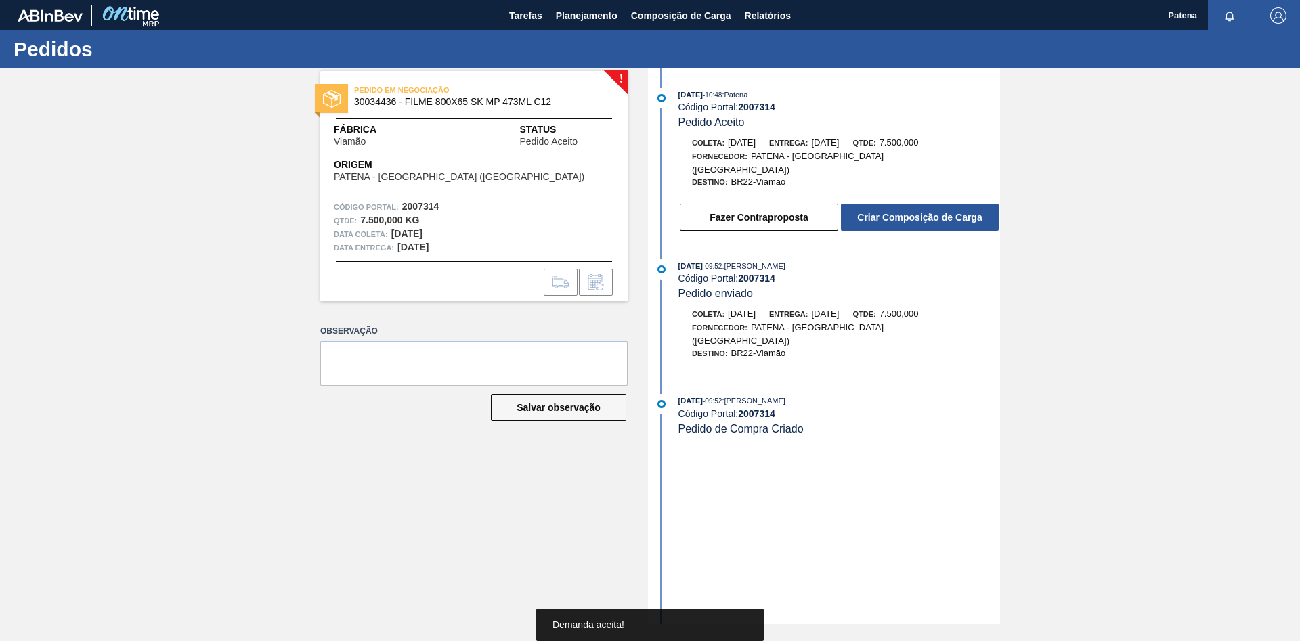
click at [890, 210] on button "Criar Composição de Carga" at bounding box center [920, 217] width 158 height 27
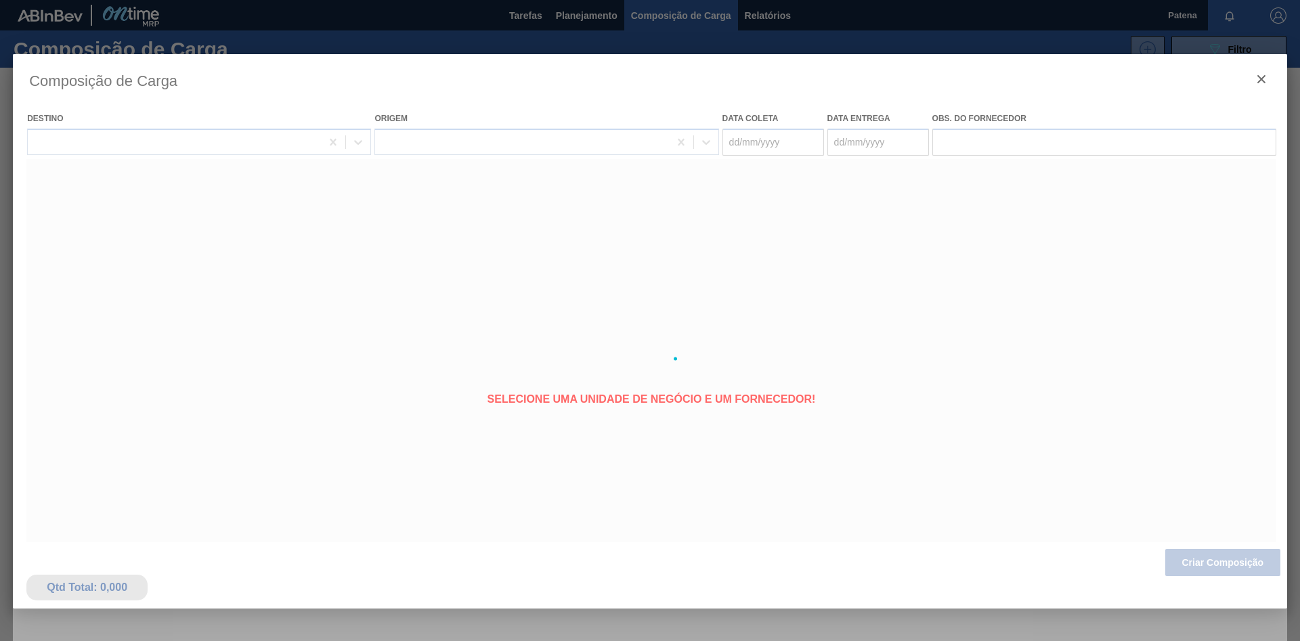
type coleta "[DATE]"
type entrega "[DATE]"
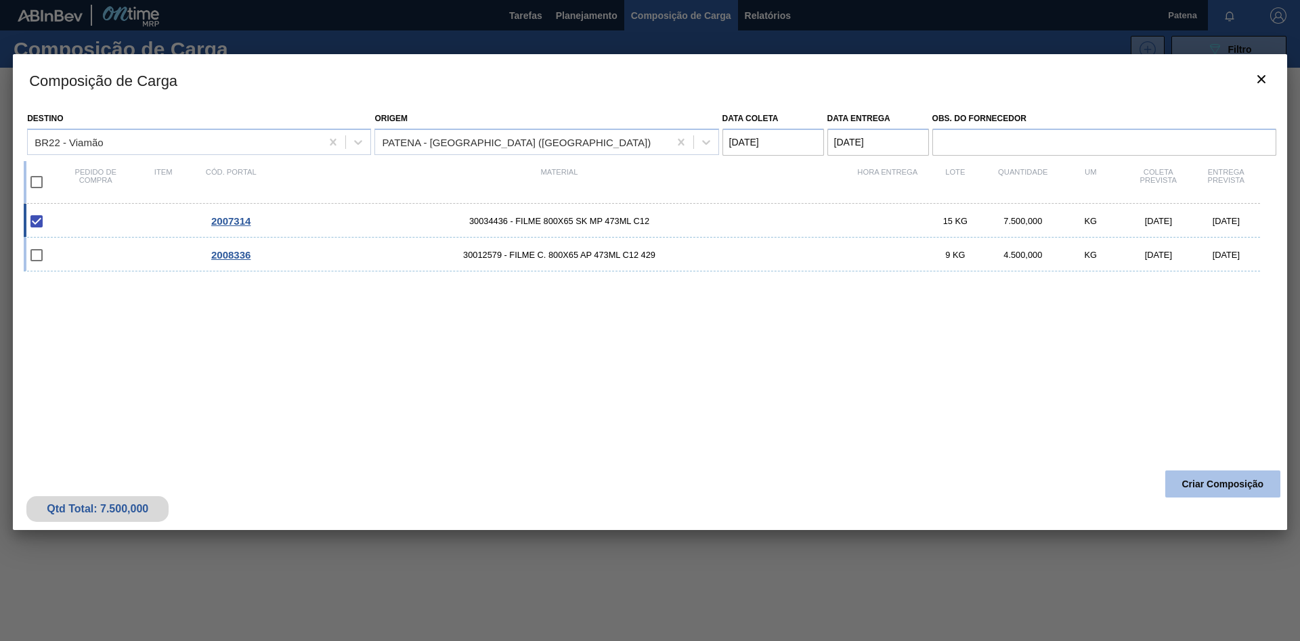
click at [924, 429] on button "Criar Composição" at bounding box center [1222, 484] width 115 height 27
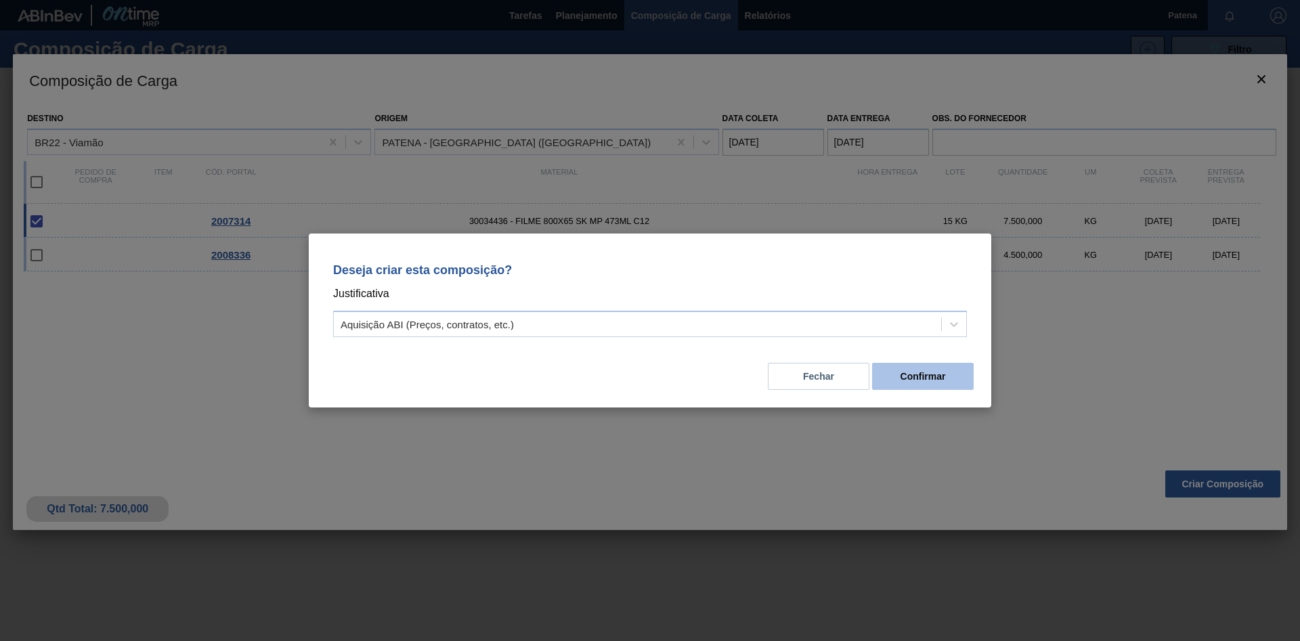
click at [913, 376] on button "Confirmar" at bounding box center [923, 376] width 102 height 27
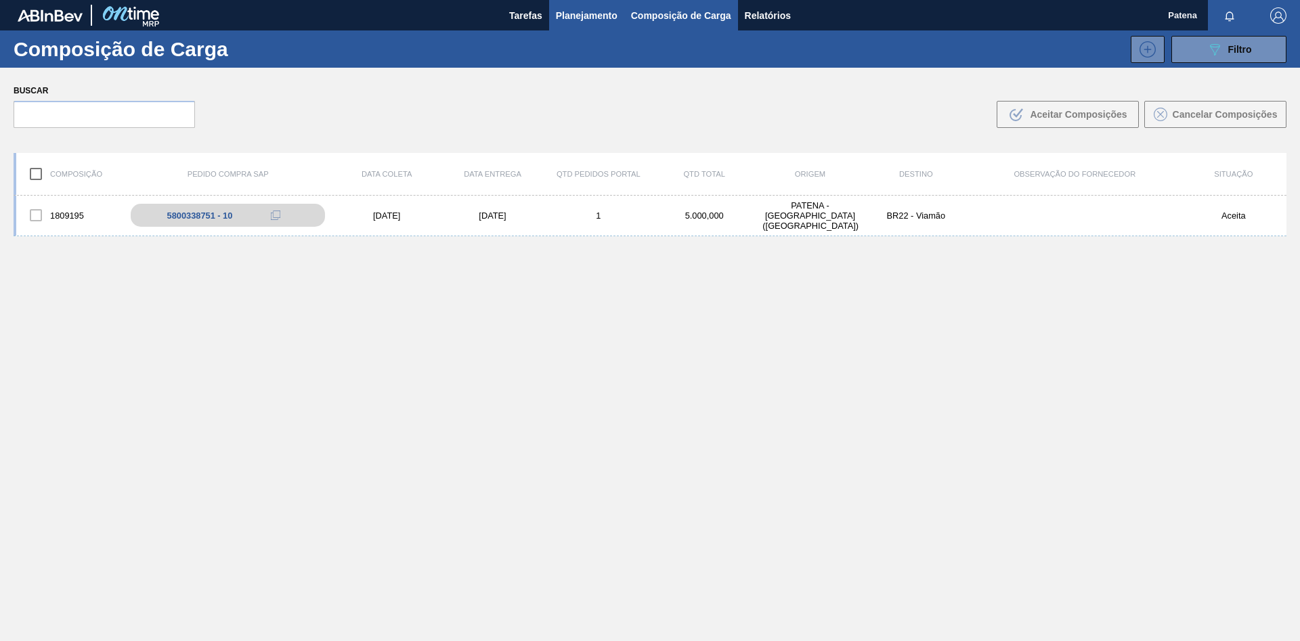
click at [607, 18] on span "Planejamento" at bounding box center [587, 15] width 62 height 16
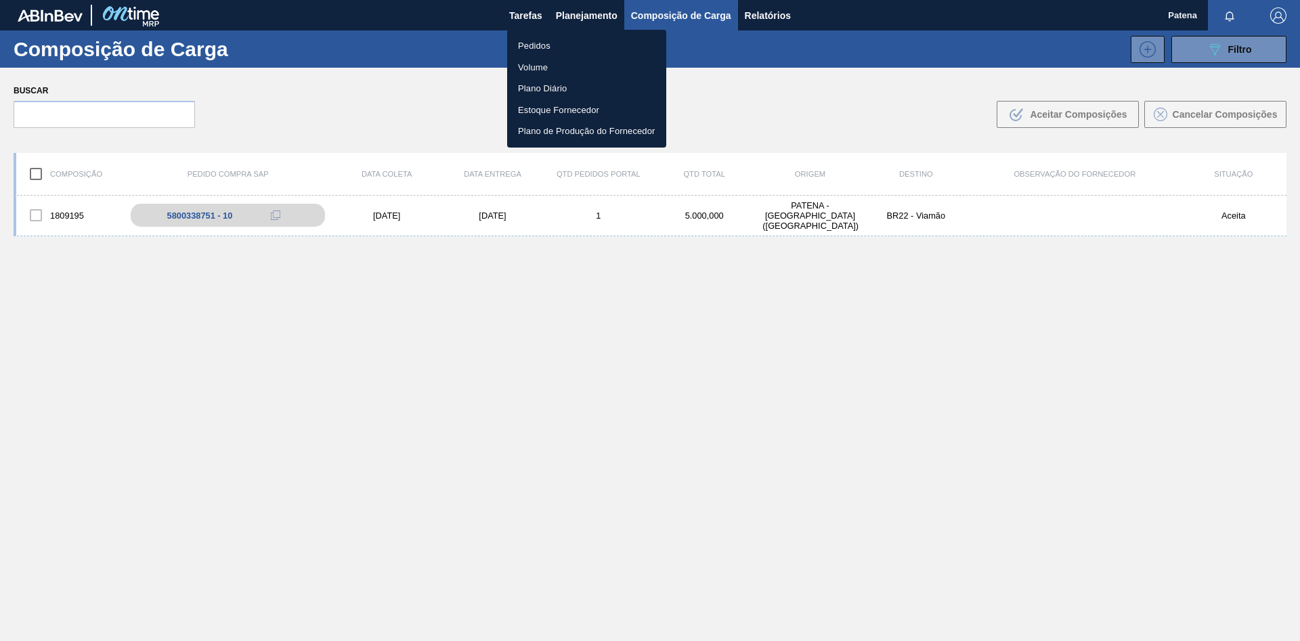
click at [560, 43] on li "Pedidos" at bounding box center [586, 46] width 159 height 22
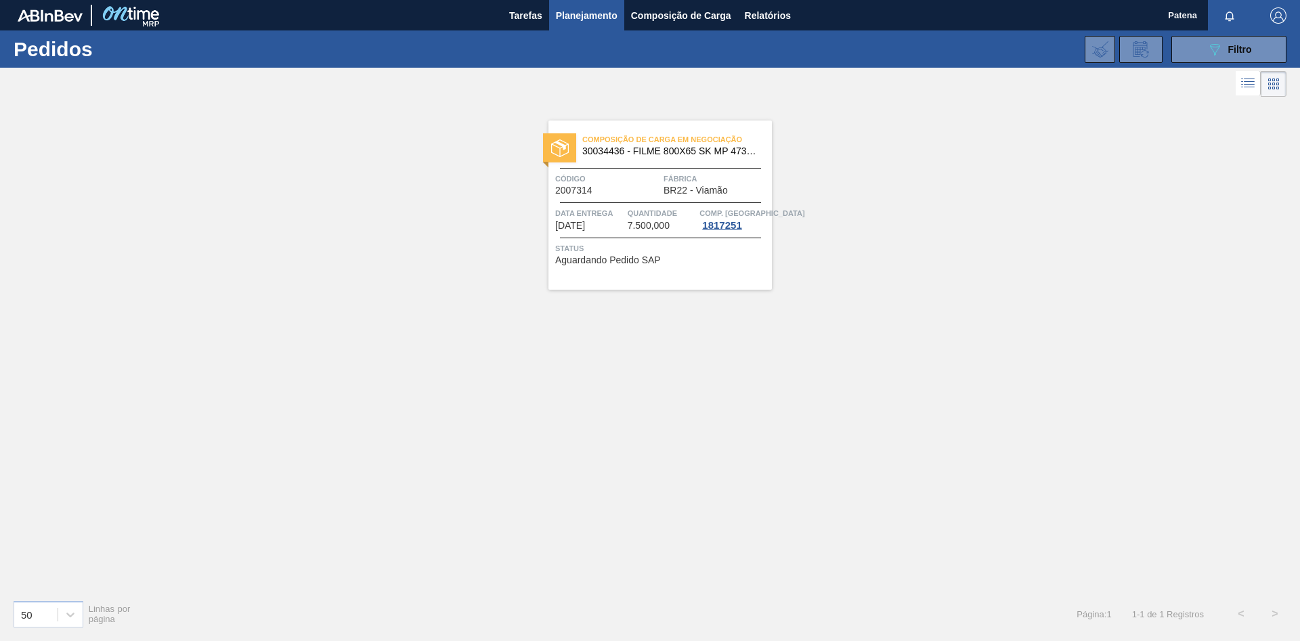
click at [641, 194] on div "Código 2007314" at bounding box center [607, 184] width 105 height 24
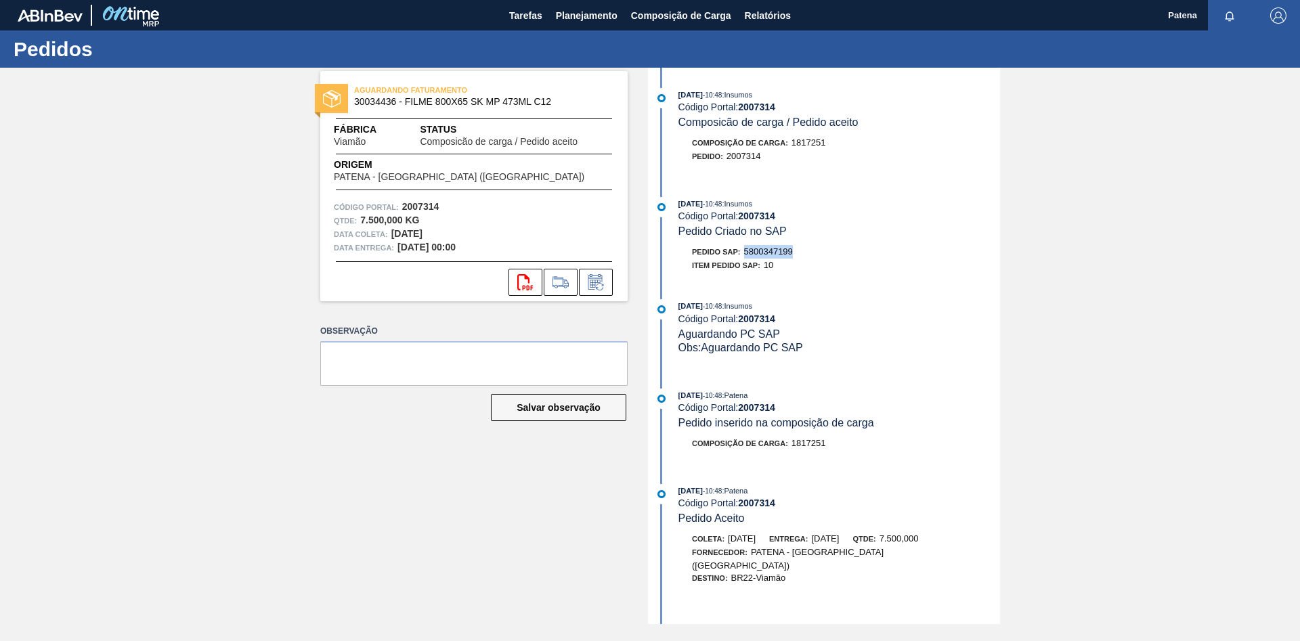
drag, startPoint x: 798, startPoint y: 257, endPoint x: 751, endPoint y: 254, distance: 46.8
click at [745, 259] on div "Pedido SAP: 5800347199" at bounding box center [839, 252] width 322 height 14
copy span "5800347199"
click at [584, 18] on span "Planejamento" at bounding box center [587, 15] width 62 height 16
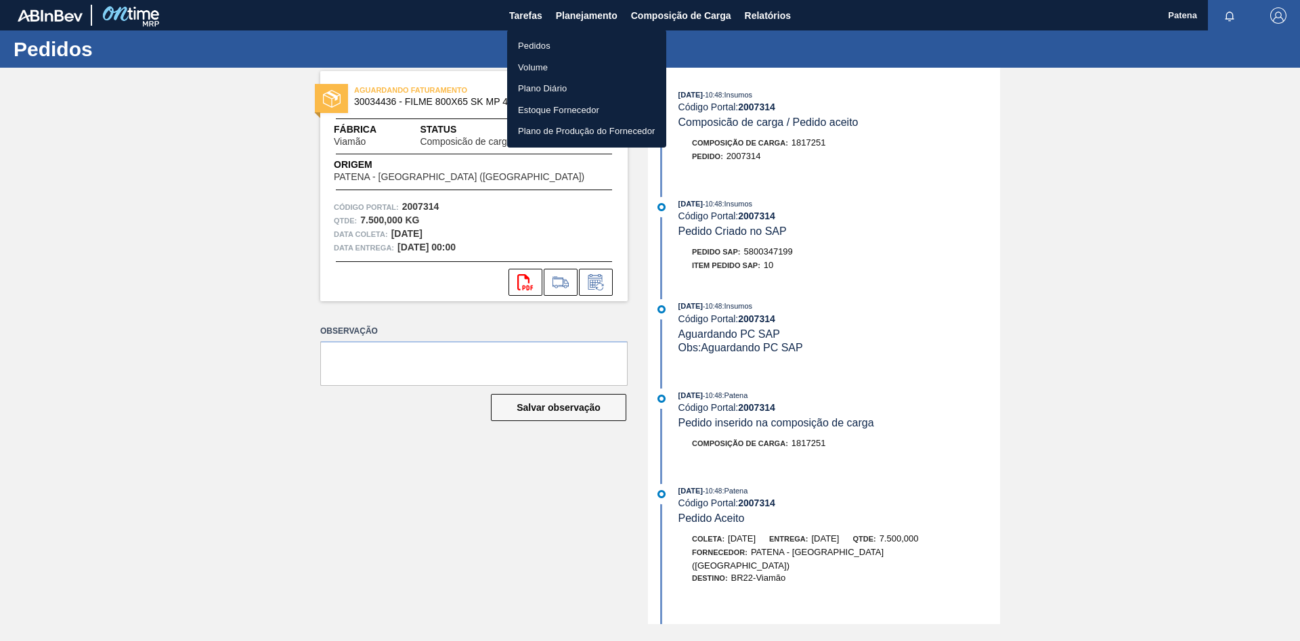
click at [563, 47] on li "Pedidos" at bounding box center [586, 46] width 159 height 22
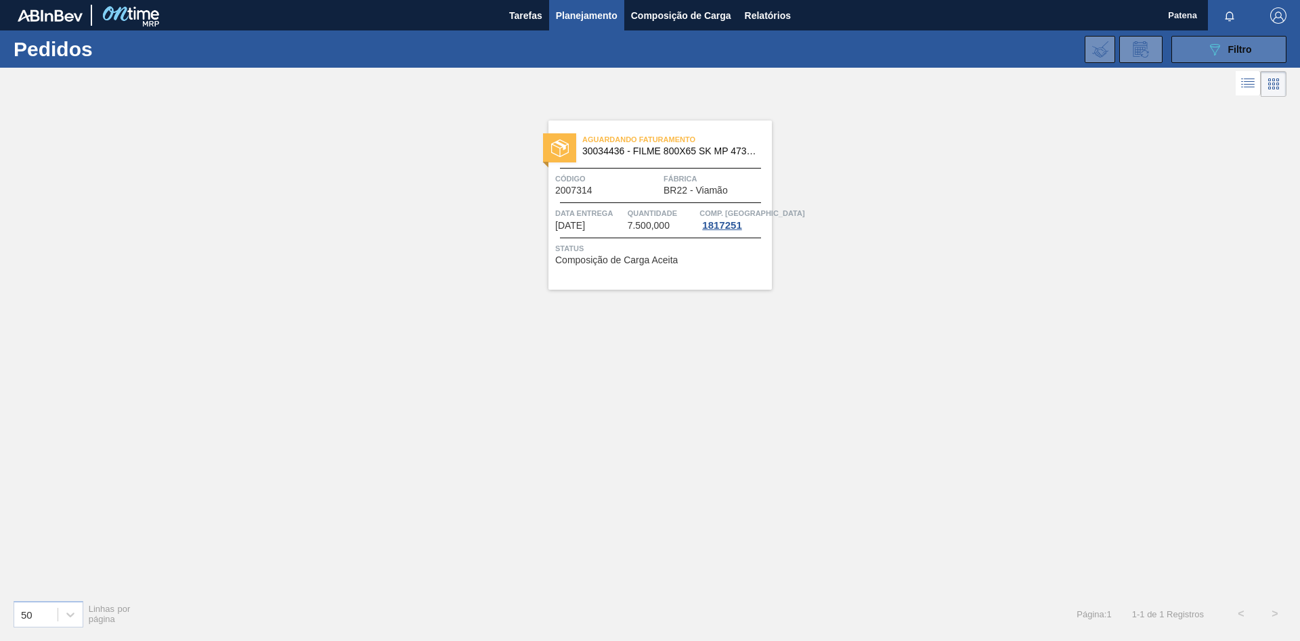
click at [924, 49] on span "Filtro" at bounding box center [1240, 49] width 24 height 11
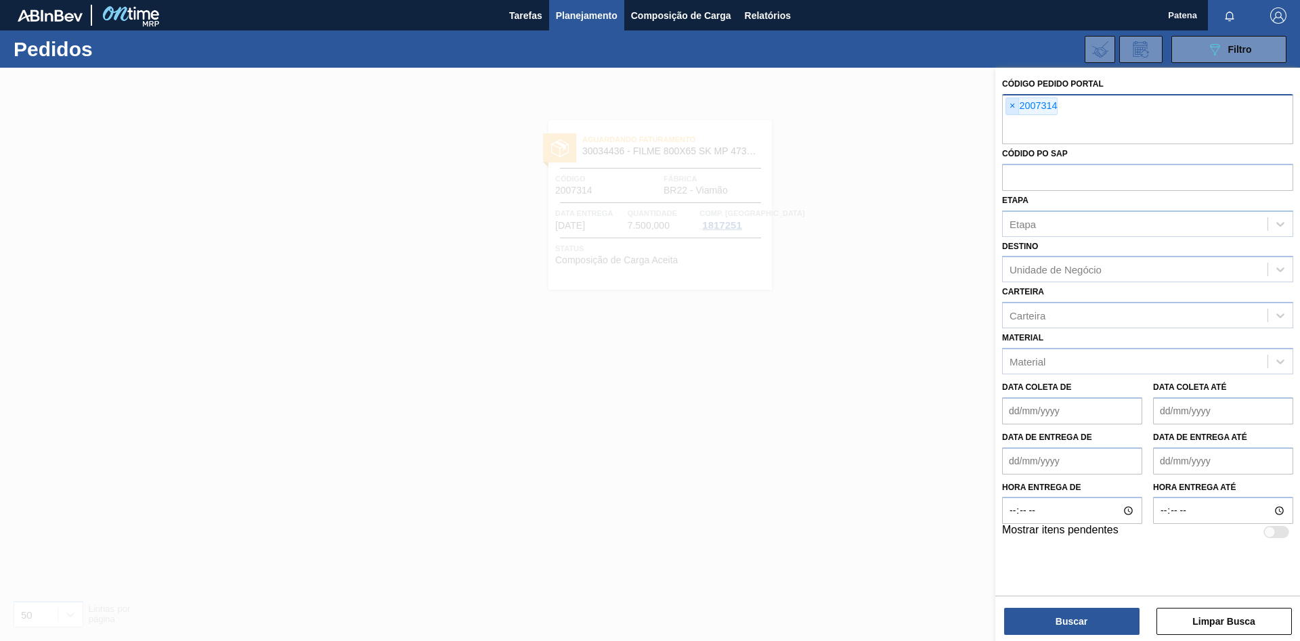
click at [924, 106] on span "×" at bounding box center [1012, 106] width 13 height 16
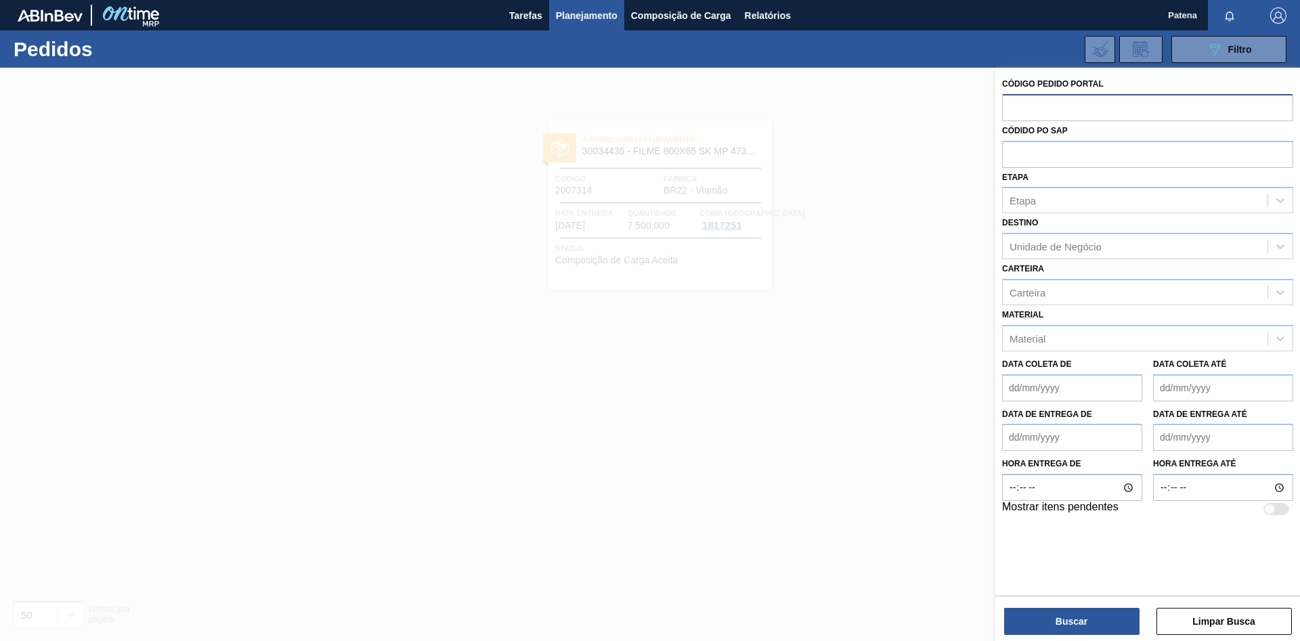
click at [924, 106] on input "text" at bounding box center [1147, 107] width 291 height 26
type input "2007312"
click at [924, 429] on button "Buscar" at bounding box center [1071, 621] width 135 height 27
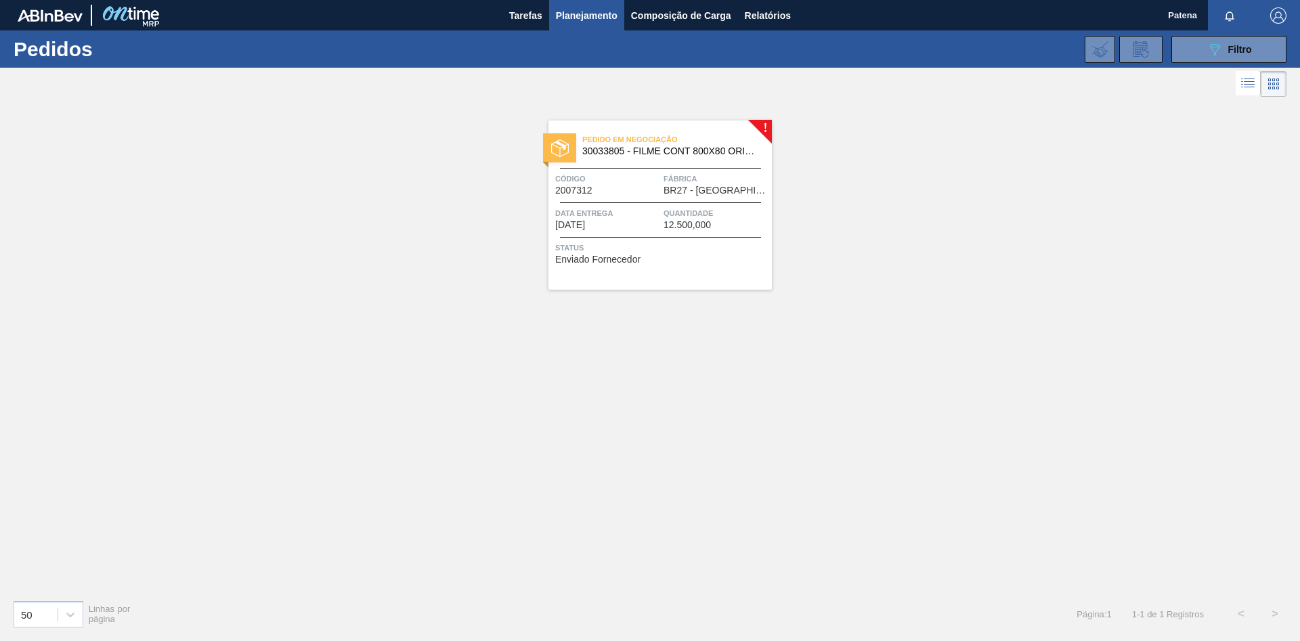
click at [623, 203] on div "Pedido em Negociação 30033805 - FILME CONT 800X80 ORIG 473 MP C12 429 Código 20…" at bounding box center [659, 205] width 223 height 169
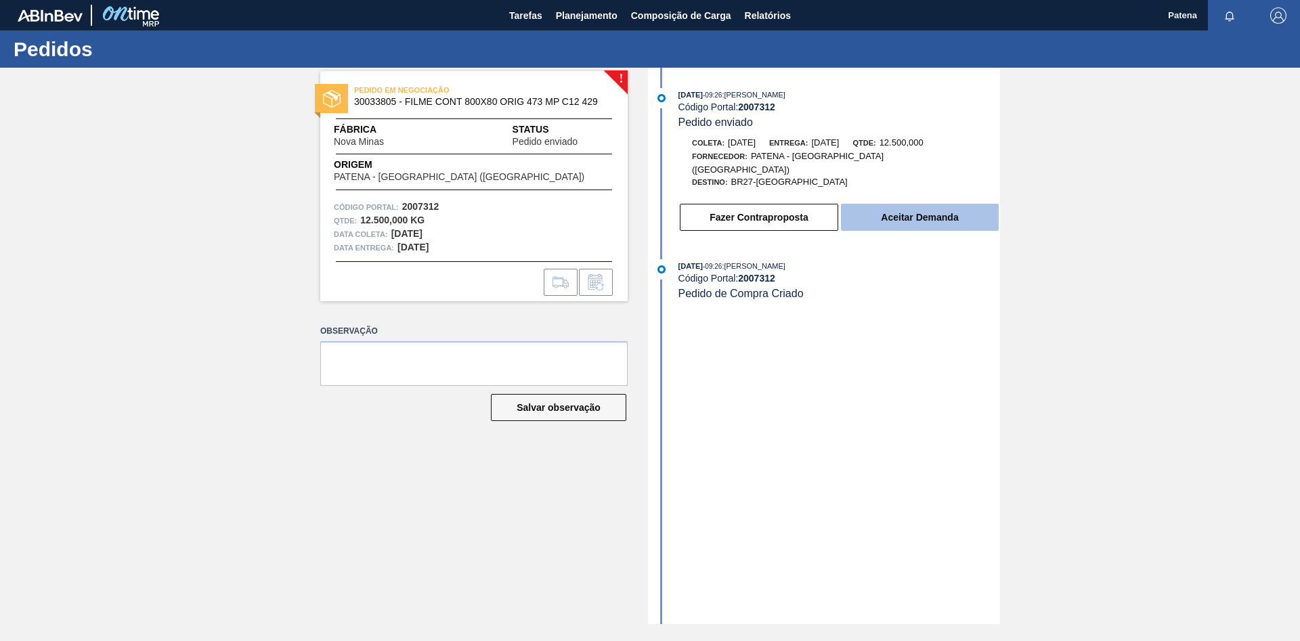
click at [924, 211] on button "Aceitar Demanda" at bounding box center [920, 217] width 158 height 27
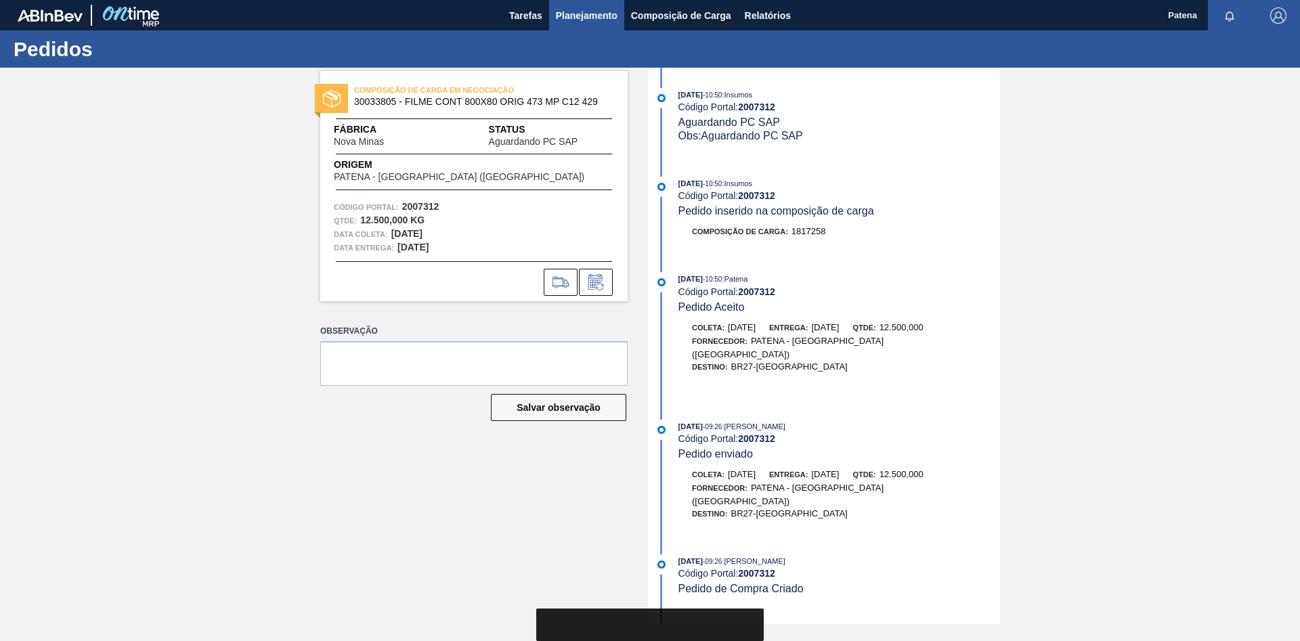
click at [592, 16] on span "Planejamento" at bounding box center [587, 15] width 62 height 16
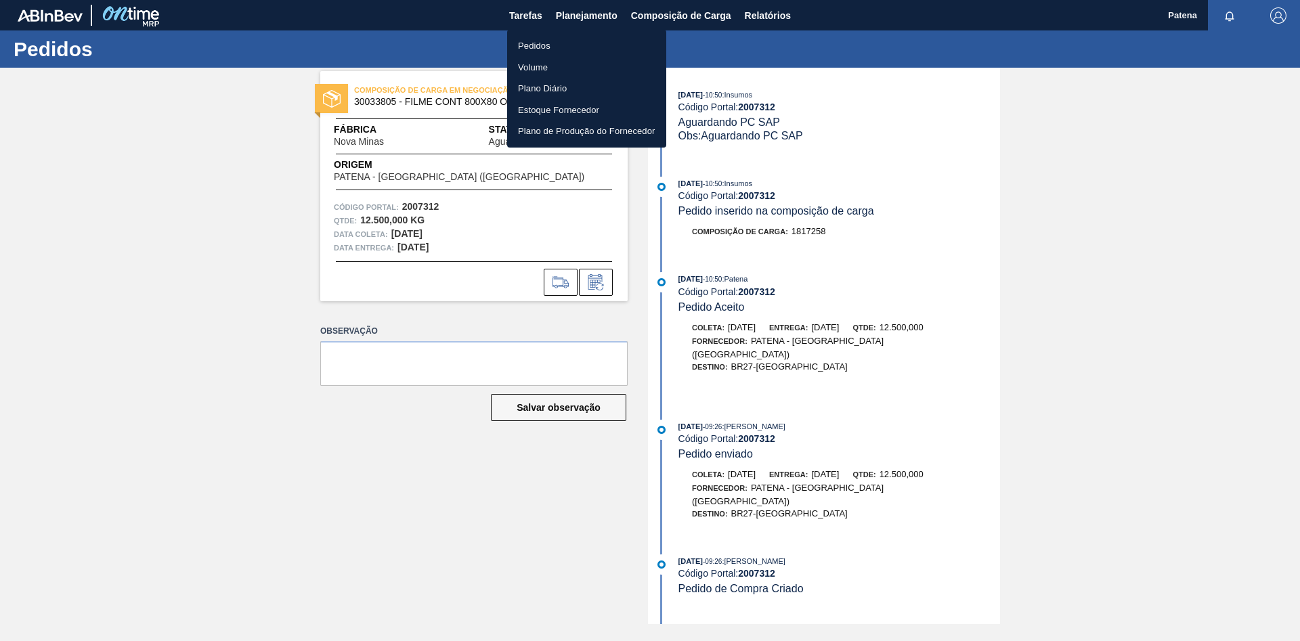
click at [581, 51] on li "Pedidos" at bounding box center [586, 46] width 159 height 22
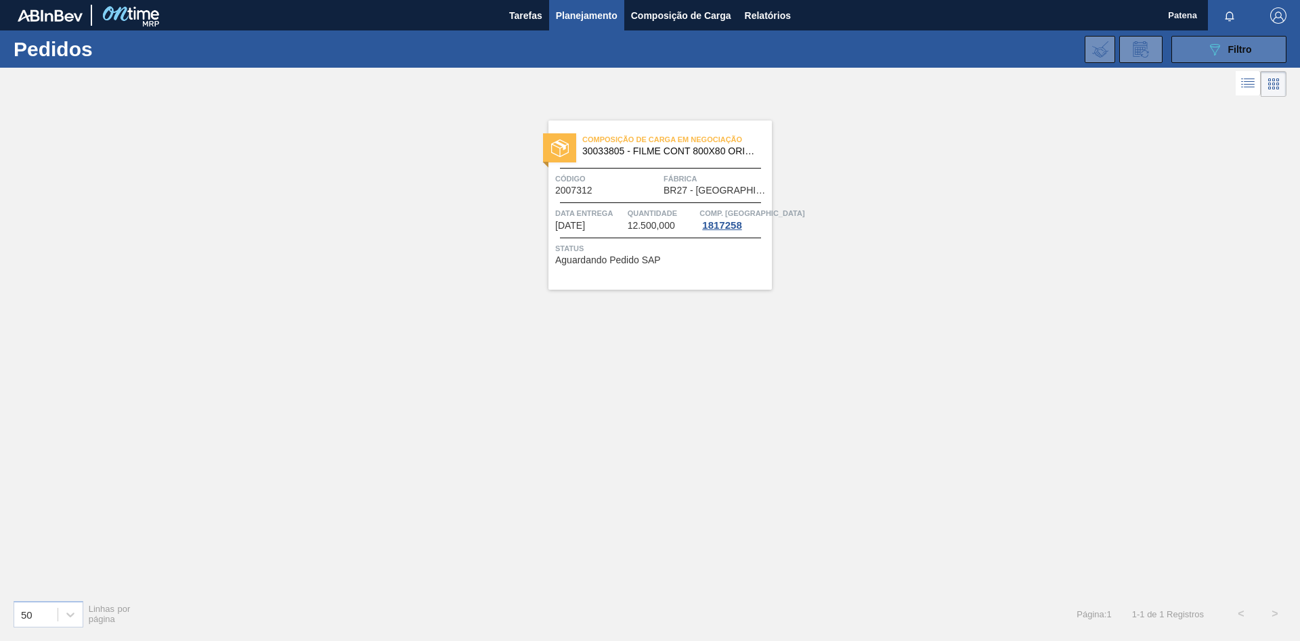
click at [924, 54] on span "Filtro" at bounding box center [1240, 49] width 24 height 11
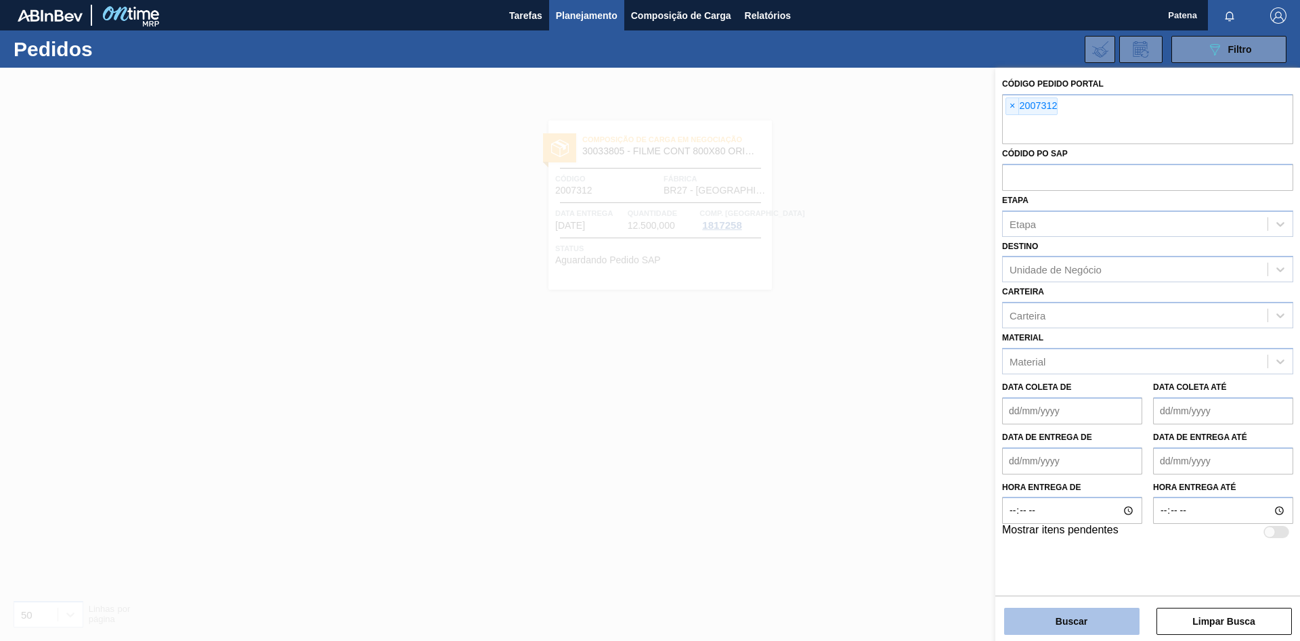
click at [924, 429] on button "Buscar" at bounding box center [1071, 621] width 135 height 27
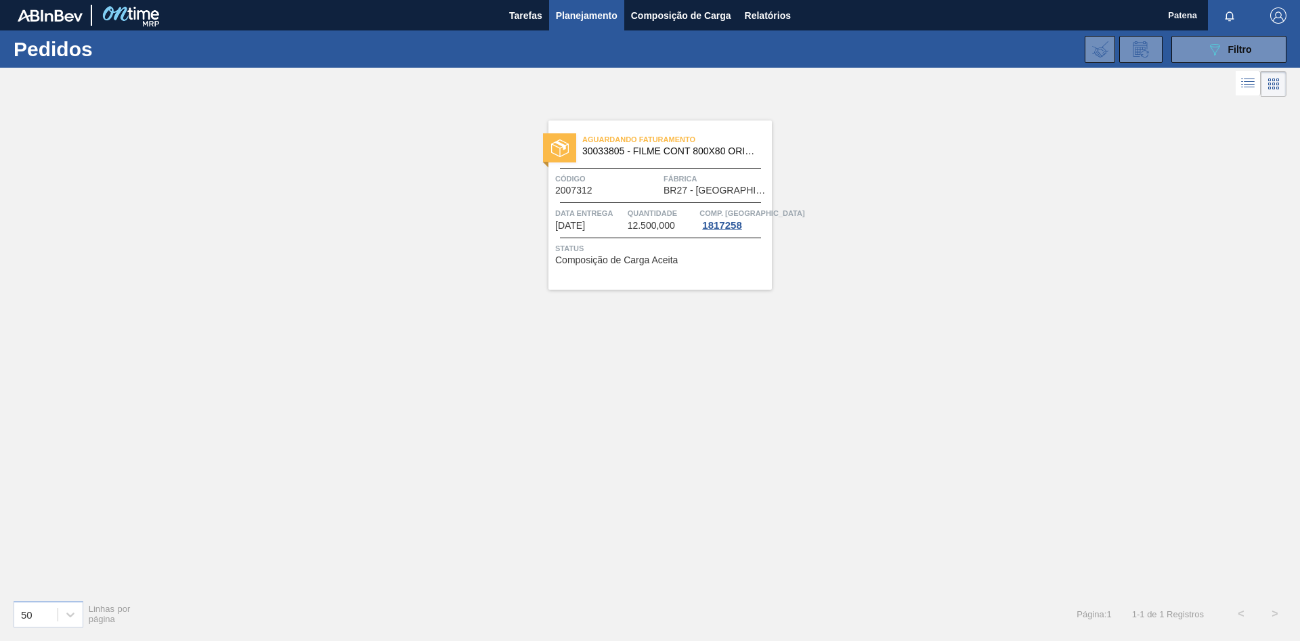
click at [592, 200] on div "Aguardando Faturamento 30033805 - FILME CONT 800X80 ORIG 473 MP C12 429 Código …" at bounding box center [659, 205] width 223 height 169
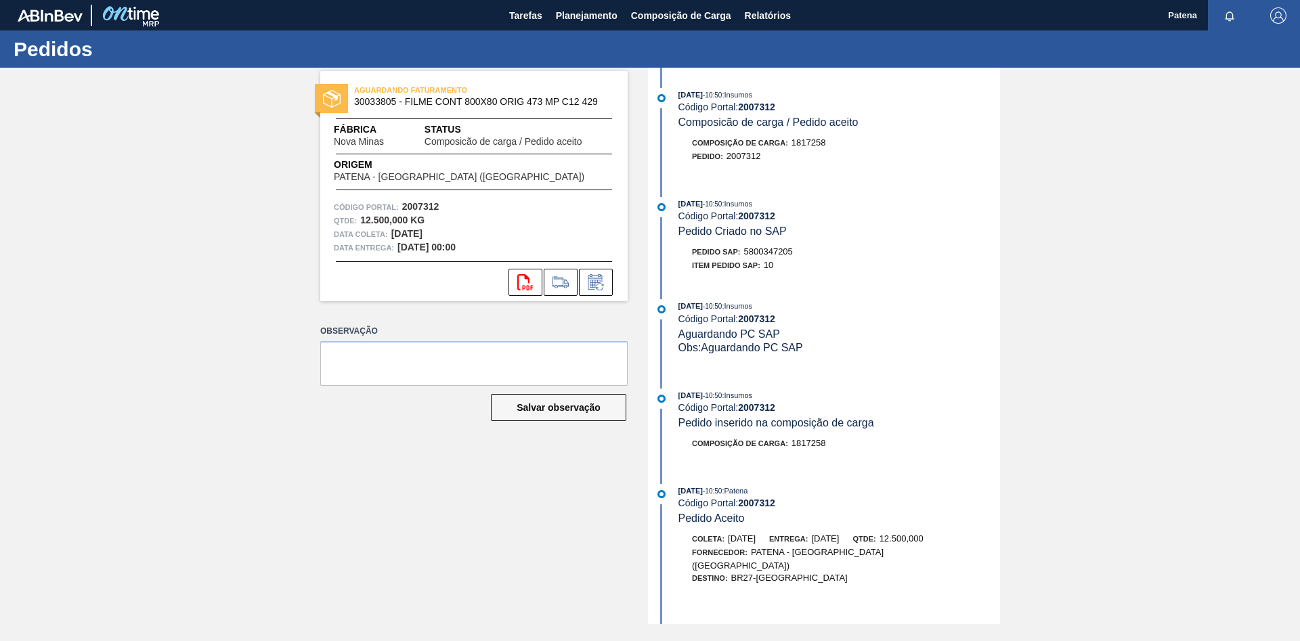
drag, startPoint x: 797, startPoint y: 257, endPoint x: 744, endPoint y: 257, distance: 52.8
click at [744, 257] on div "Pedido SAP: 5800347205" at bounding box center [839, 252] width 322 height 14
copy div "5800347205"
click at [569, 22] on span "Planejamento" at bounding box center [587, 15] width 62 height 16
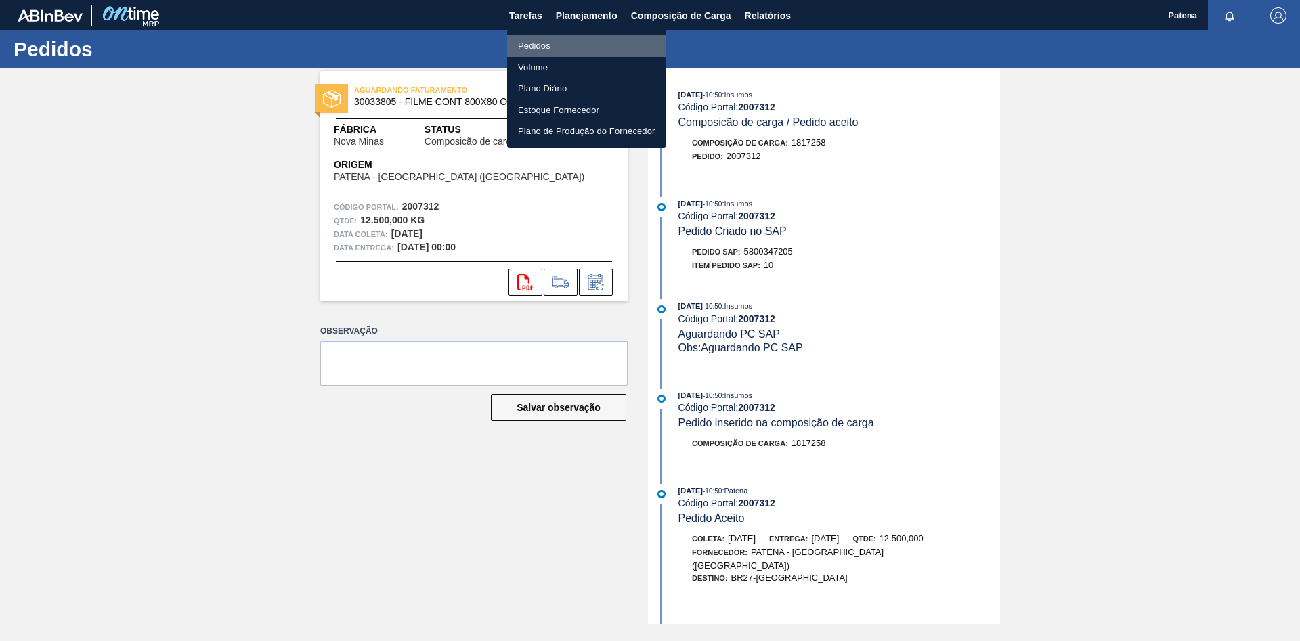
click at [541, 49] on li "Pedidos" at bounding box center [586, 46] width 159 height 22
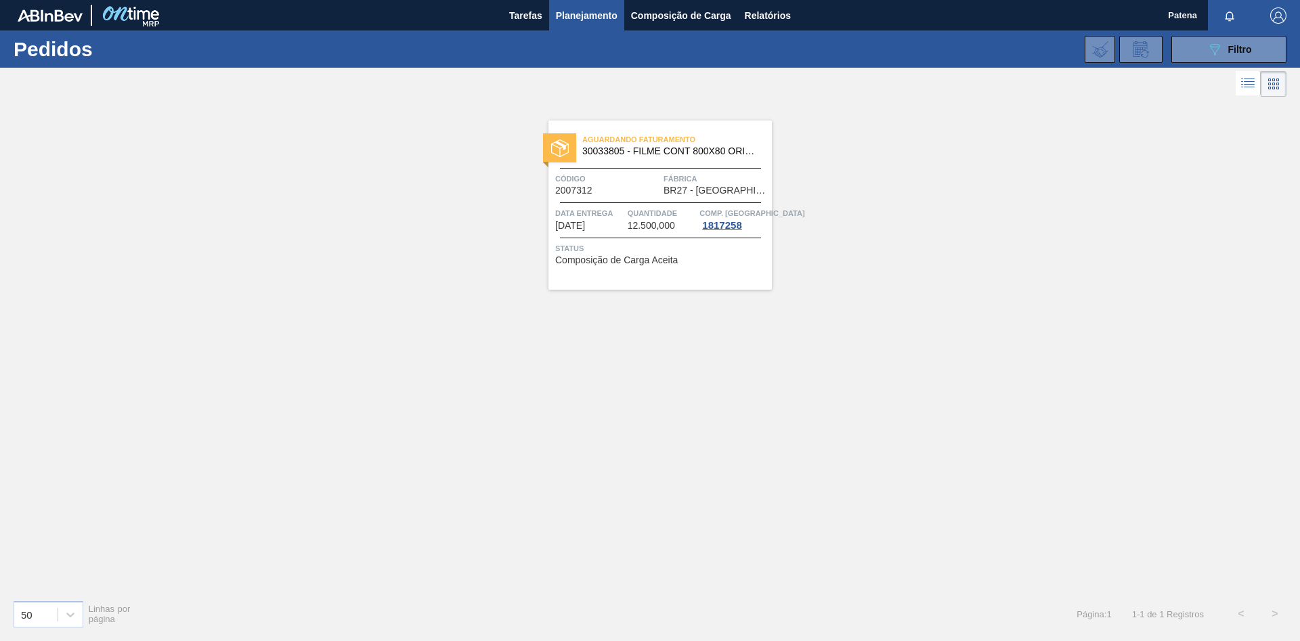
click at [888, 429] on div "Aguardando Faturamento 30033805 - FILME CONT 800X80 ORIG 473 MP C12 429 Código …" at bounding box center [650, 344] width 1300 height 489
click at [924, 401] on div "Aguardando Faturamento 30033805 - FILME CONT 800X80 ORIG 473 MP C12 429 Código …" at bounding box center [650, 344] width 1300 height 489
click at [576, 16] on span "Planejamento" at bounding box center [587, 15] width 62 height 16
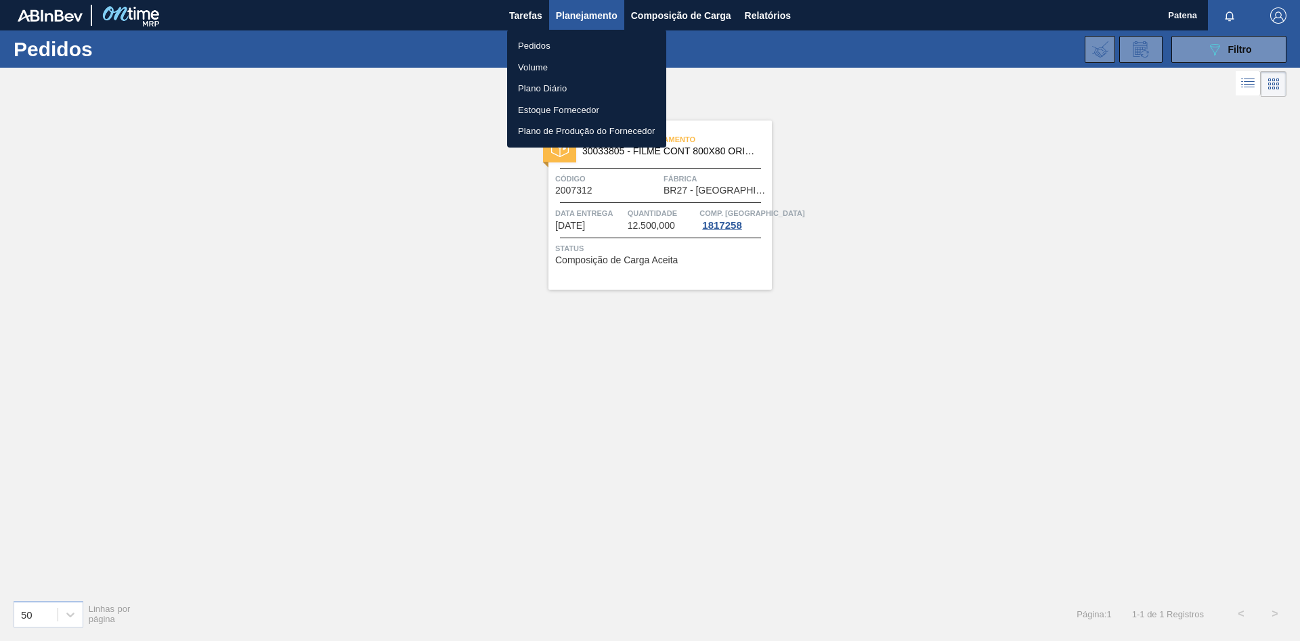
click at [924, 56] on div at bounding box center [650, 320] width 1300 height 641
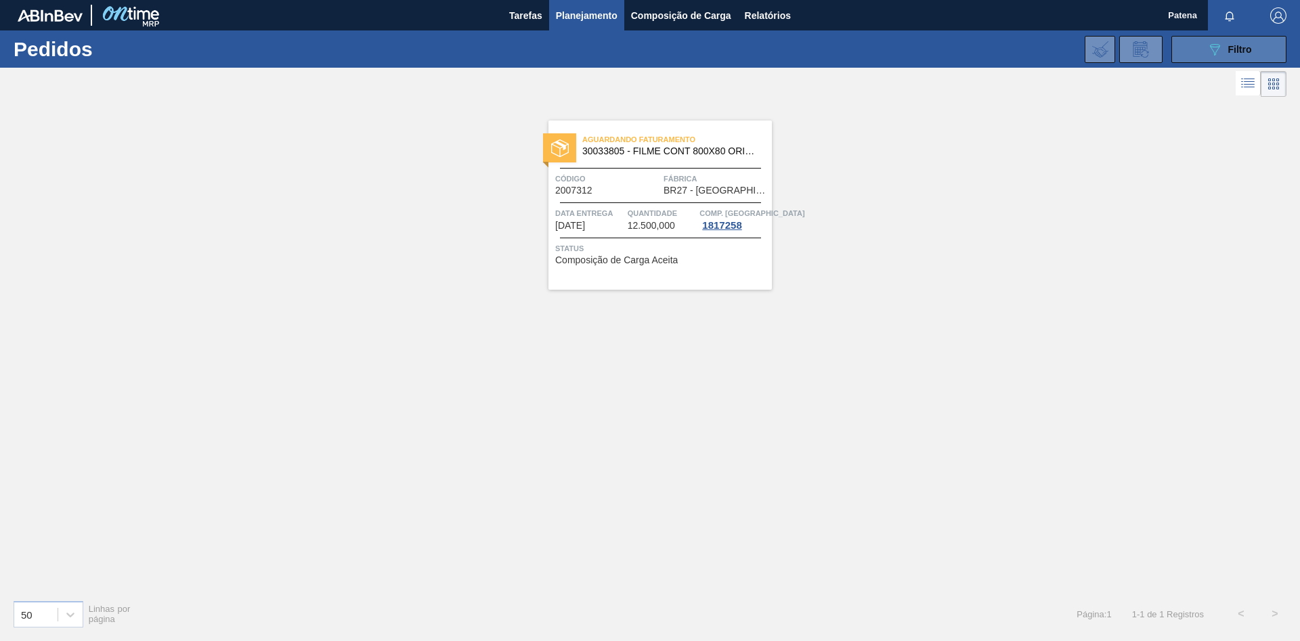
click at [924, 53] on icon at bounding box center [1215, 50] width 10 height 12
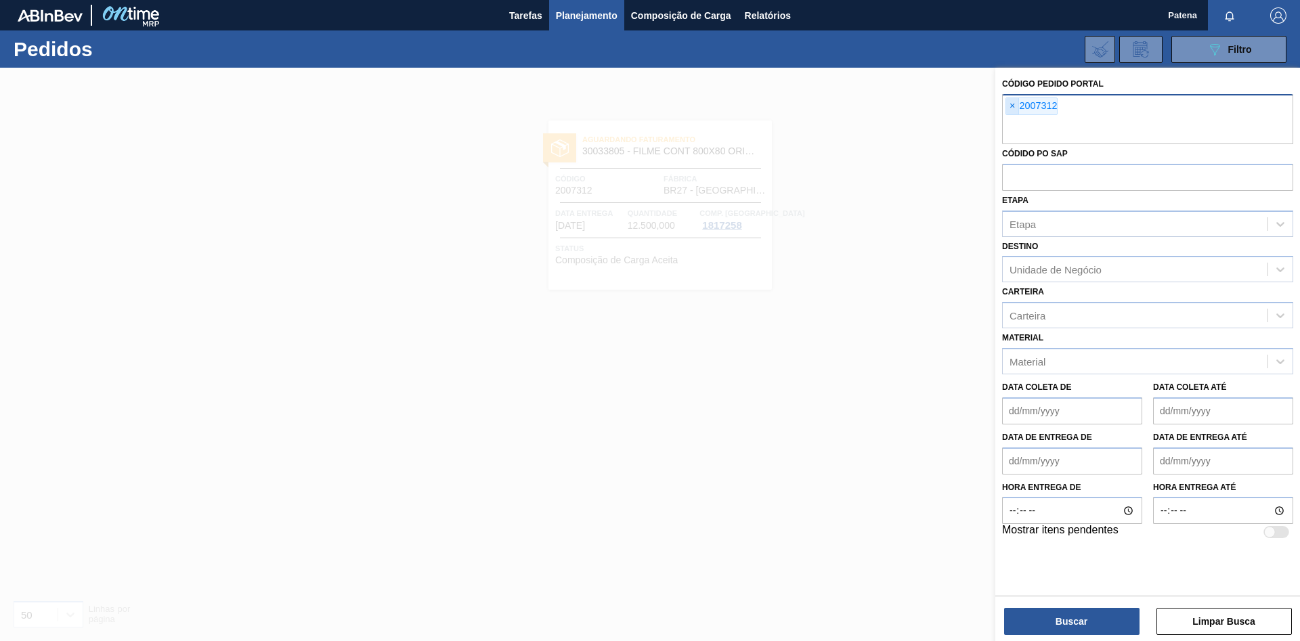
click at [924, 106] on span "×" at bounding box center [1012, 106] width 13 height 16
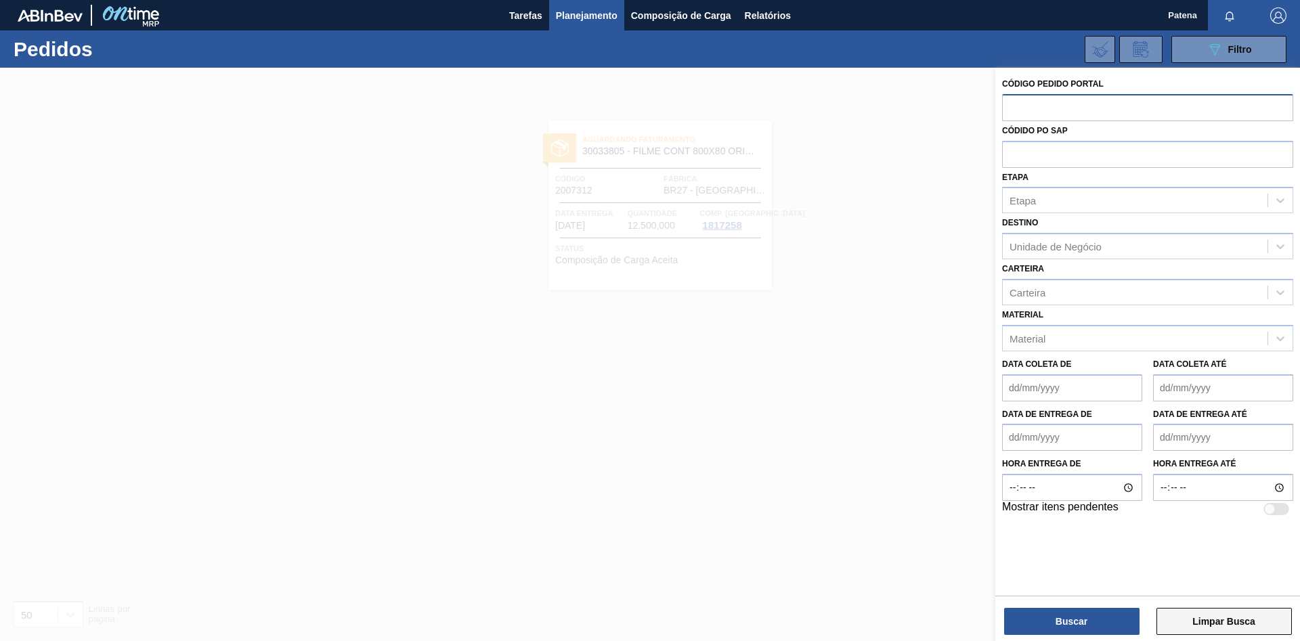
click at [924, 429] on button "Limpar Busca" at bounding box center [1223, 621] width 135 height 27
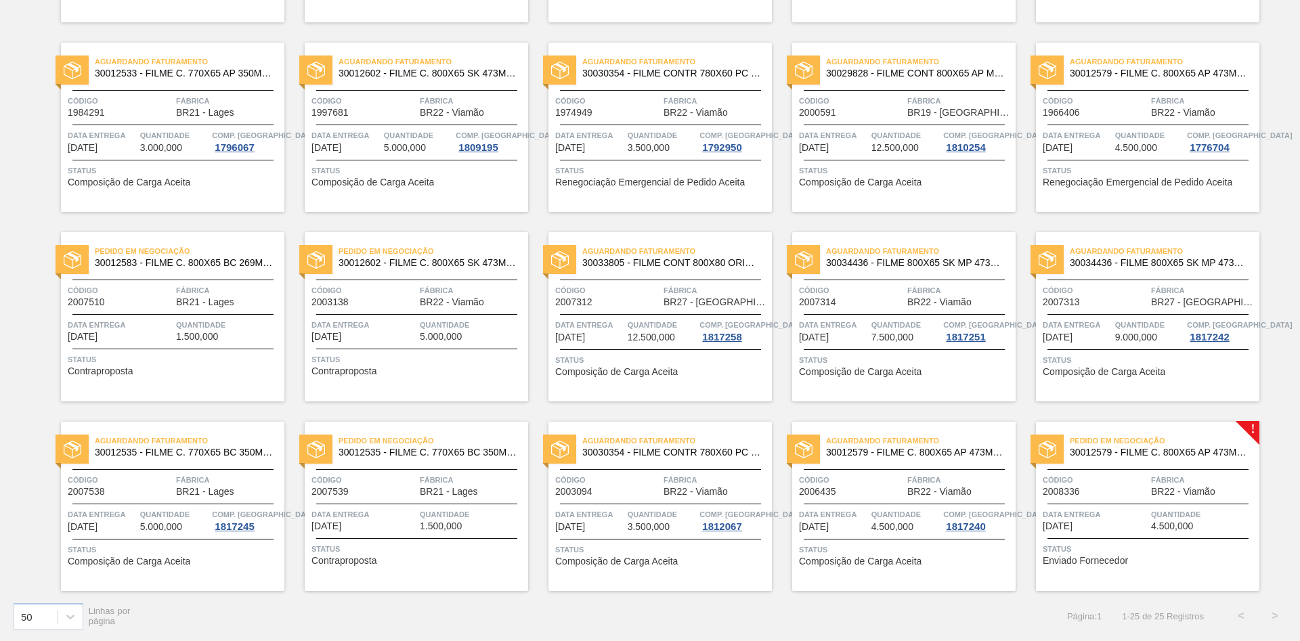
scroll to position [43, 0]
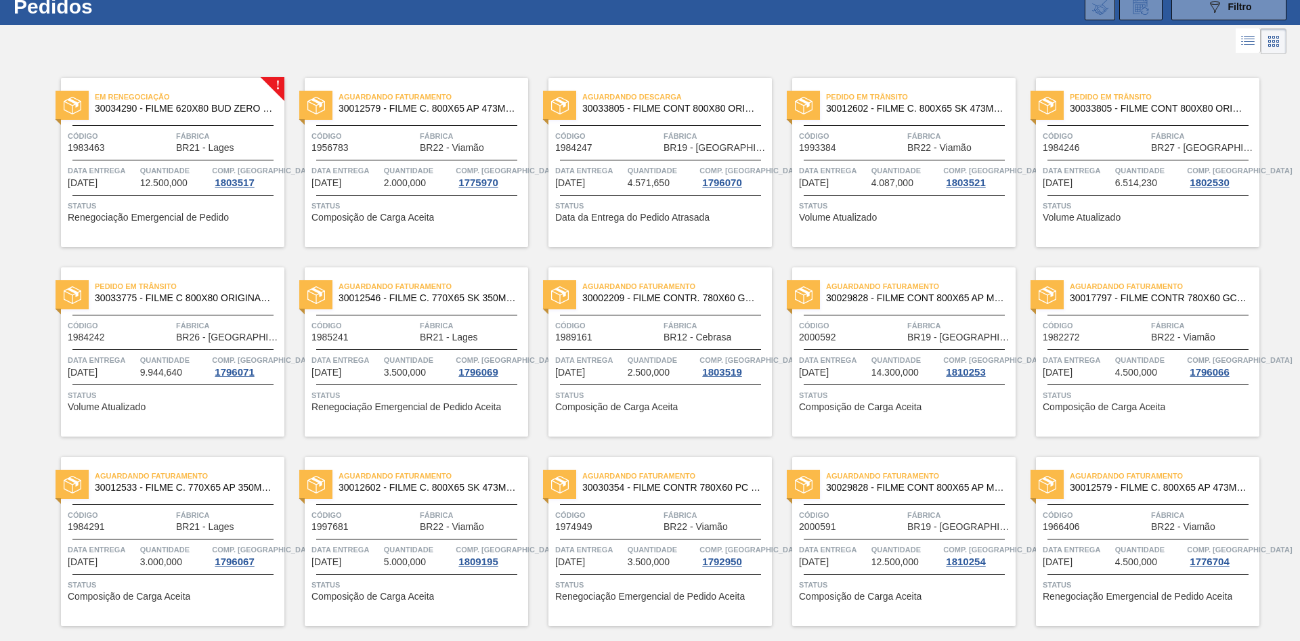
click at [141, 204] on span "Status" at bounding box center [174, 206] width 213 height 14
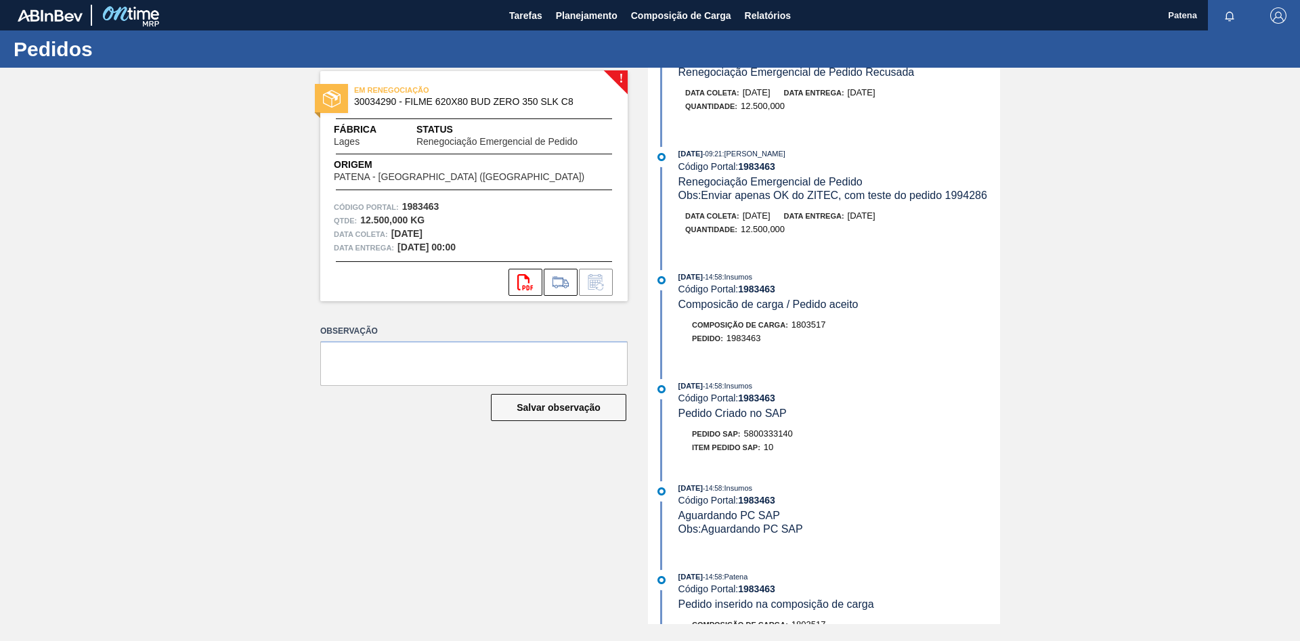
scroll to position [345, 0]
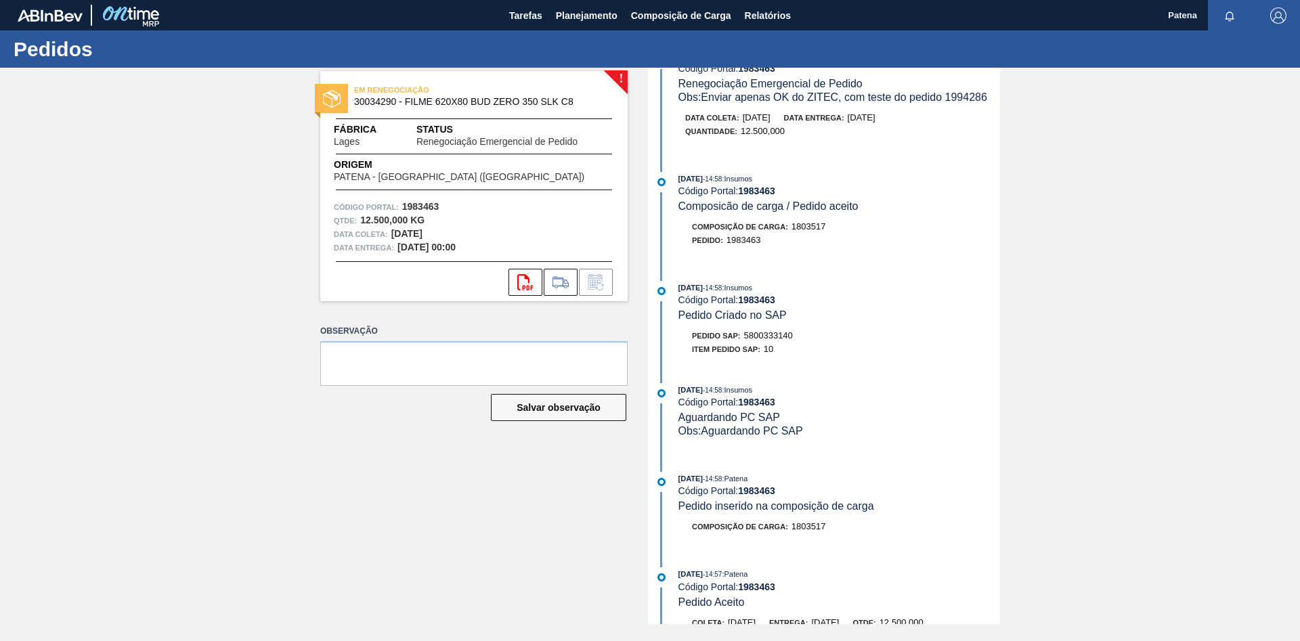
click at [795, 341] on div "Pedido SAP: 5800333140" at bounding box center [839, 336] width 322 height 14
drag, startPoint x: 795, startPoint y: 342, endPoint x: 745, endPoint y: 345, distance: 50.9
click at [745, 343] on div "Pedido SAP: 5800333140" at bounding box center [839, 336] width 322 height 14
copy span "5800333140"
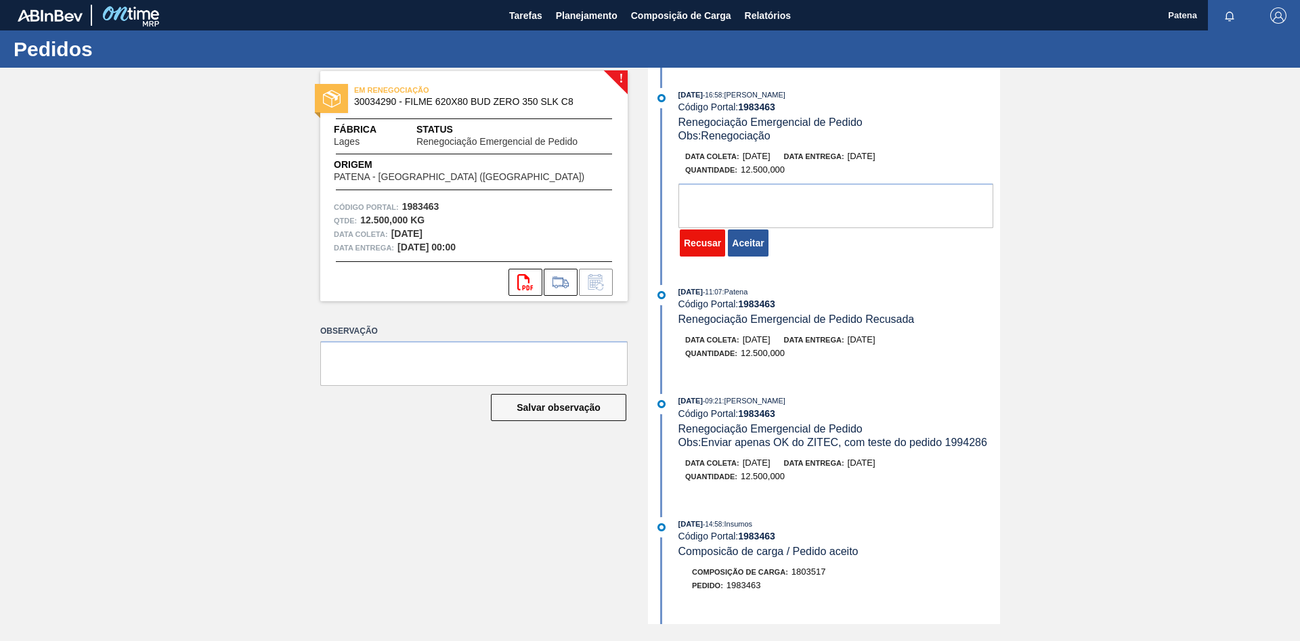
click at [694, 253] on button "Recusar" at bounding box center [702, 243] width 45 height 27
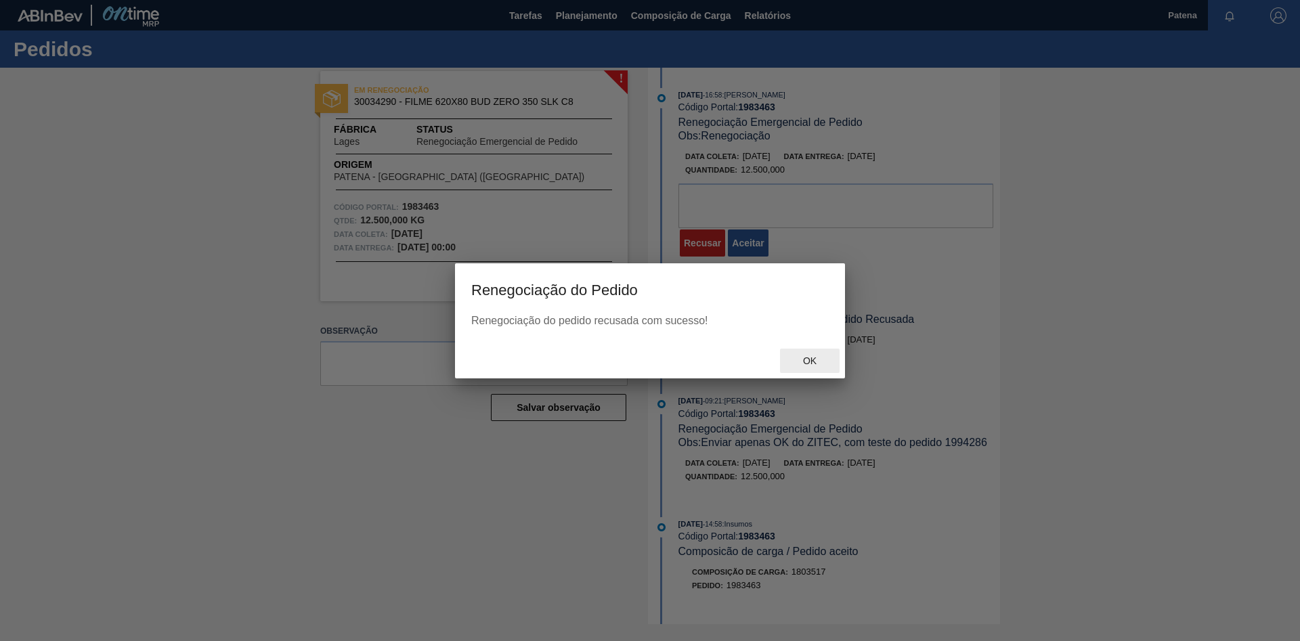
click at [804, 369] on div "Ok" at bounding box center [810, 361] width 60 height 25
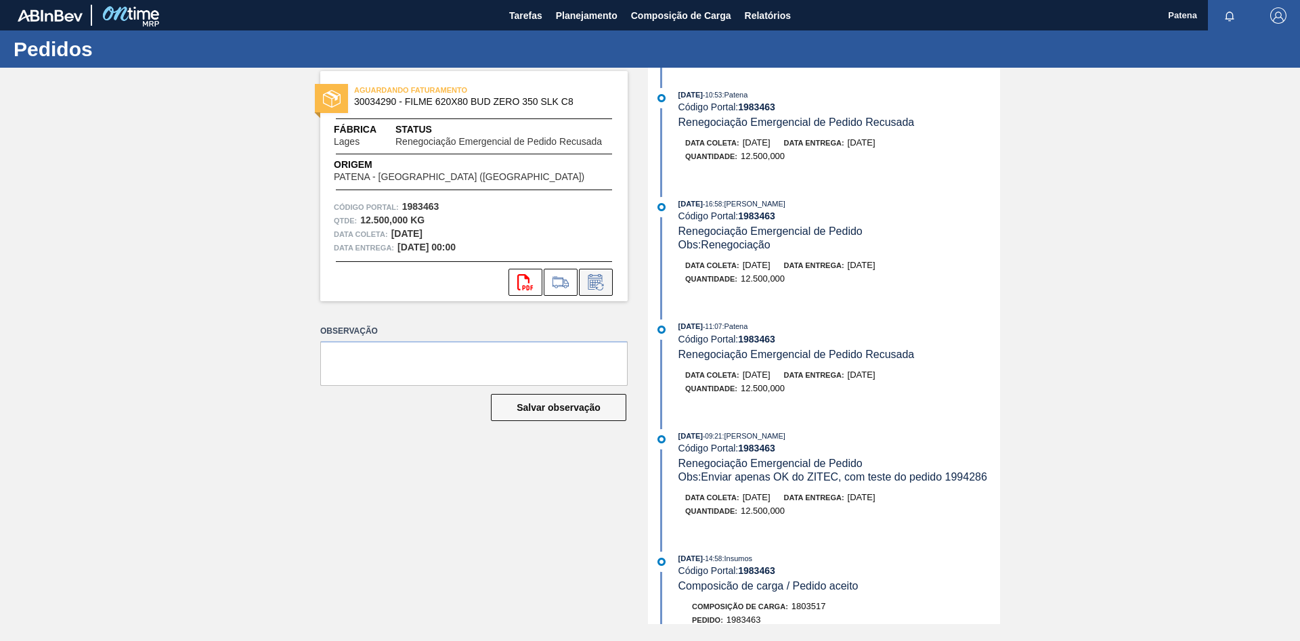
click at [598, 281] on icon at bounding box center [595, 284] width 10 height 8
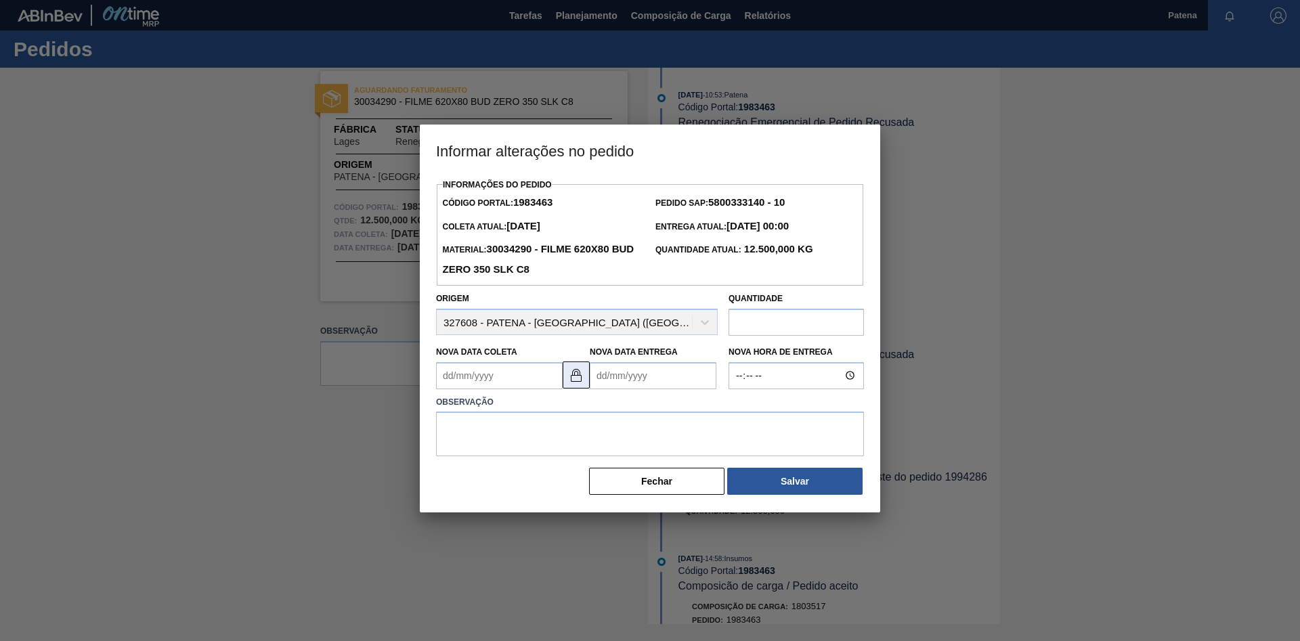
click at [570, 383] on img at bounding box center [576, 375] width 16 height 16
click at [494, 379] on Coleta "Nova Data Coleta" at bounding box center [499, 375] width 127 height 27
click at [293, 437] on div at bounding box center [650, 320] width 1300 height 641
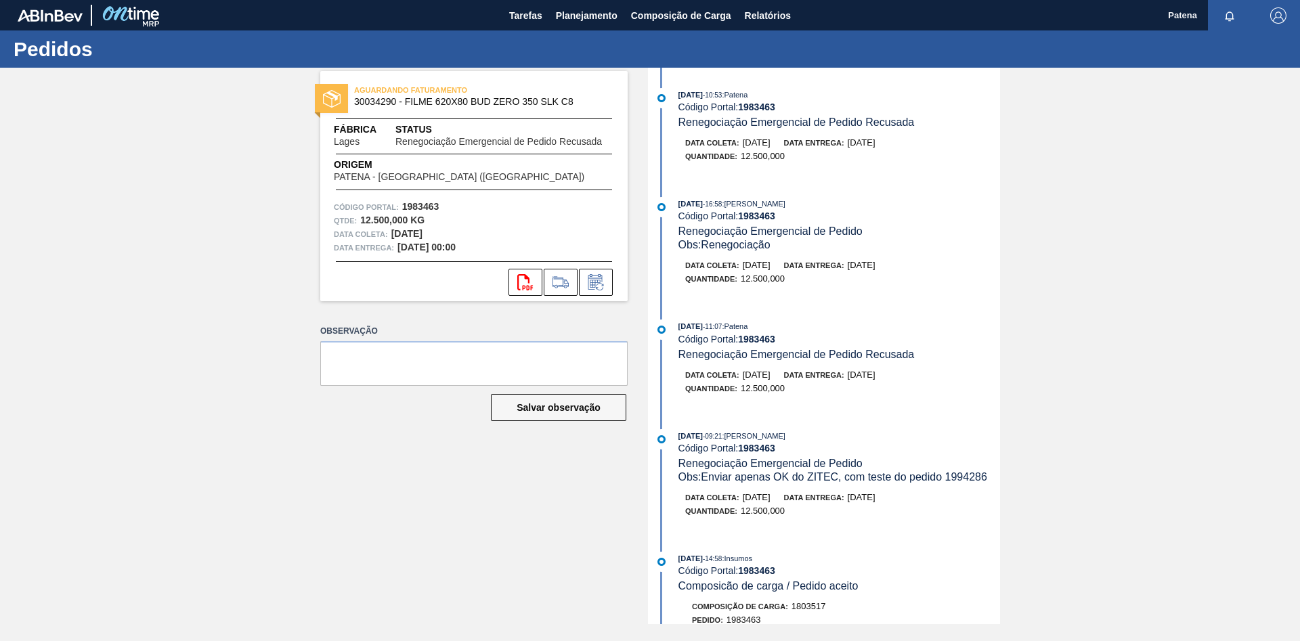
click at [374, 491] on div "AGUARDANDO FATURAMENTO 30034290 - FILME 620X80 BUD ZERO 350 SLK C8 Fábrica Lage…" at bounding box center [464, 346] width 328 height 556
click at [592, 16] on span "Planejamento" at bounding box center [587, 15] width 62 height 16
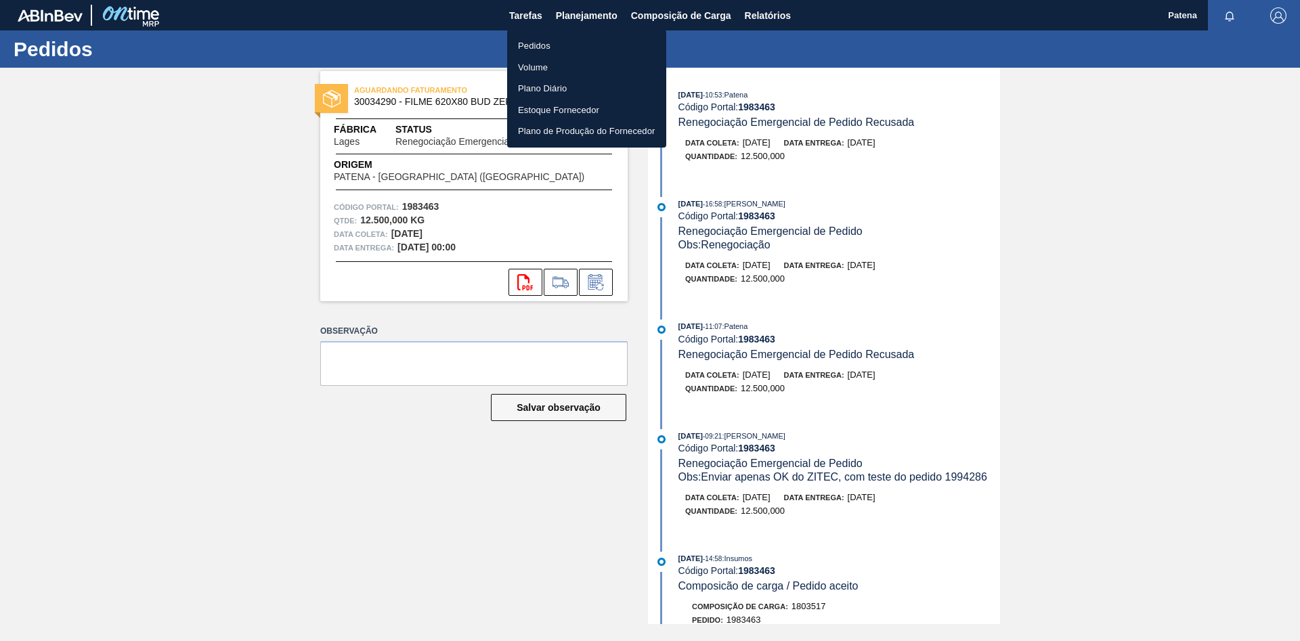
click at [536, 43] on li "Pedidos" at bounding box center [586, 46] width 159 height 22
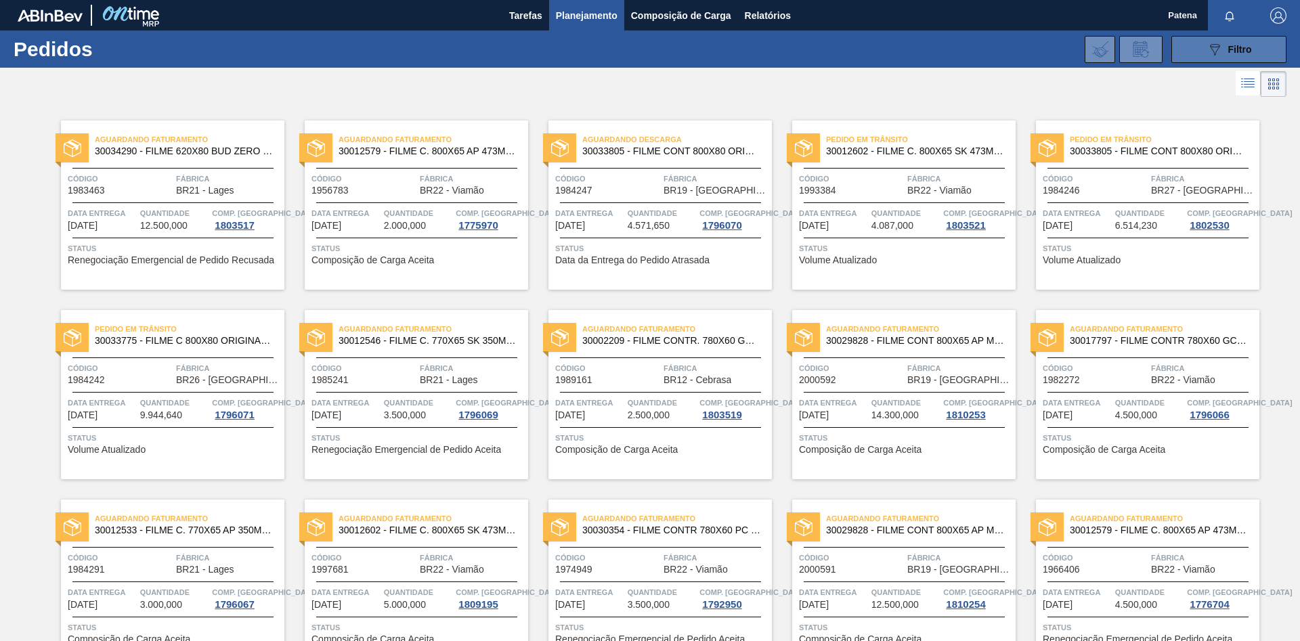
click at [1236, 56] on div "089F7B8B-B2A5-4AFE-B5C0-19BA573D28AC Filtro" at bounding box center [1228, 49] width 45 height 16
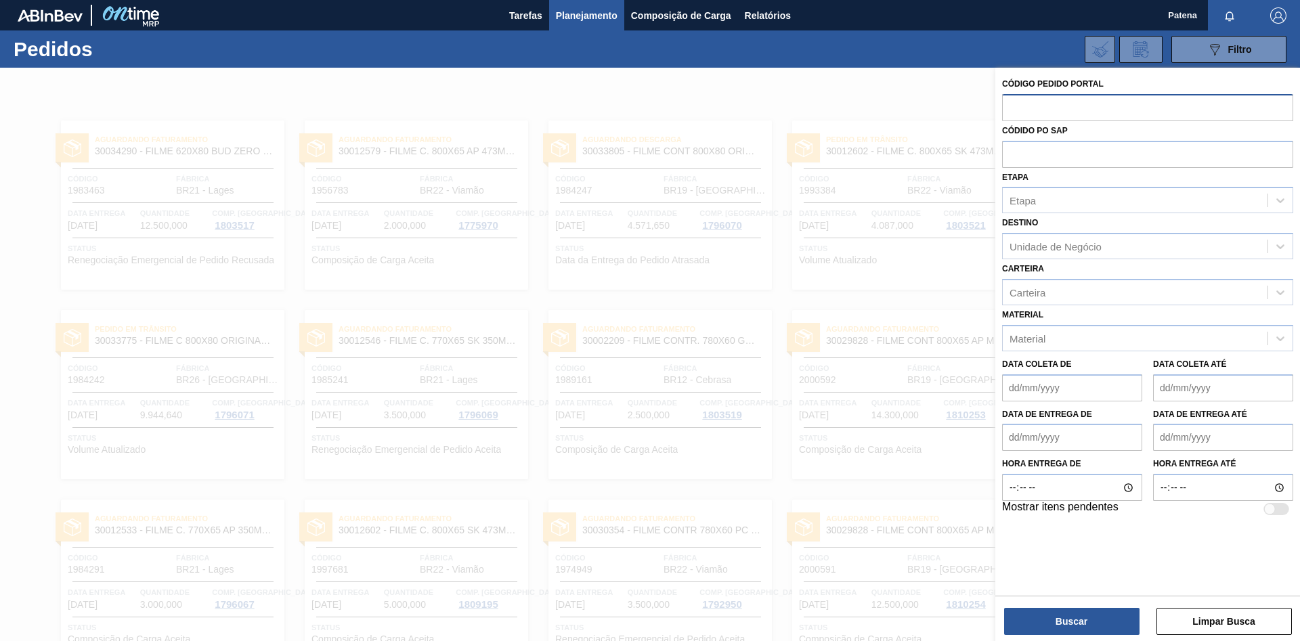
drag, startPoint x: 998, startPoint y: 111, endPoint x: 1015, endPoint y: 110, distance: 16.9
click at [1001, 111] on div "Código Pedido Portal Códido PO SAP Etapa Etapa Destino Unidade de Negócio Carte…" at bounding box center [1147, 296] width 305 height 456
click at [1015, 110] on input "text" at bounding box center [1147, 107] width 291 height 26
type input "1956783"
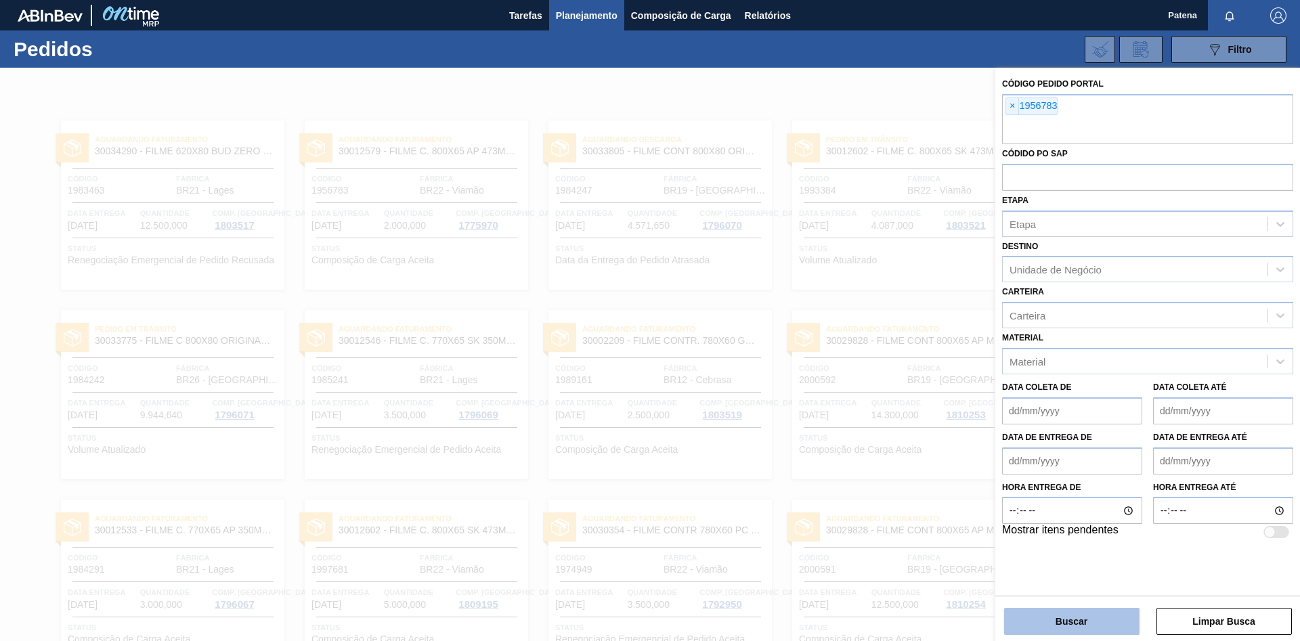
click at [1074, 622] on button "Buscar" at bounding box center [1071, 621] width 135 height 27
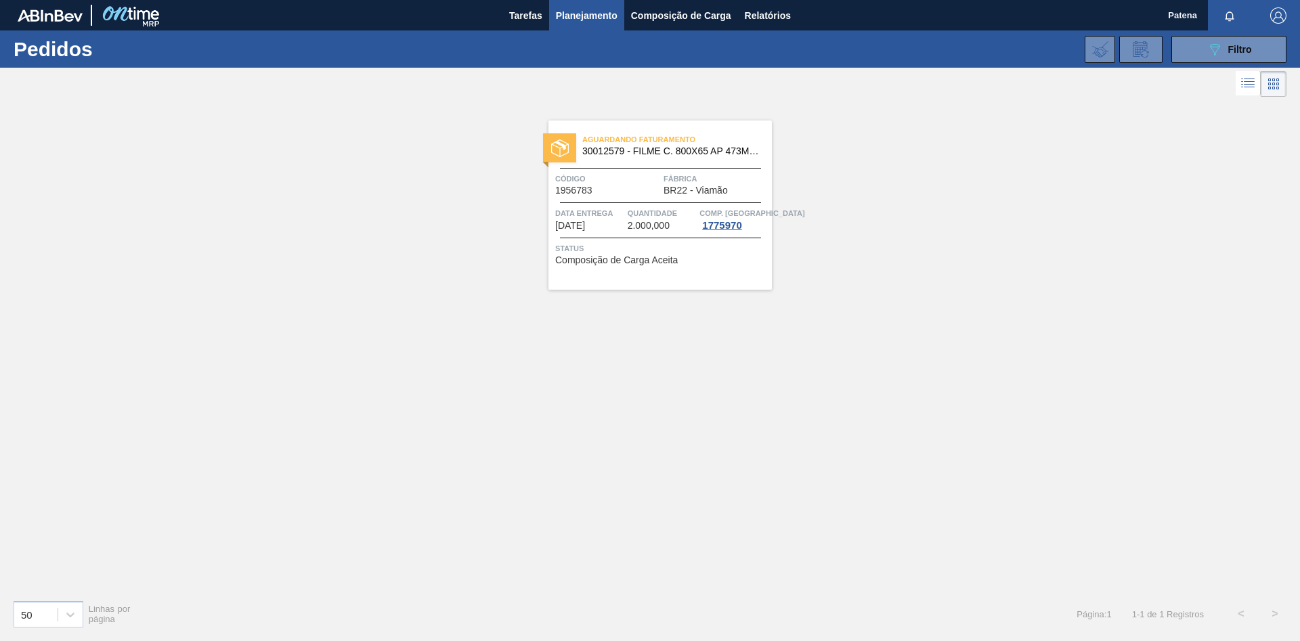
click at [650, 182] on span "Código" at bounding box center [607, 179] width 105 height 14
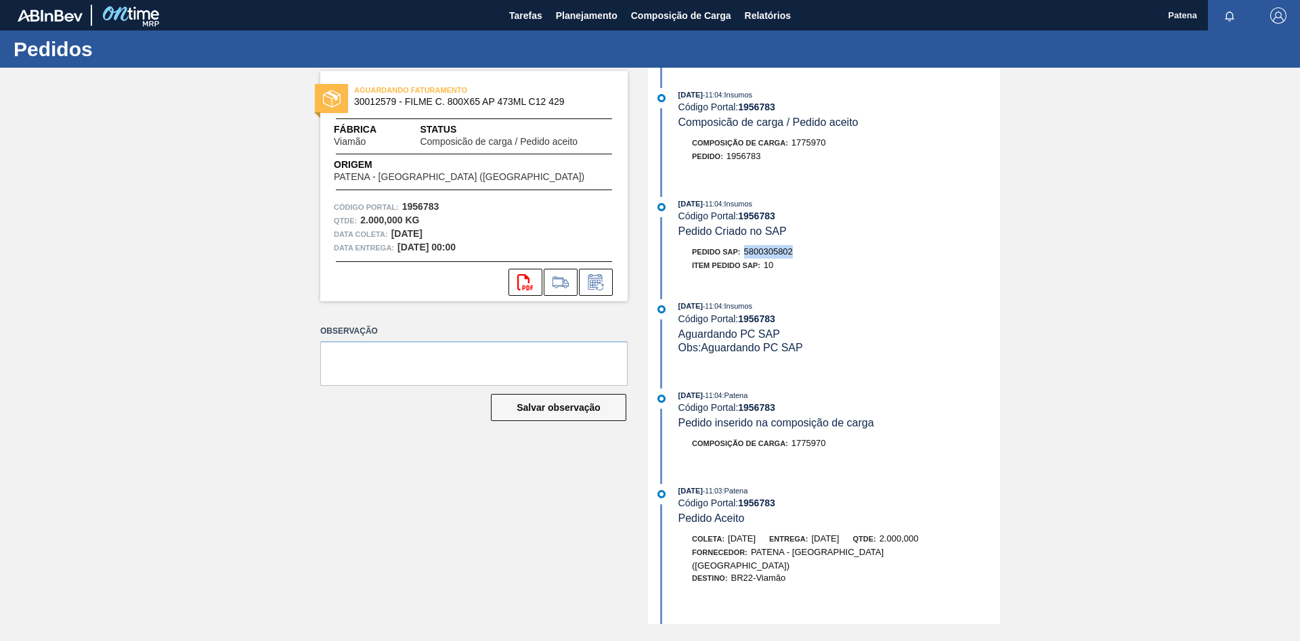
drag, startPoint x: 793, startPoint y: 257, endPoint x: 745, endPoint y: 257, distance: 48.1
click at [745, 257] on div "Pedido SAP: 5800305802" at bounding box center [742, 252] width 101 height 14
copy span "5800305802"
click at [589, 13] on span "Planejamento" at bounding box center [587, 15] width 62 height 16
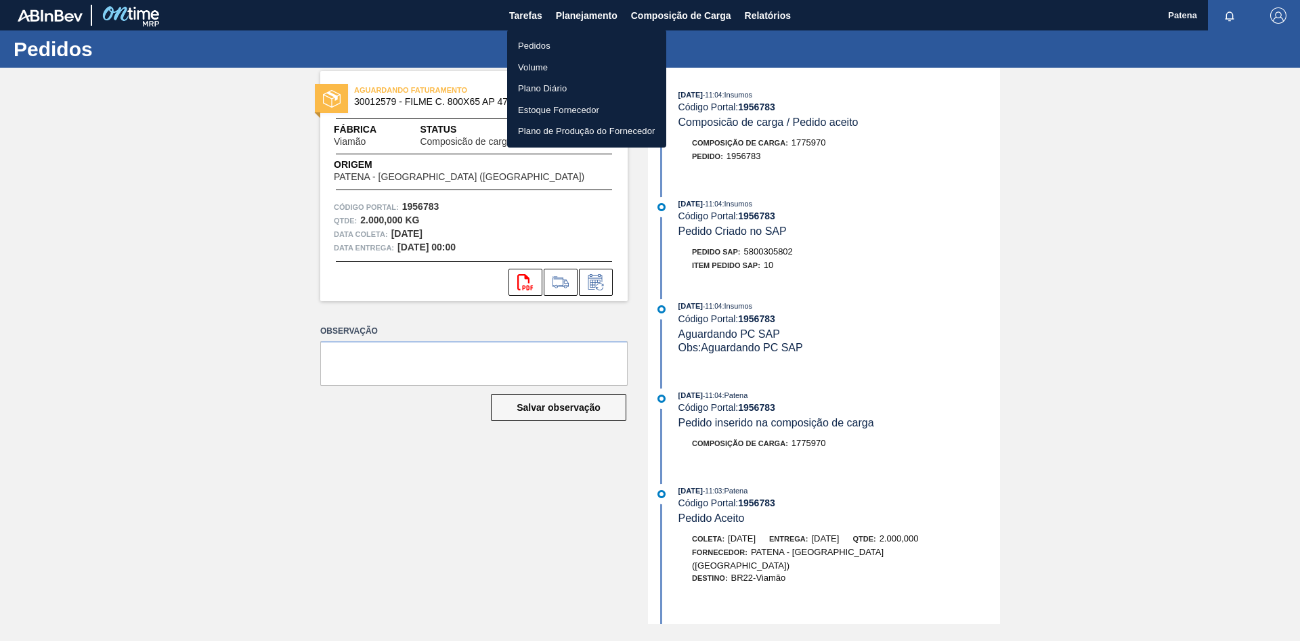
click at [550, 41] on li "Pedidos" at bounding box center [586, 46] width 159 height 22
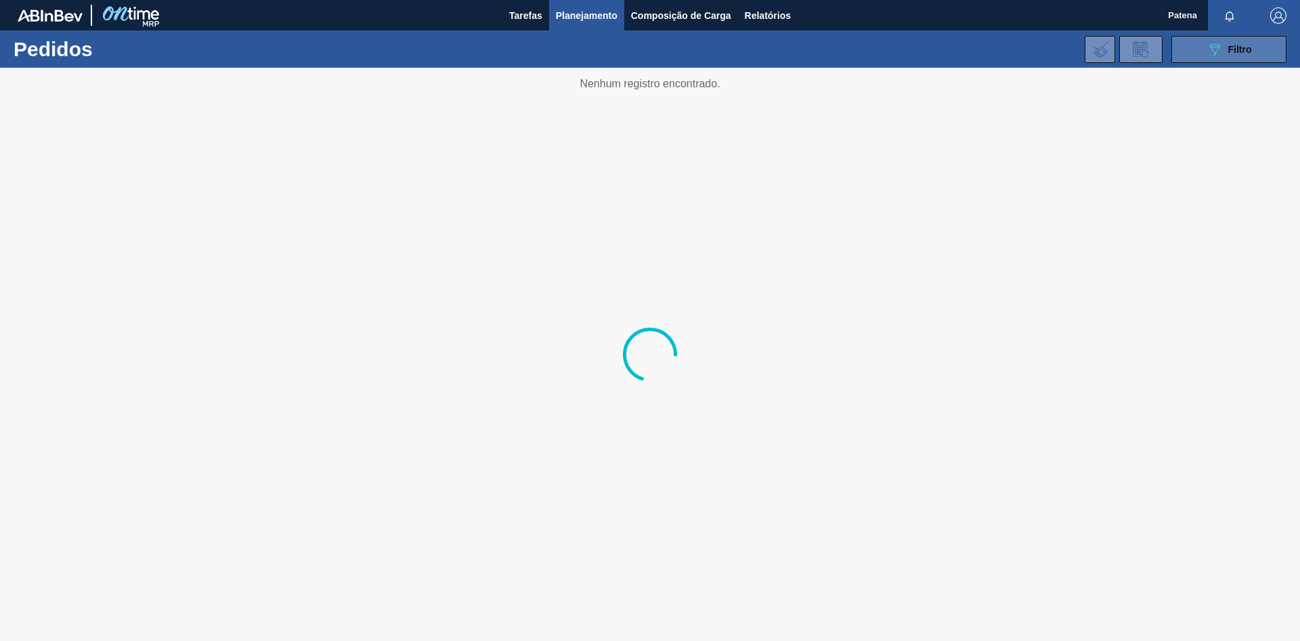
click at [1199, 56] on button "089F7B8B-B2A5-4AFE-B5C0-19BA573D28AC Filtro" at bounding box center [1228, 49] width 115 height 27
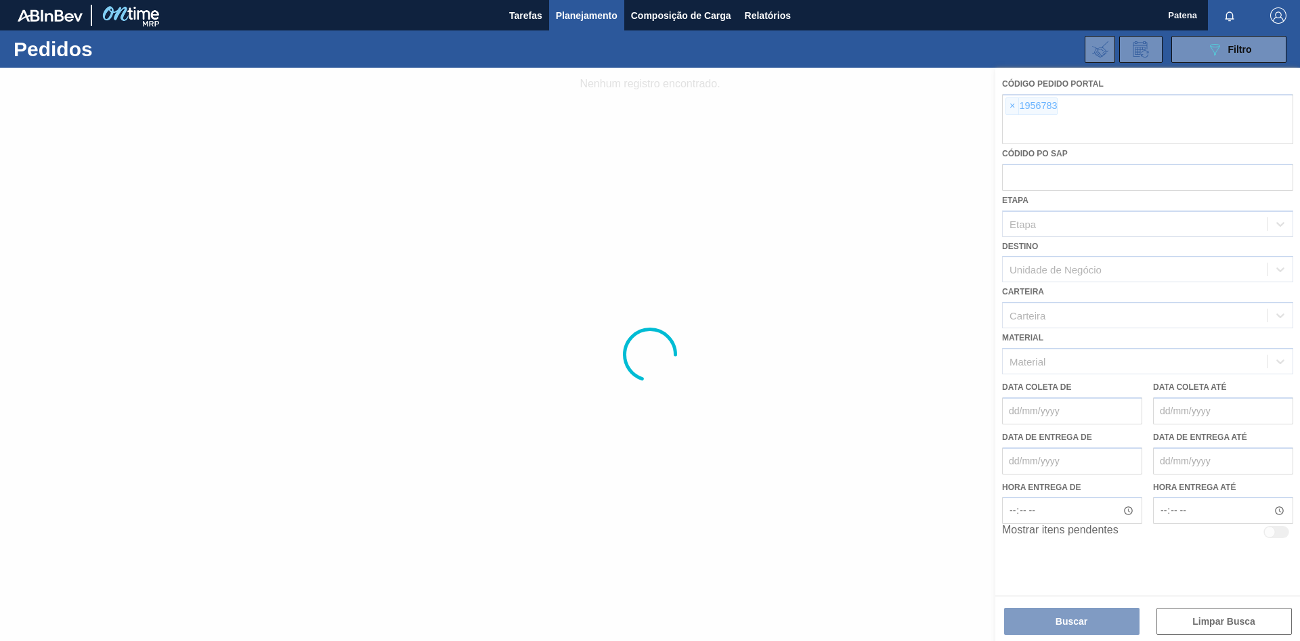
click at [1012, 106] on div at bounding box center [650, 354] width 1300 height 573
click at [1011, 104] on div at bounding box center [650, 354] width 1300 height 573
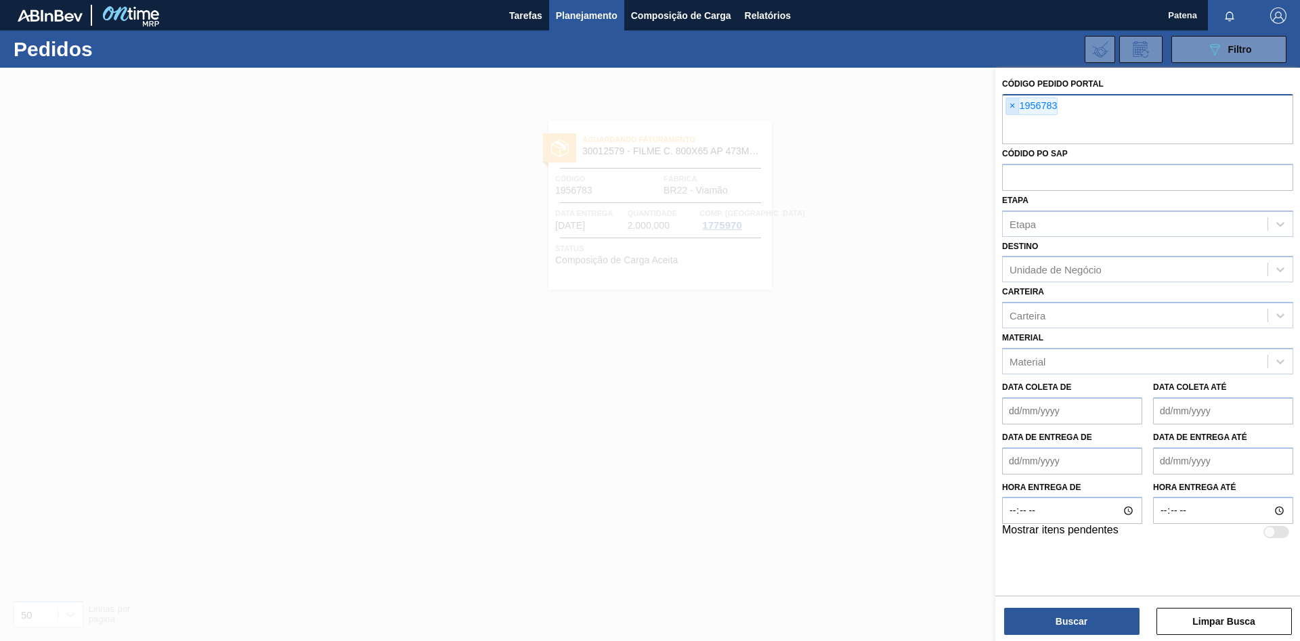
click at [1011, 100] on span "×" at bounding box center [1012, 106] width 13 height 16
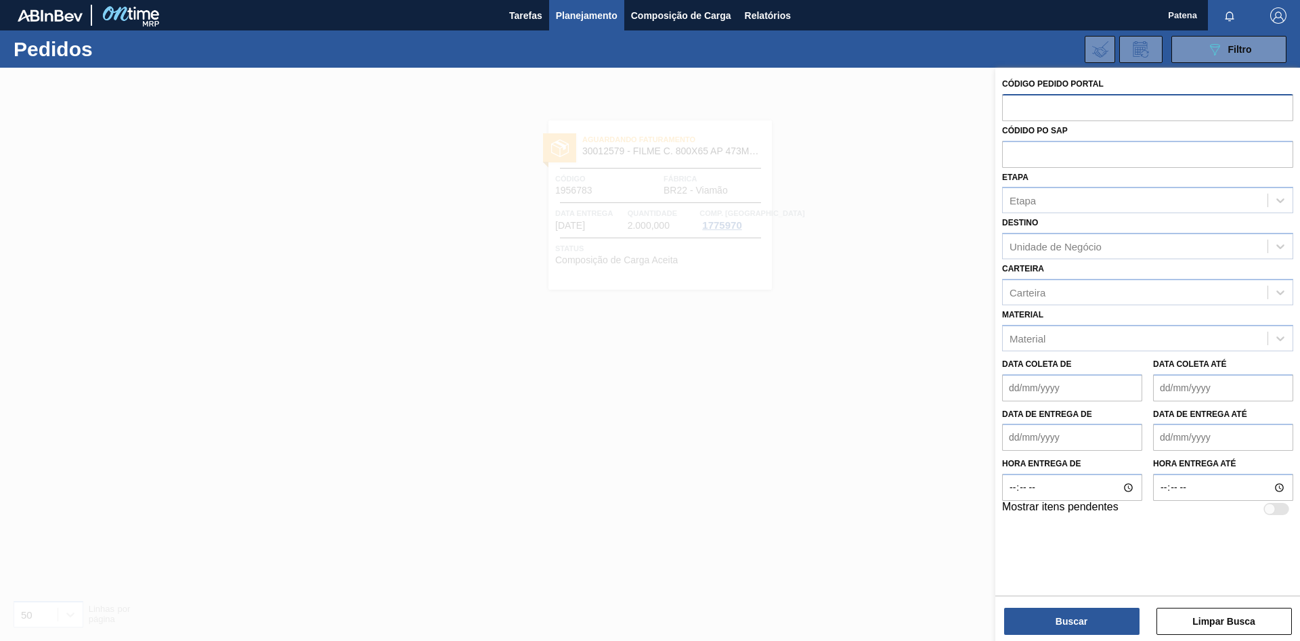
click at [1039, 108] on input "text" at bounding box center [1147, 107] width 291 height 26
type input "1984246"
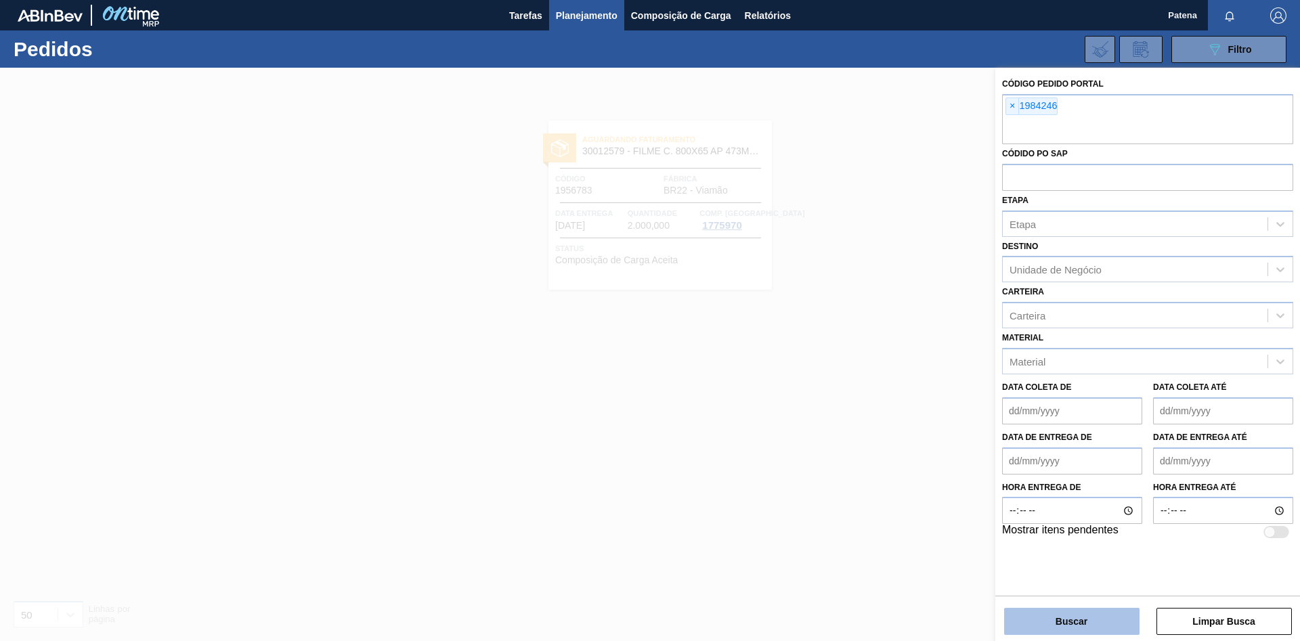
click at [1091, 627] on button "Buscar" at bounding box center [1071, 621] width 135 height 27
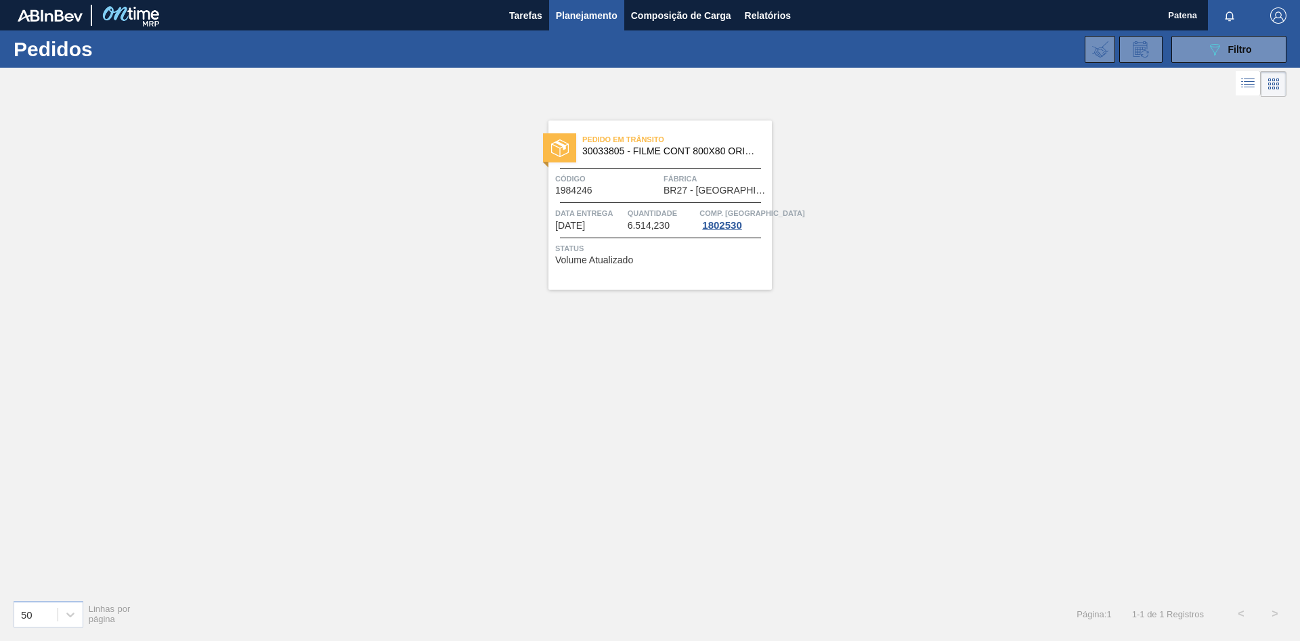
click at [626, 218] on div "Data entrega 14/08/2025 Quantidade 6.514,230 Comp. Carga 1802530" at bounding box center [659, 218] width 223 height 24
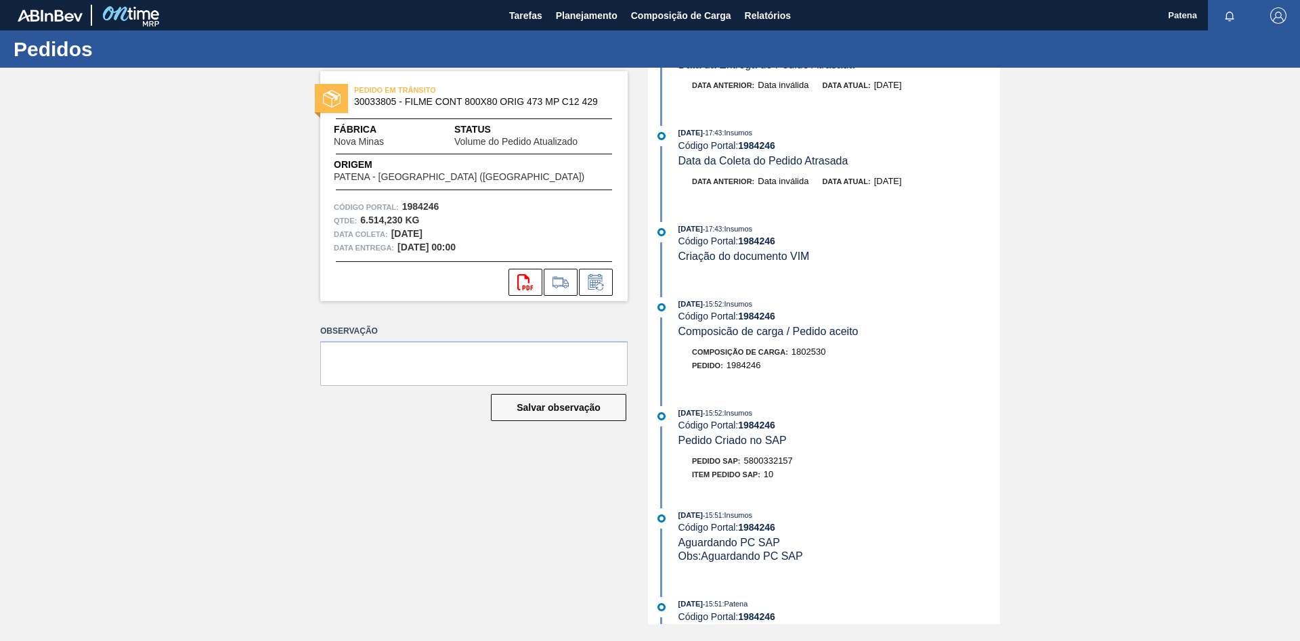
scroll to position [207, 0]
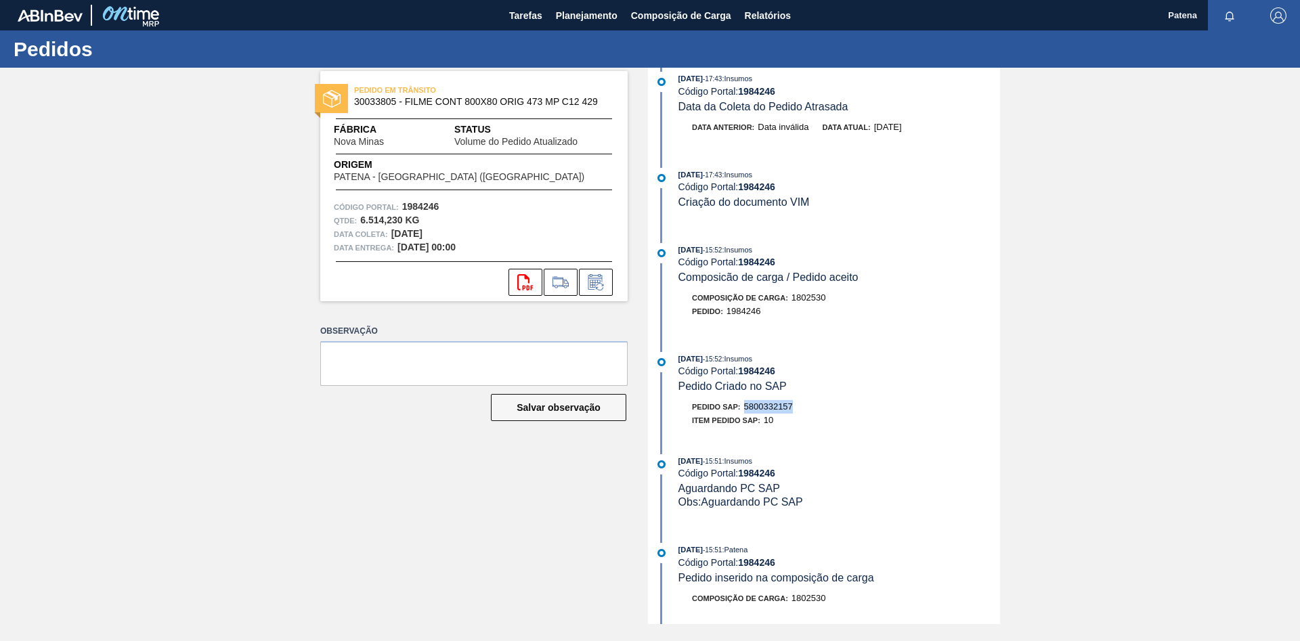
drag, startPoint x: 796, startPoint y: 416, endPoint x: 745, endPoint y: 418, distance: 51.5
click at [745, 414] on div "Pedido SAP: 5800332157" at bounding box center [839, 407] width 322 height 14
copy span "5800332157"
click at [584, 7] on span "Planejamento" at bounding box center [587, 15] width 62 height 16
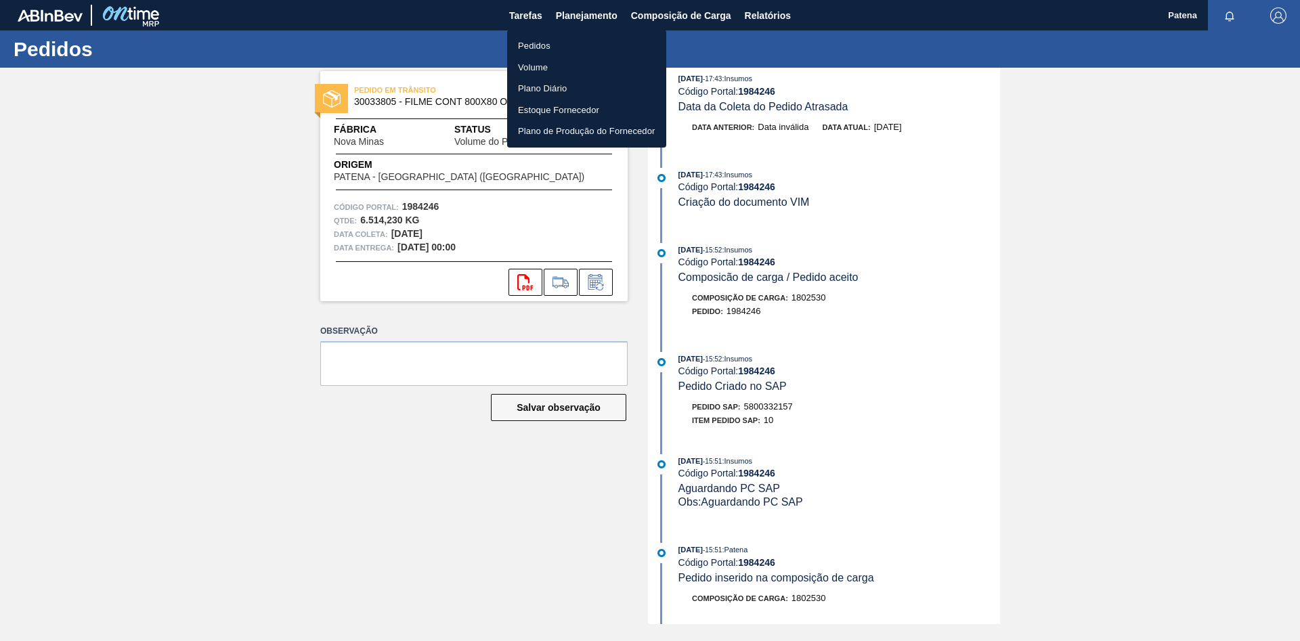
click at [541, 43] on li "Pedidos" at bounding box center [586, 46] width 159 height 22
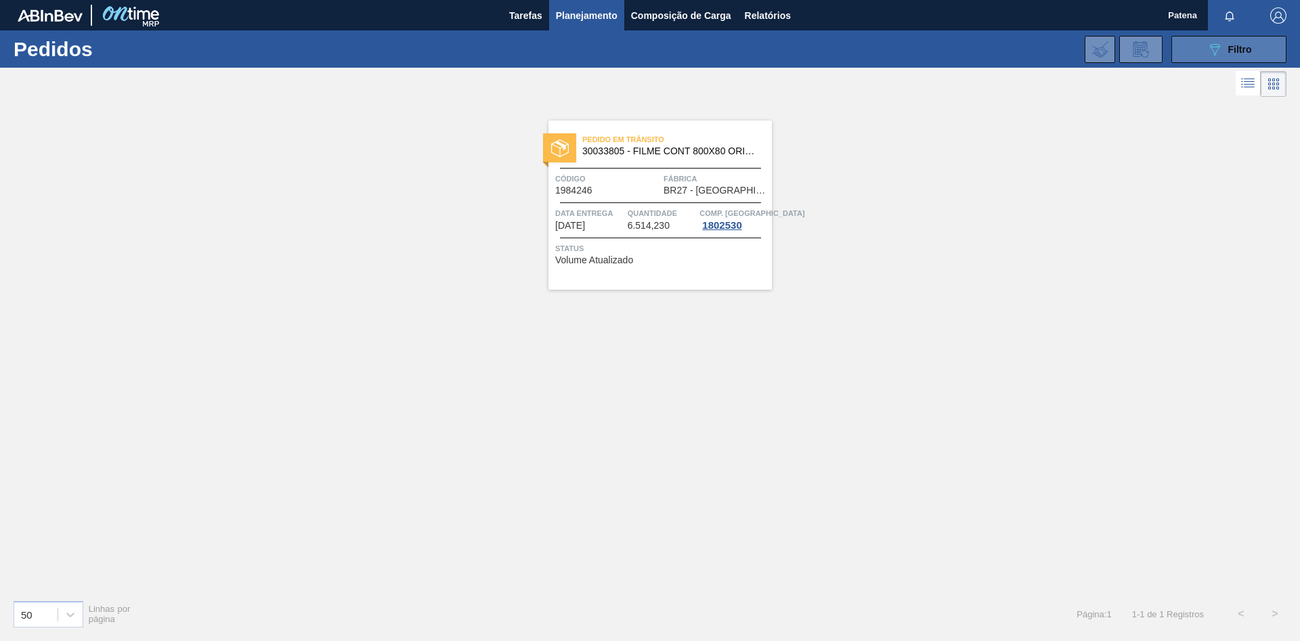
click at [1221, 44] on icon "089F7B8B-B2A5-4AFE-B5C0-19BA573D28AC" at bounding box center [1214, 49] width 16 height 16
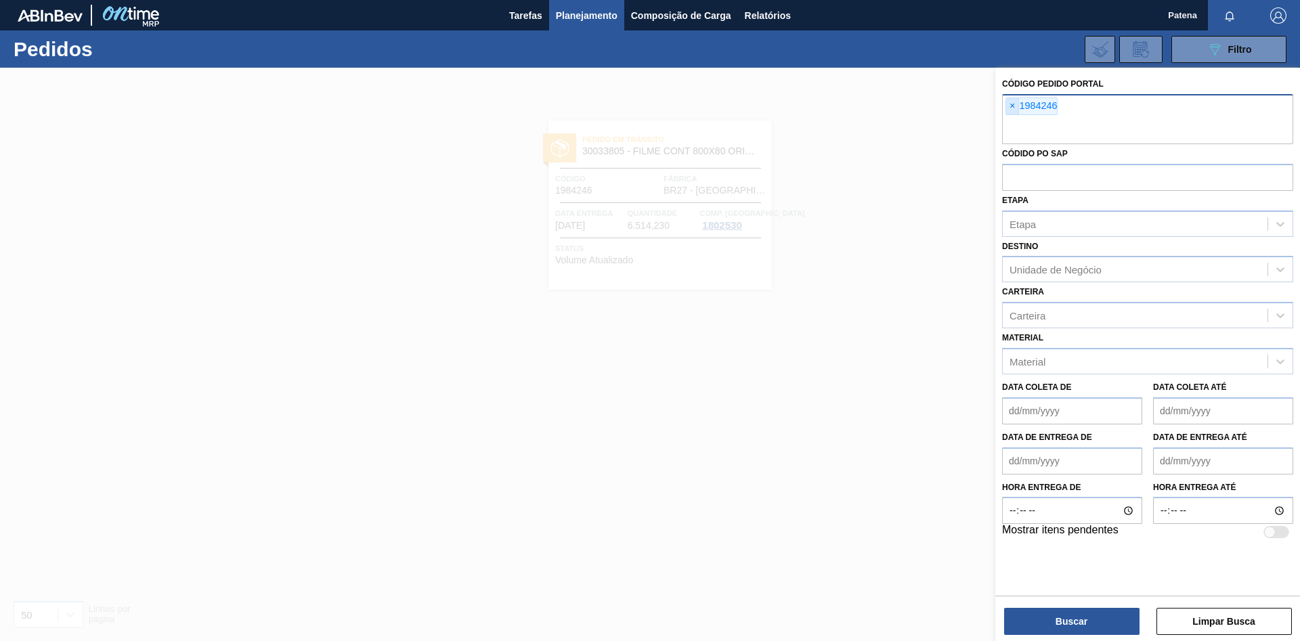
click at [1015, 106] on span "×" at bounding box center [1012, 106] width 13 height 16
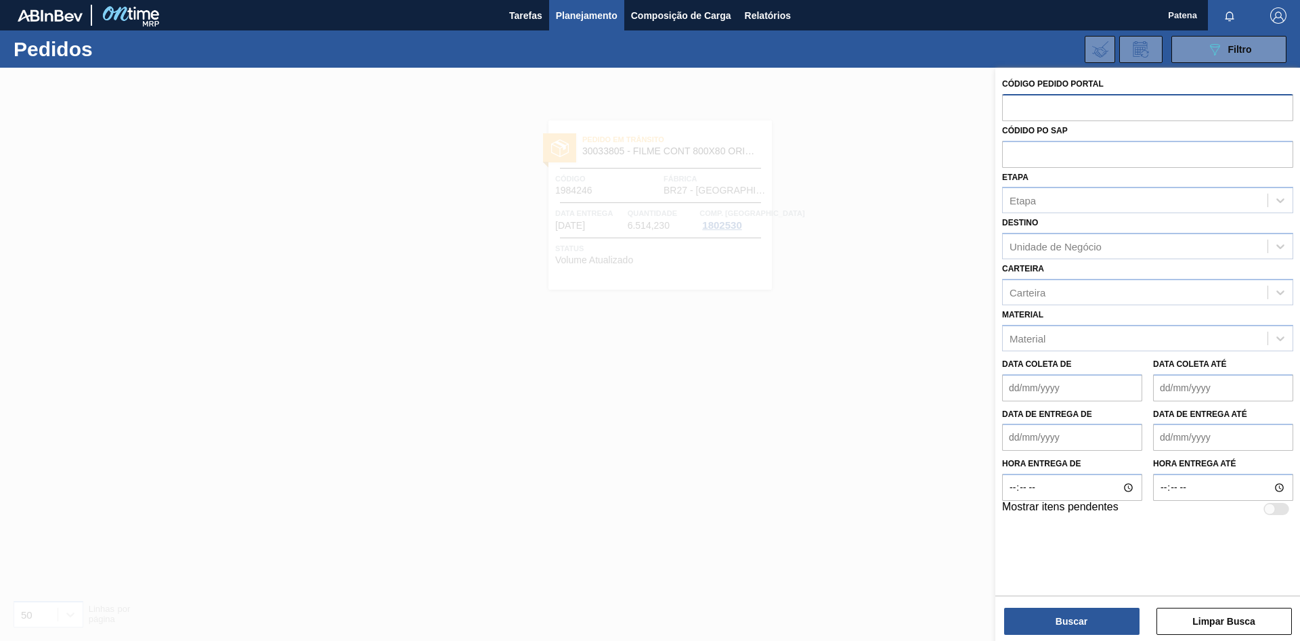
click at [1022, 109] on input "text" at bounding box center [1147, 107] width 291 height 26
paste input "1985241"
type input "1985241"
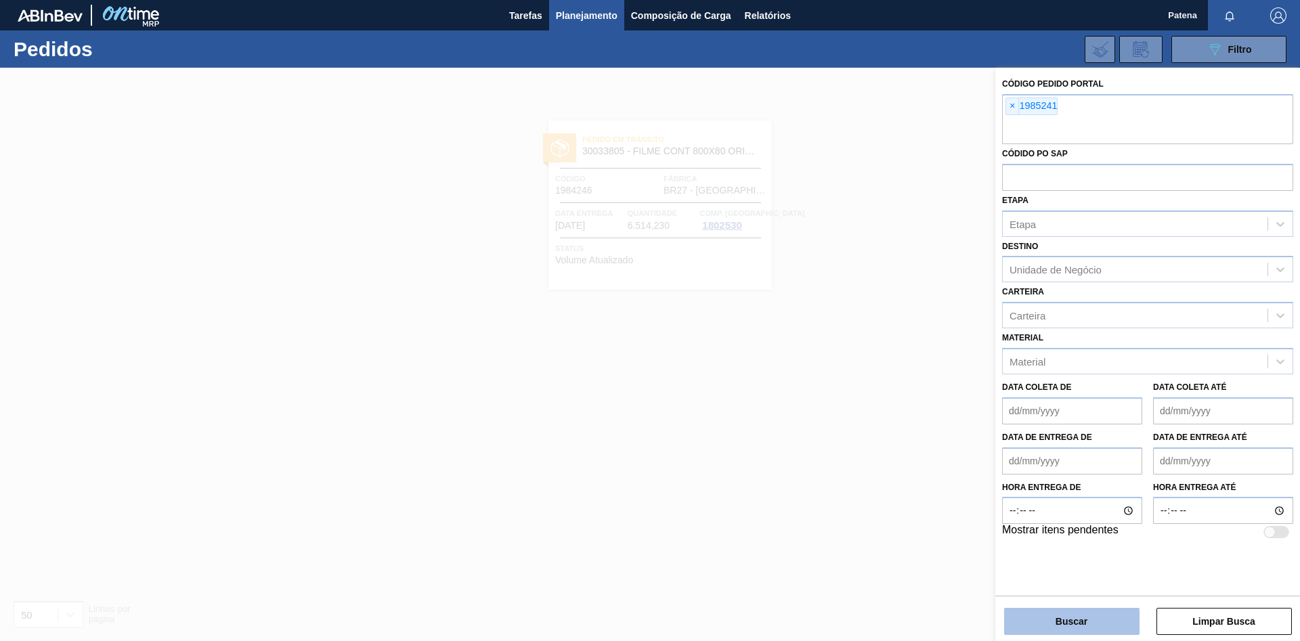
click at [1099, 624] on button "Buscar" at bounding box center [1071, 621] width 135 height 27
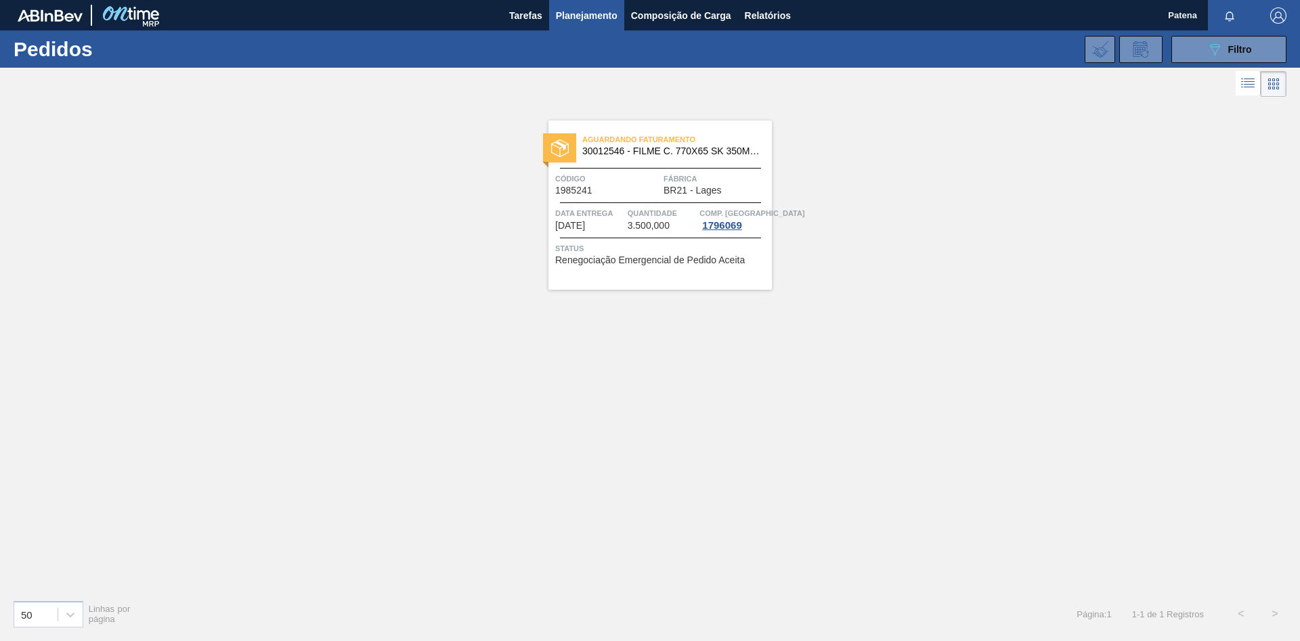
click at [672, 199] on div "Aguardando Faturamento 30012546 - FILME C. 770X65 SK 350ML C12 429 Código 19852…" at bounding box center [659, 205] width 223 height 169
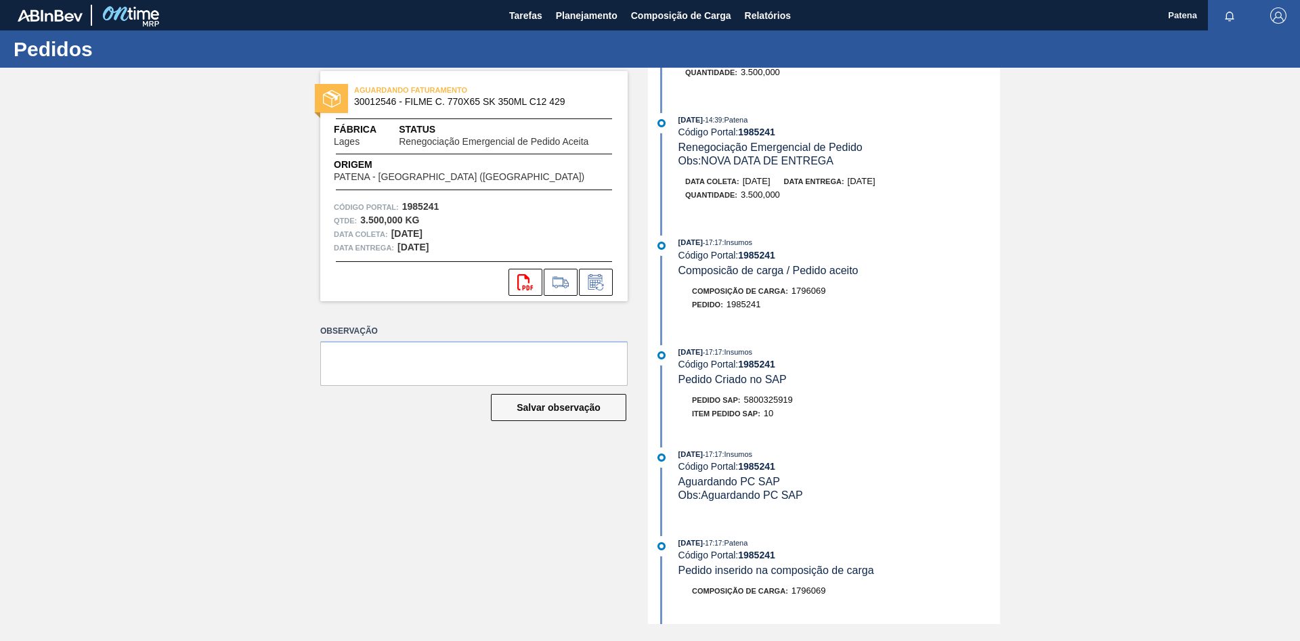
scroll to position [621, 0]
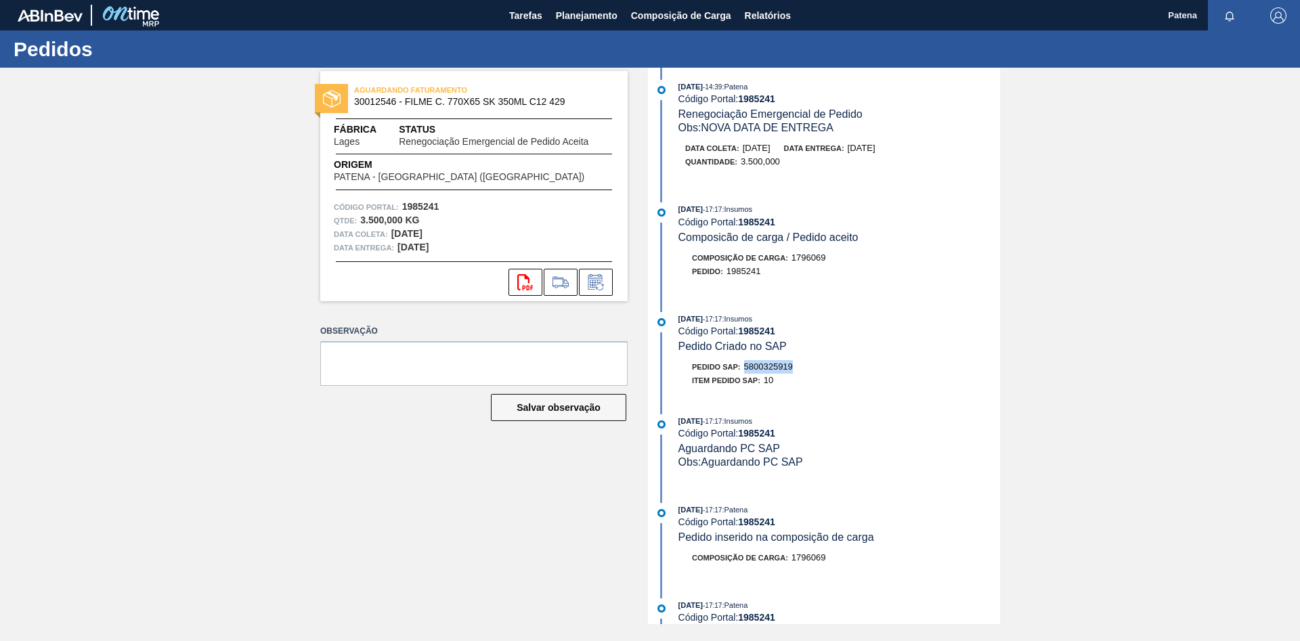
drag, startPoint x: 805, startPoint y: 380, endPoint x: 747, endPoint y: 379, distance: 58.2
click at [747, 374] on div "Pedido SAP: 5800325919" at bounding box center [839, 367] width 322 height 14
copy span "5800325919"
